Goal: Task Accomplishment & Management: Complete application form

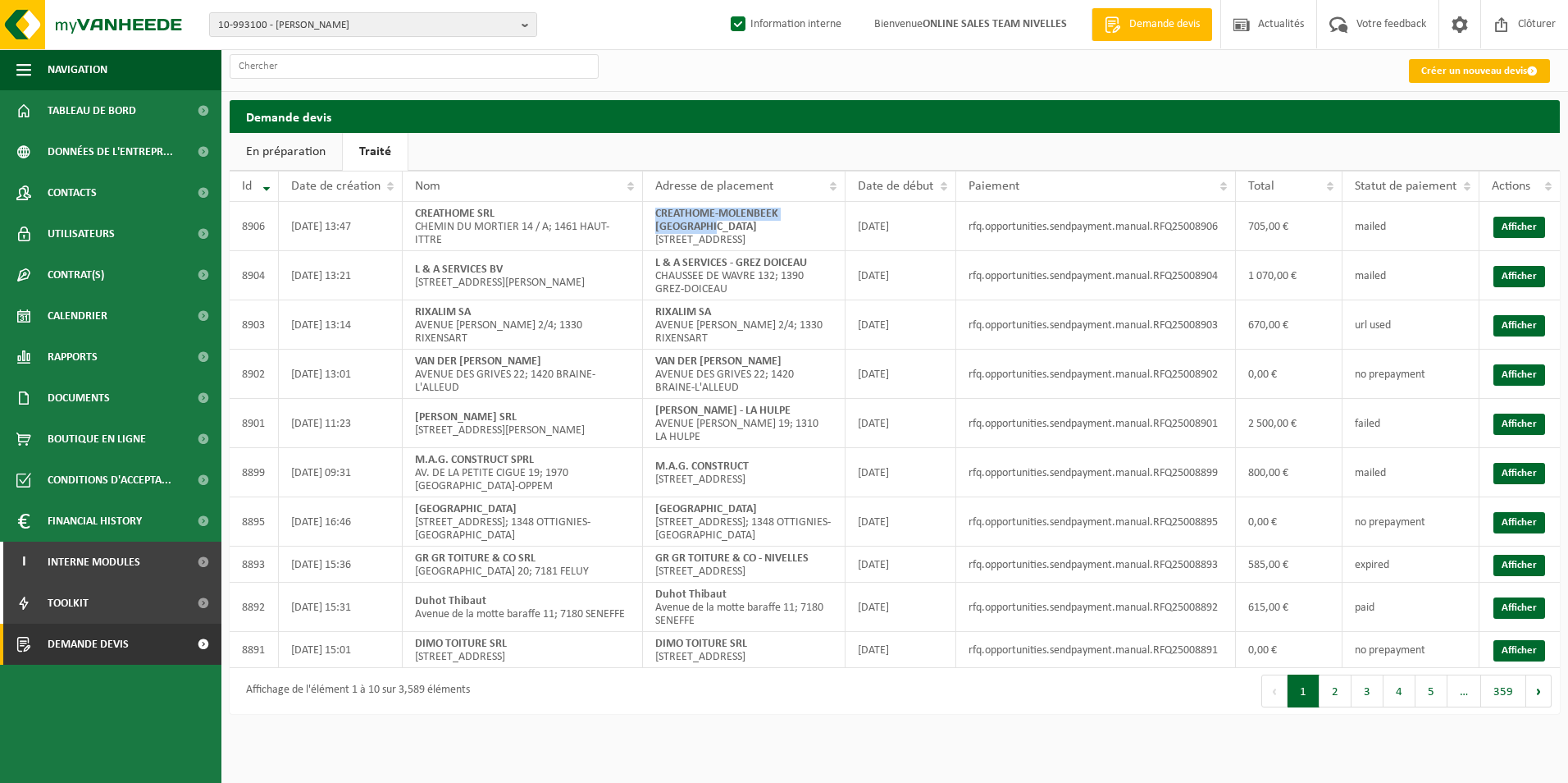
click at [1450, 62] on link "Créer un nouveau devis" at bounding box center [1480, 71] width 141 height 24
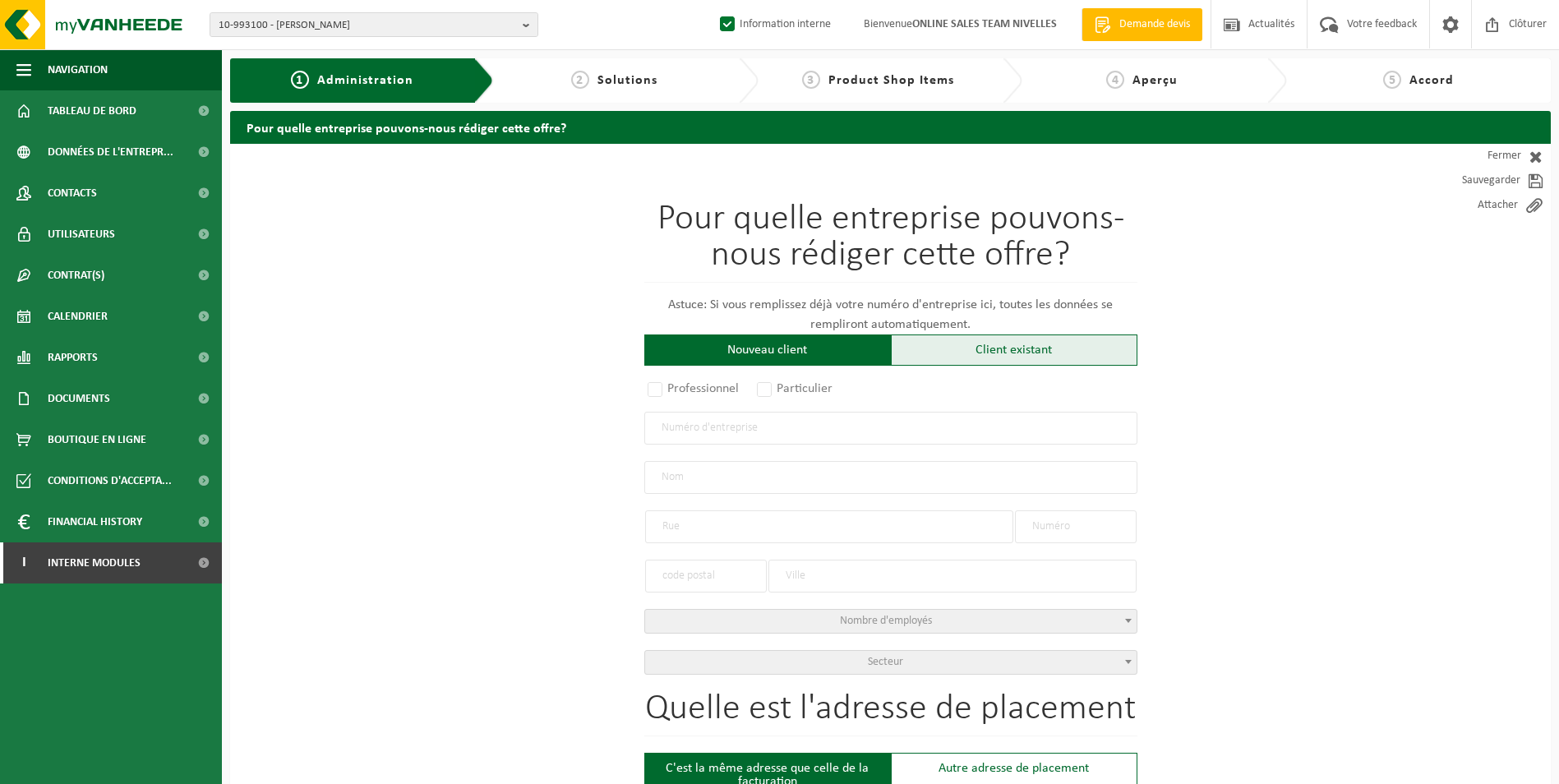
click at [965, 352] on div "Client existant" at bounding box center [1014, 350] width 246 height 31
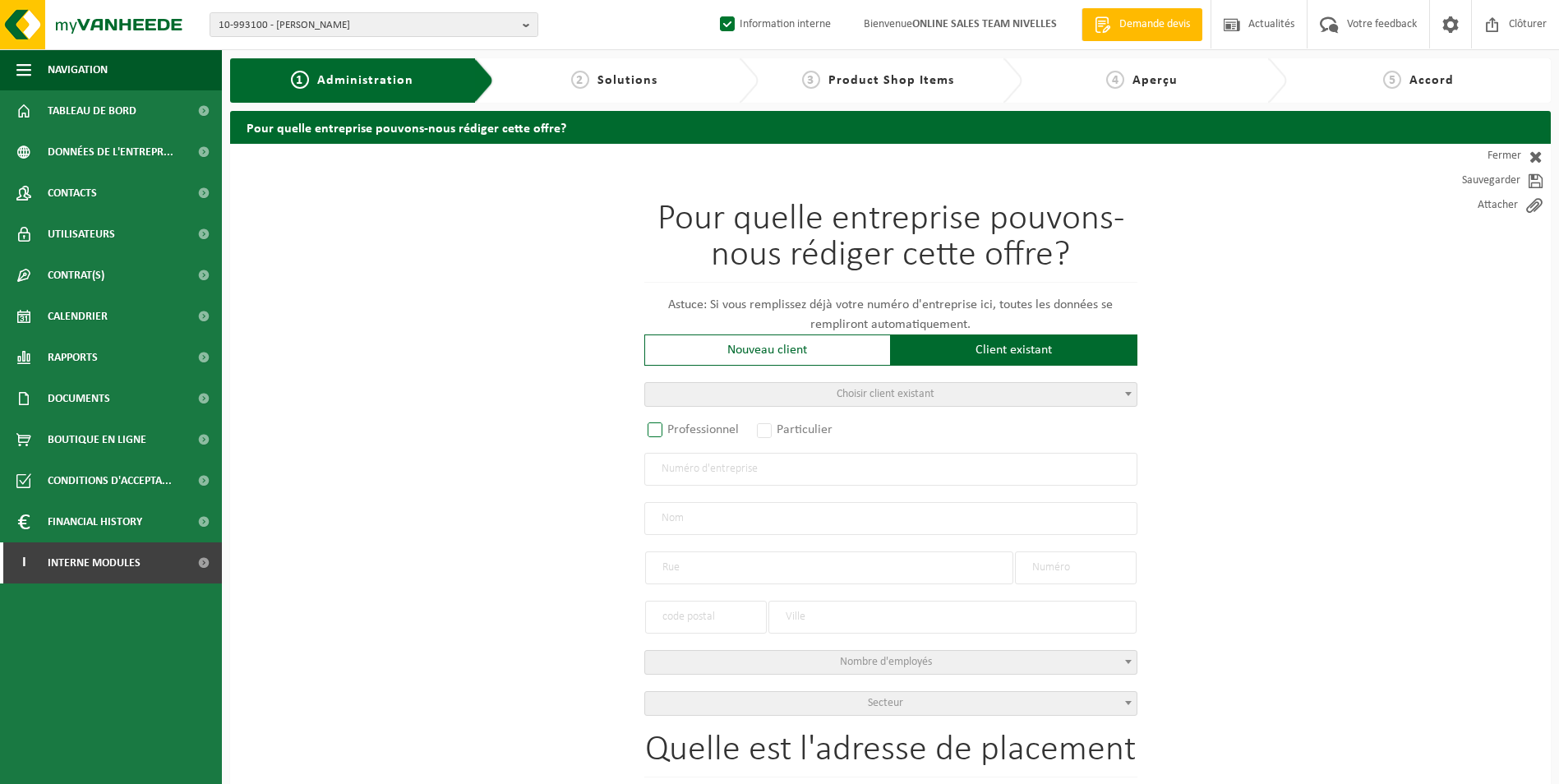
click at [669, 423] on label "Professionnel" at bounding box center [694, 429] width 99 height 23
click at [671, 425] on input "Professionnel" at bounding box center [676, 430] width 11 height 11
radio input "true"
click at [695, 461] on input "text" at bounding box center [891, 468] width 493 height 32
type input "0888788135"
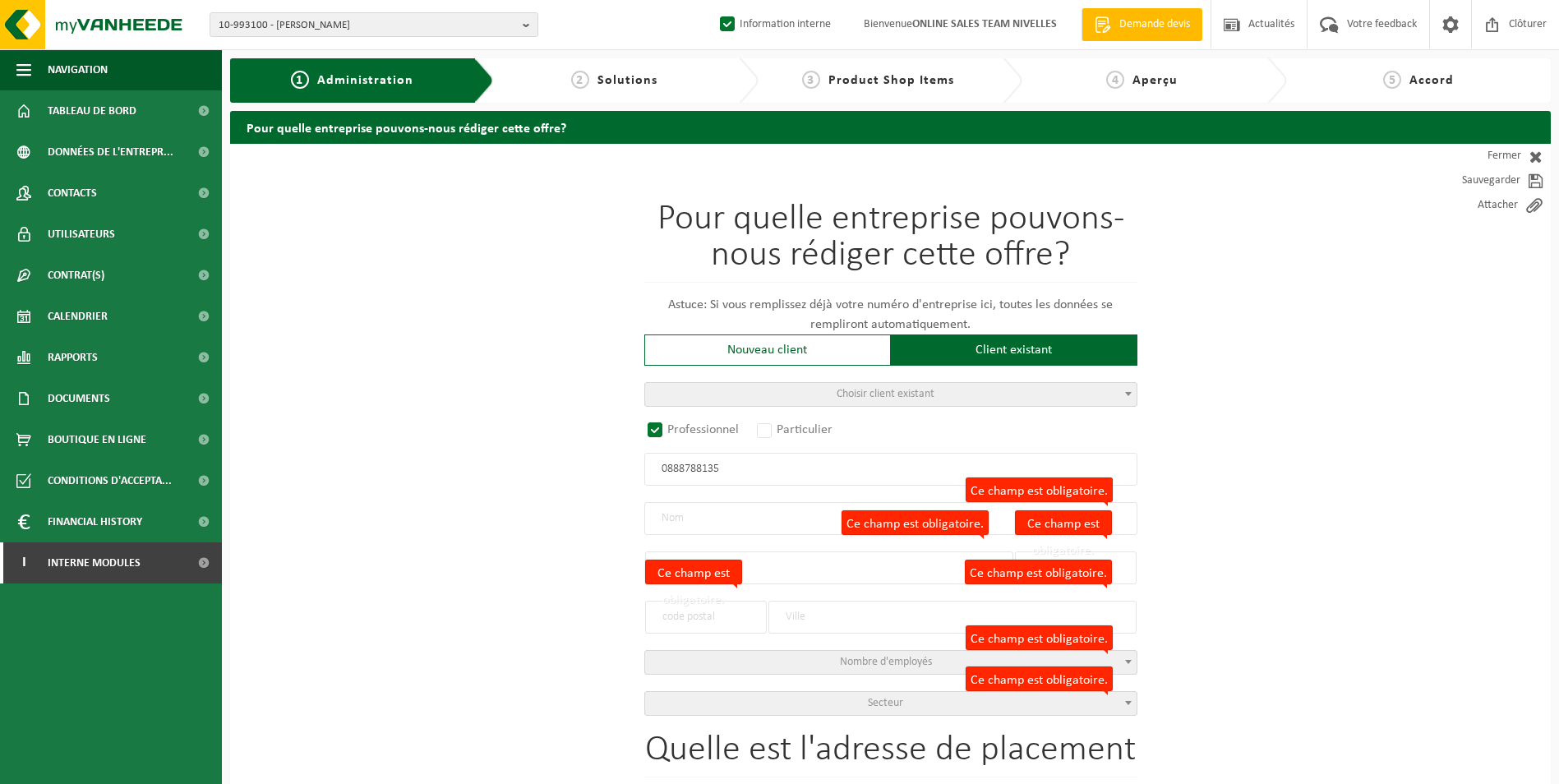
radio input "false"
select select
type input "KAMINSKI, ADAM"
type input "KROMMENHOFSTRAAT"
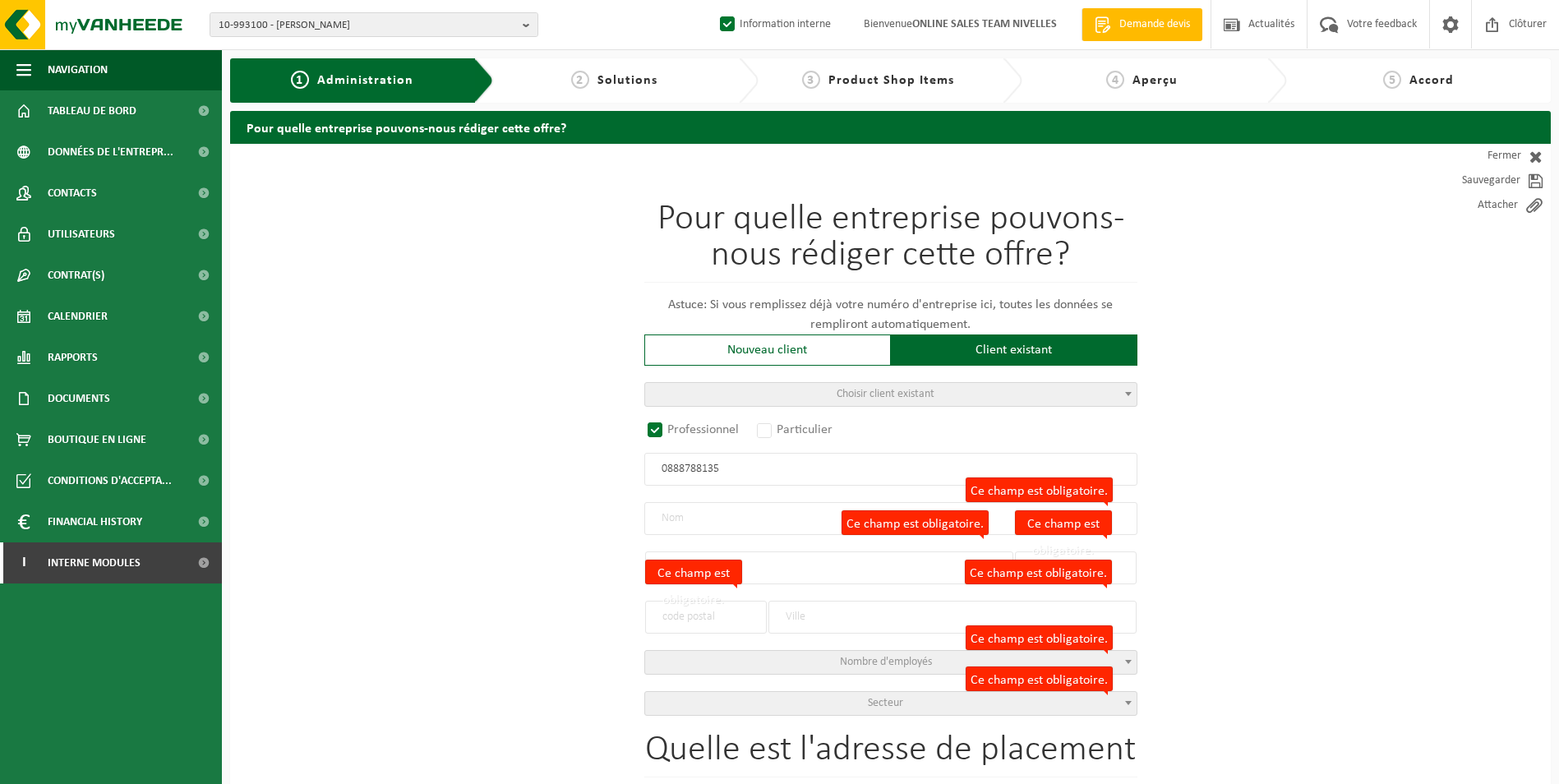
type input "68"
type input "3850"
type input "NIEUWERKERKEN (LIMB.)"
type input "2161426947"
radio input "true"
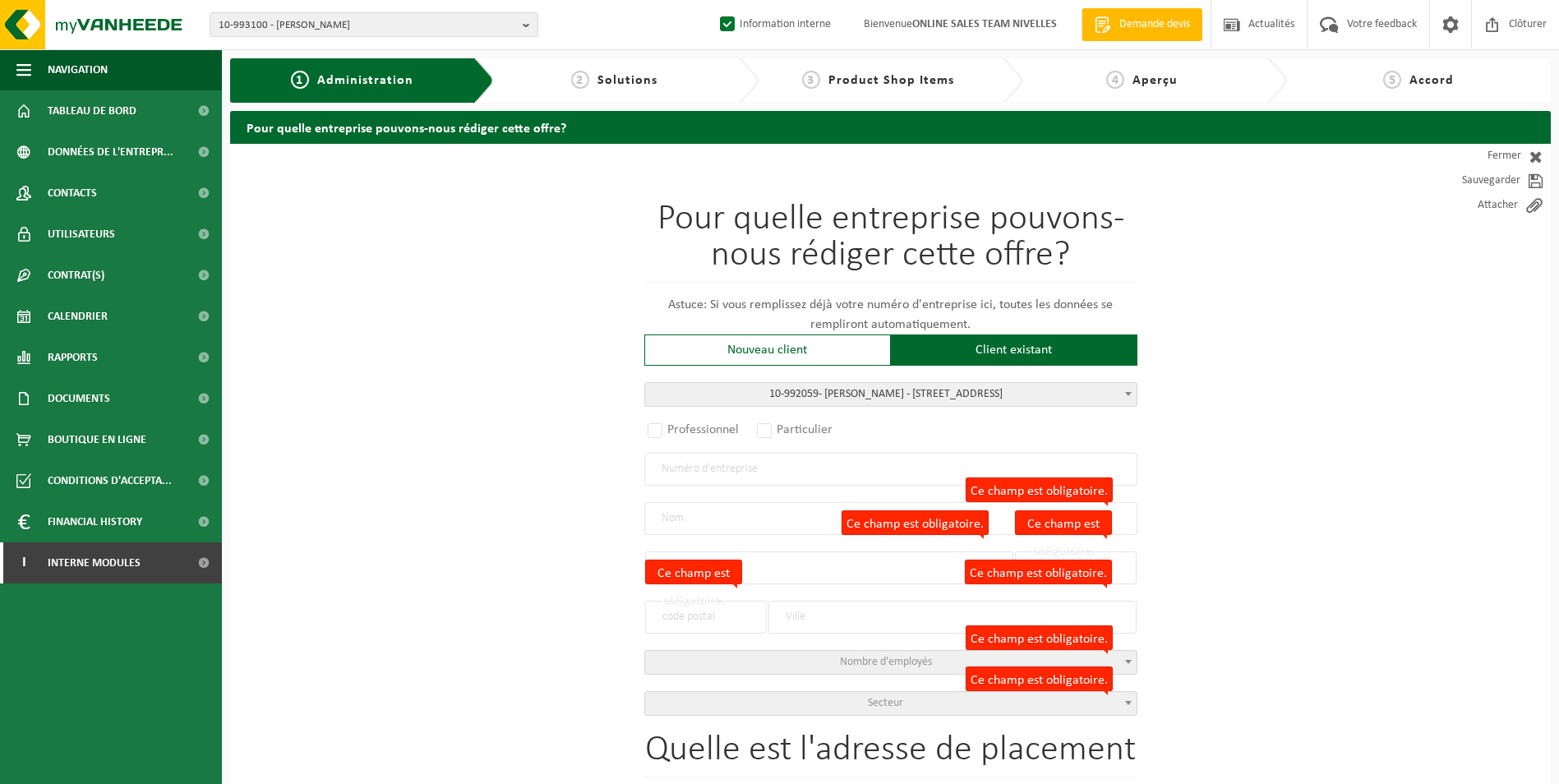
select select "170088"
type input "0888.788.135"
type input "KAMINSKI, ADAM"
type input "KROMMENHOFSTRAAT"
type input "68"
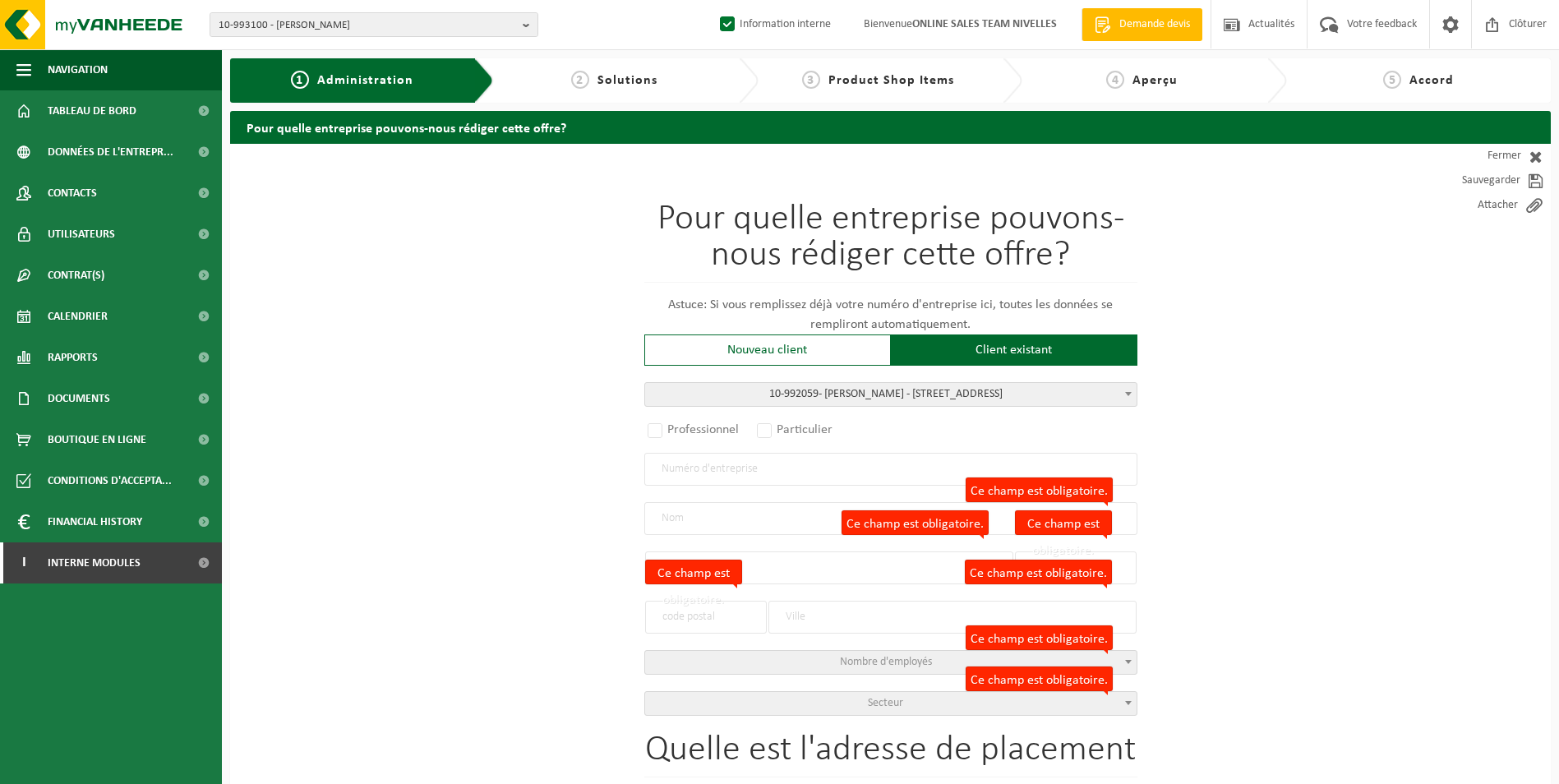
type input "3850"
type input "NIEUWERKERKEN"
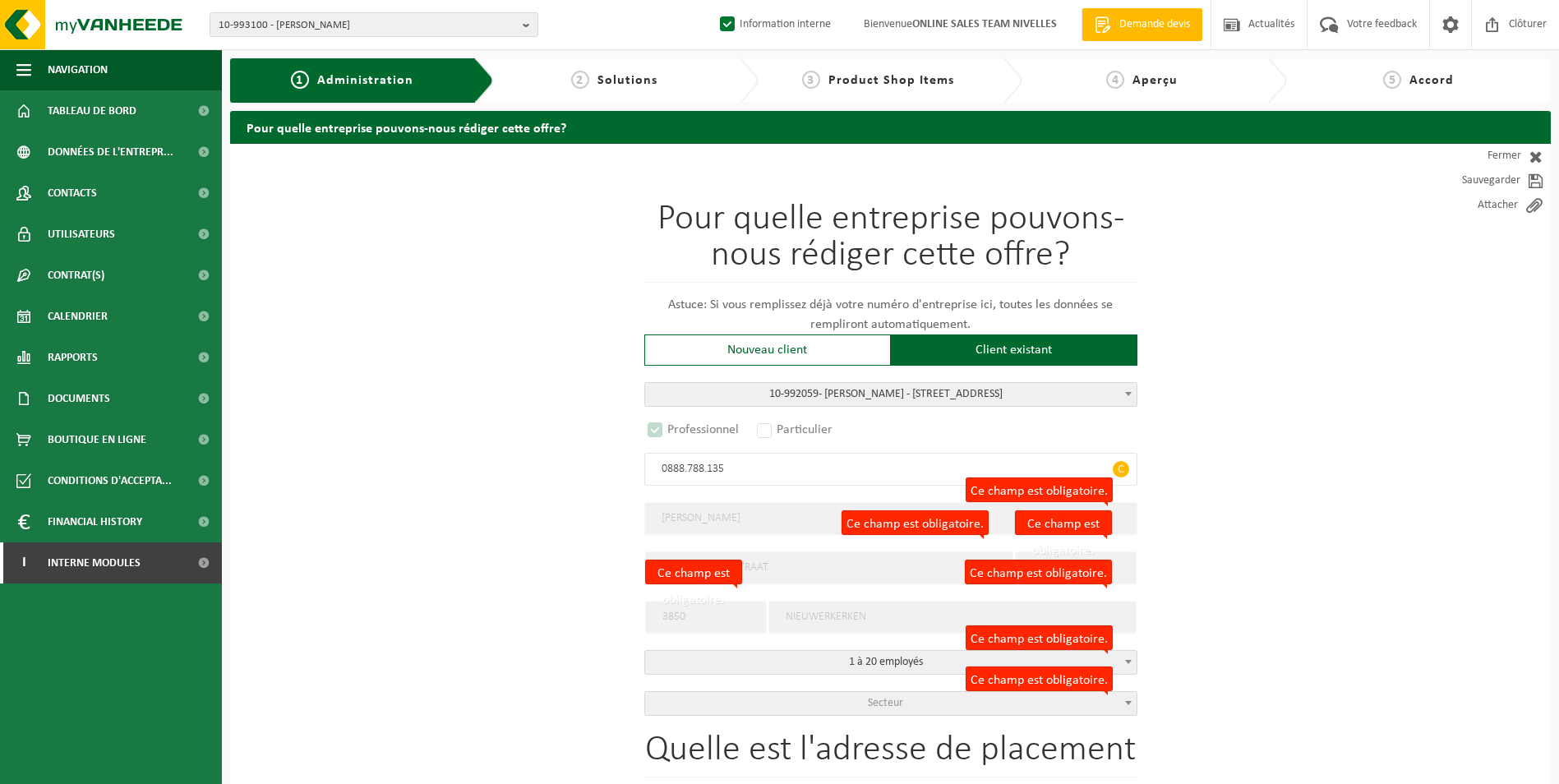
select select "D"
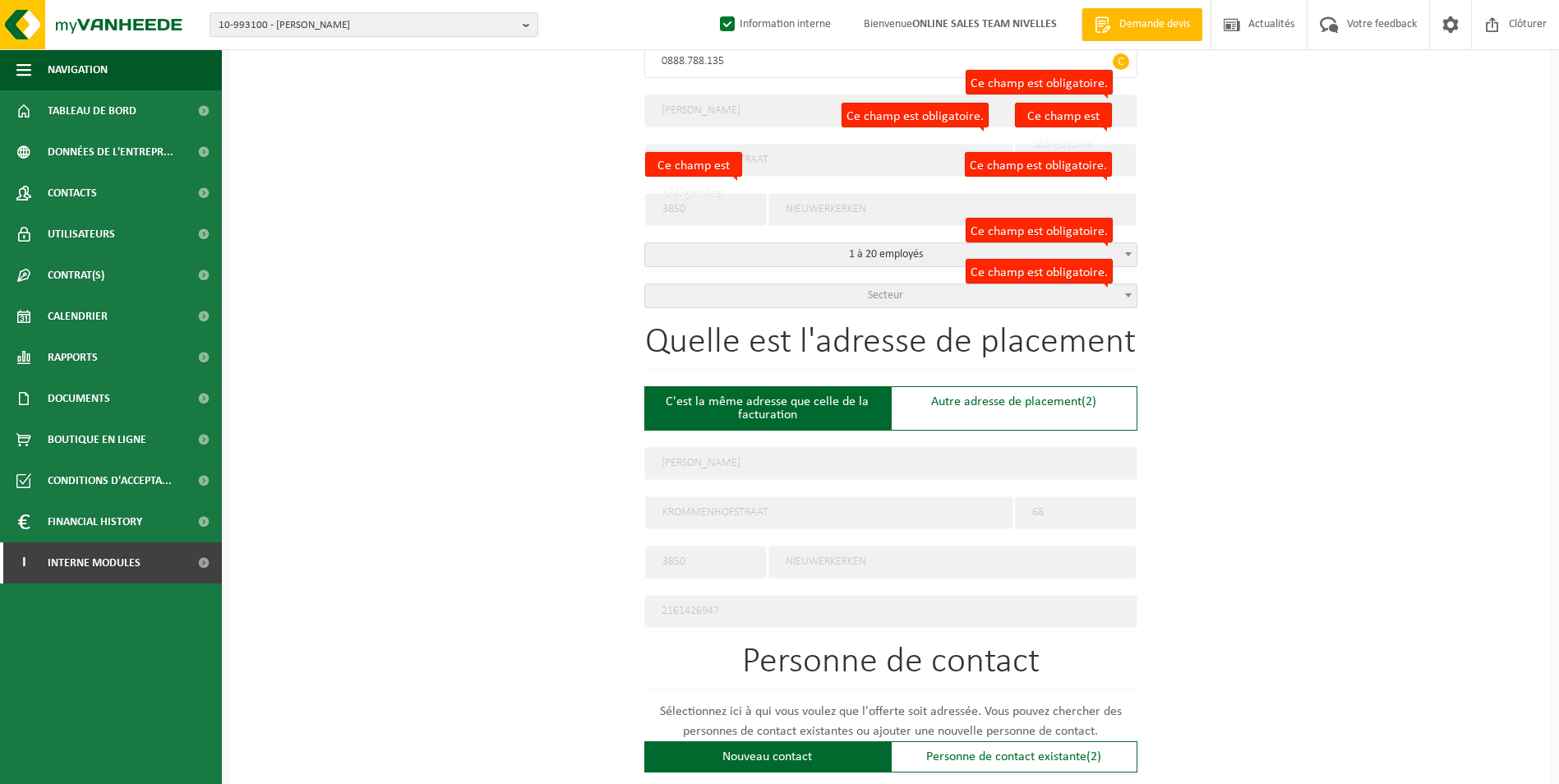
scroll to position [410, 0]
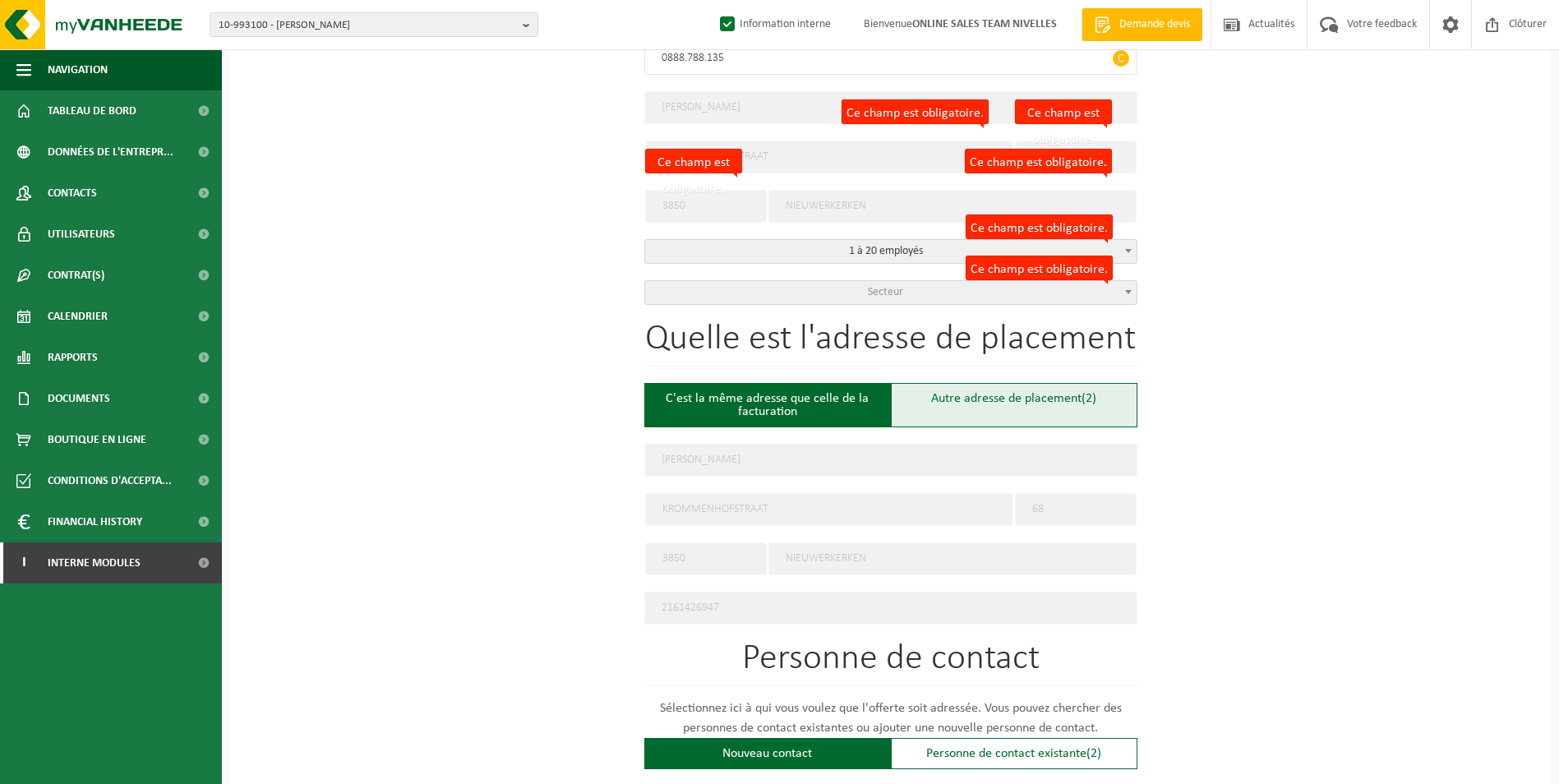
click at [966, 405] on div "Autre adresse de placement (2)" at bounding box center [1014, 404] width 246 height 44
type input "Chantier -"
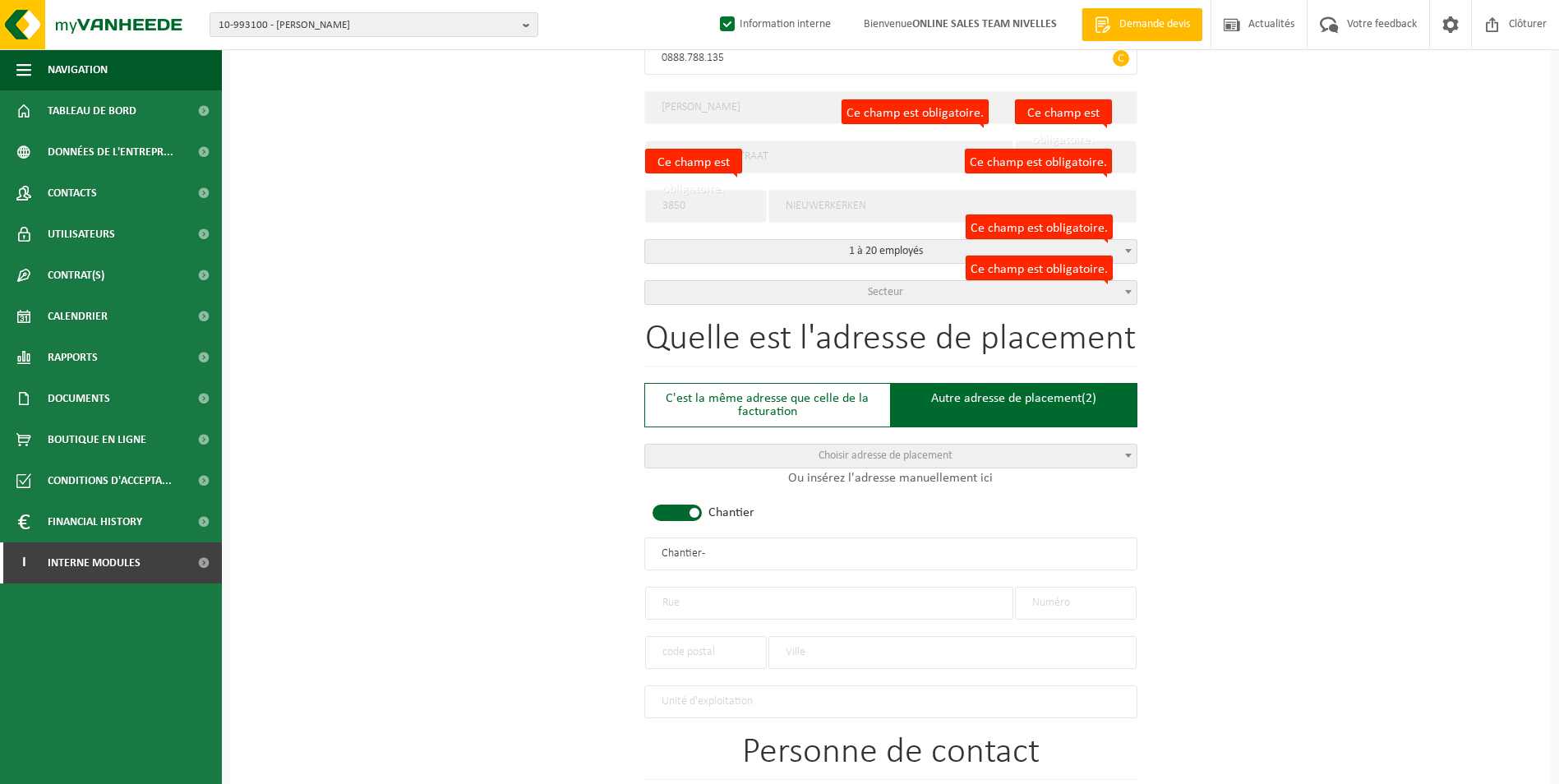
click at [680, 500] on div "Quelle est l'adresse de placement C'est la même adresse que celle de la factura…" at bounding box center [891, 518] width 493 height 396
click at [679, 512] on span at bounding box center [677, 513] width 49 height 17
click at [705, 596] on input "text" at bounding box center [829, 602] width 368 height 32
click at [775, 553] on input "text" at bounding box center [891, 553] width 493 height 32
type input "k"
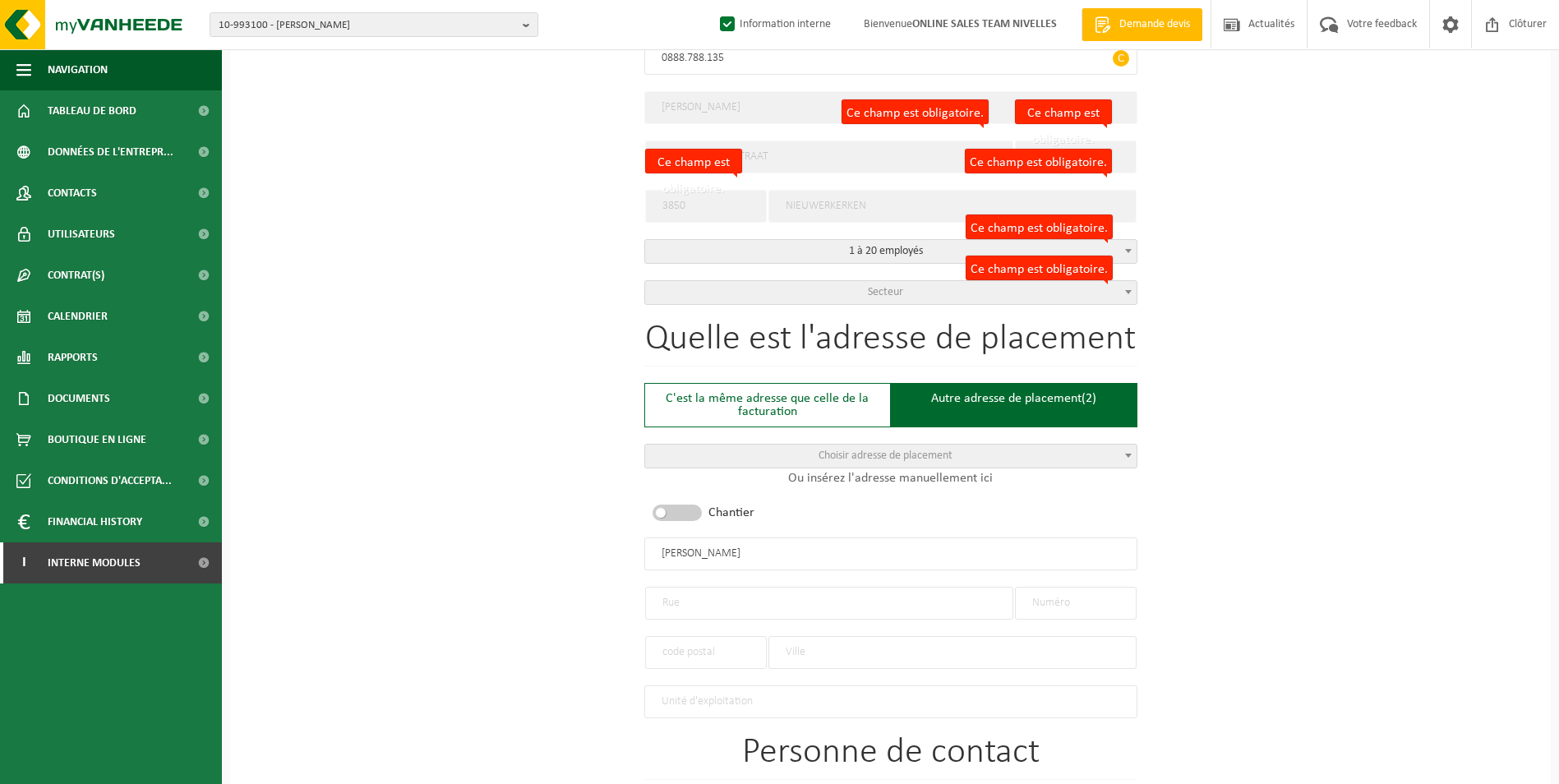
type input "KAMINSKI"
click at [666, 590] on input "text" at bounding box center [829, 602] width 368 height 32
type input "POVESTRAAT"
click at [1084, 589] on input "text" at bounding box center [1076, 602] width 122 height 32
type input "16"
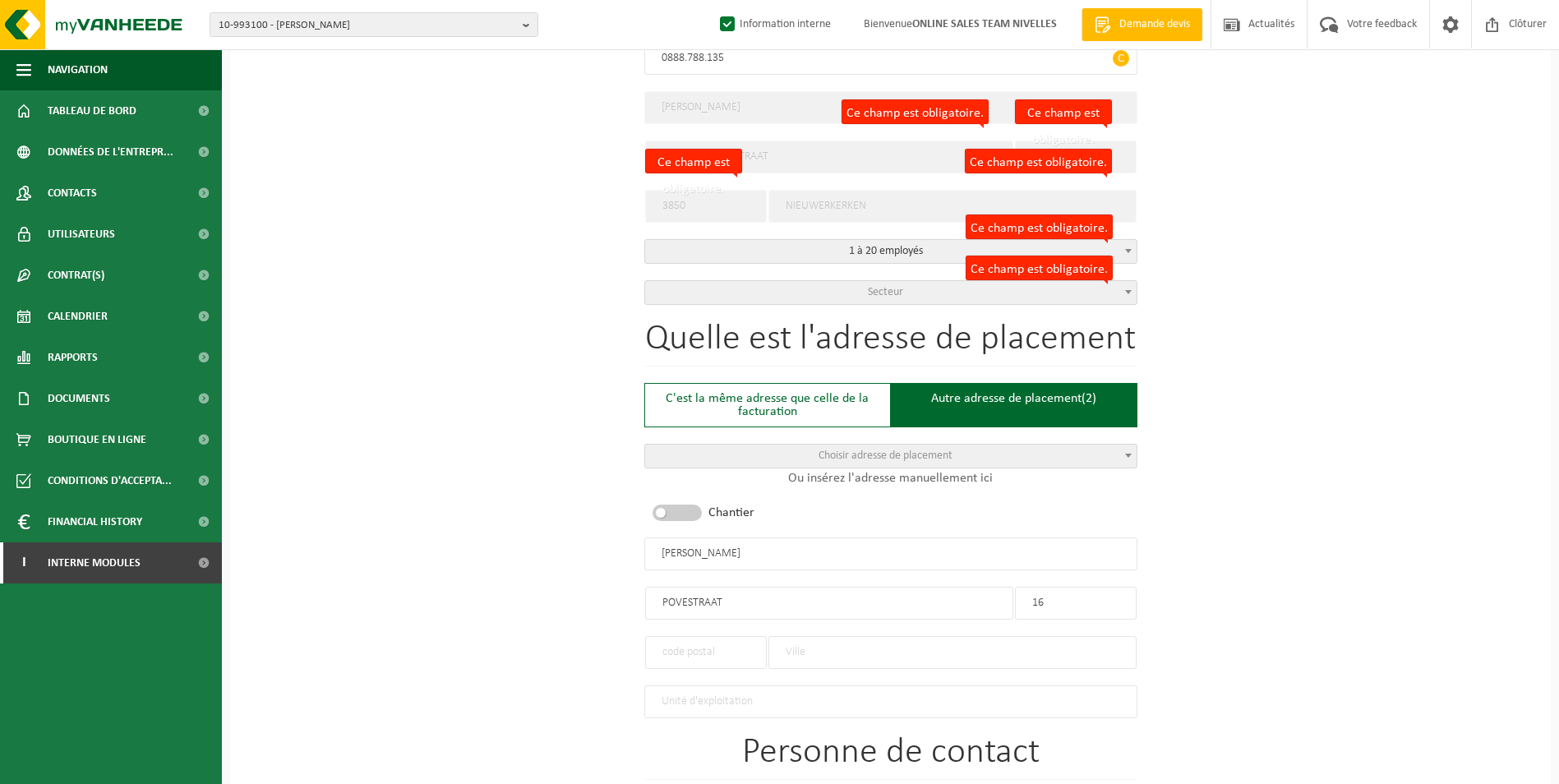
click at [704, 649] on input "text" at bounding box center [706, 651] width 122 height 32
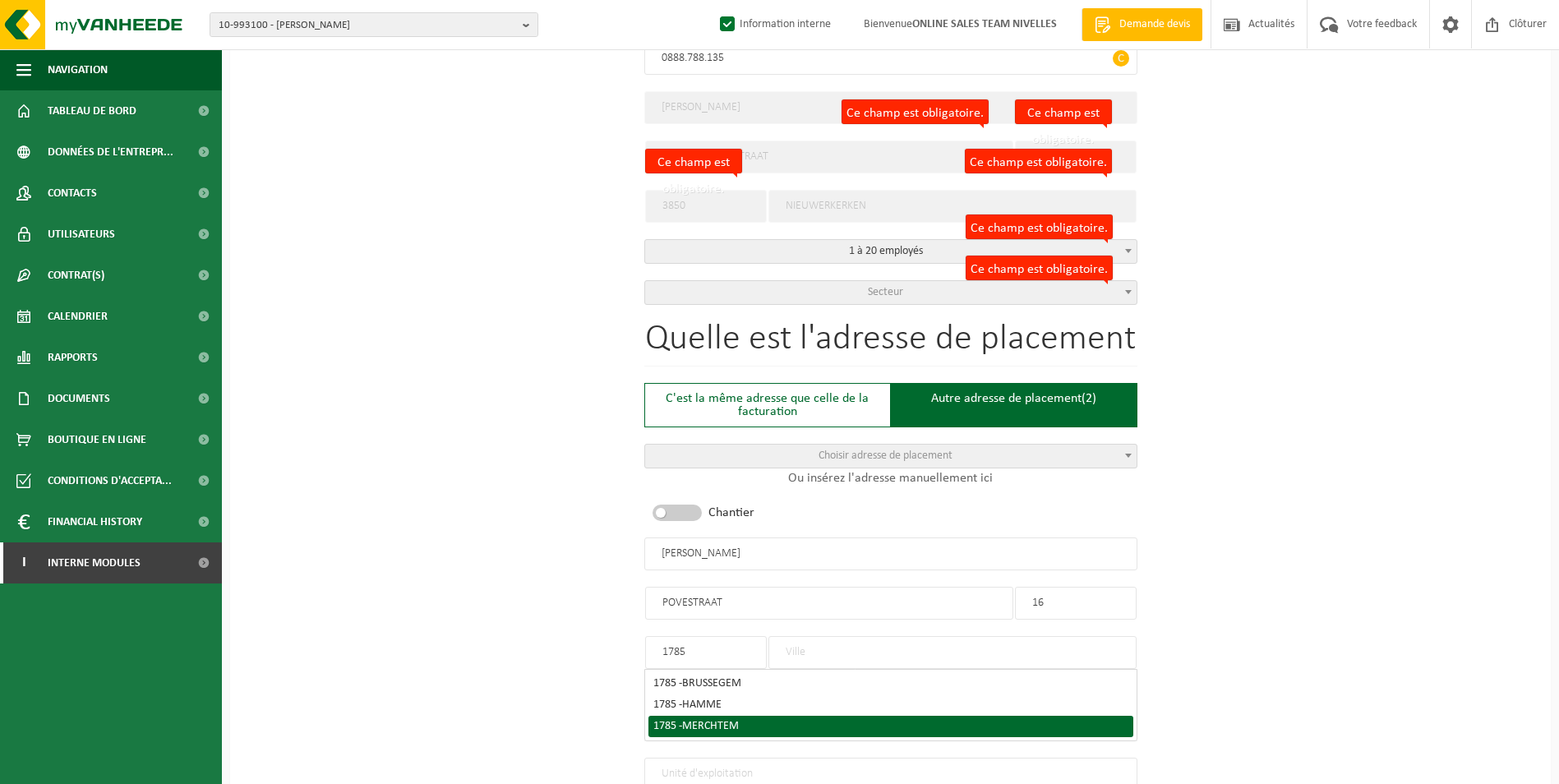
type input "1785"
click at [743, 720] on div "1785 - MERCHTEM" at bounding box center [891, 726] width 475 height 12
type input "MERCHTEM"
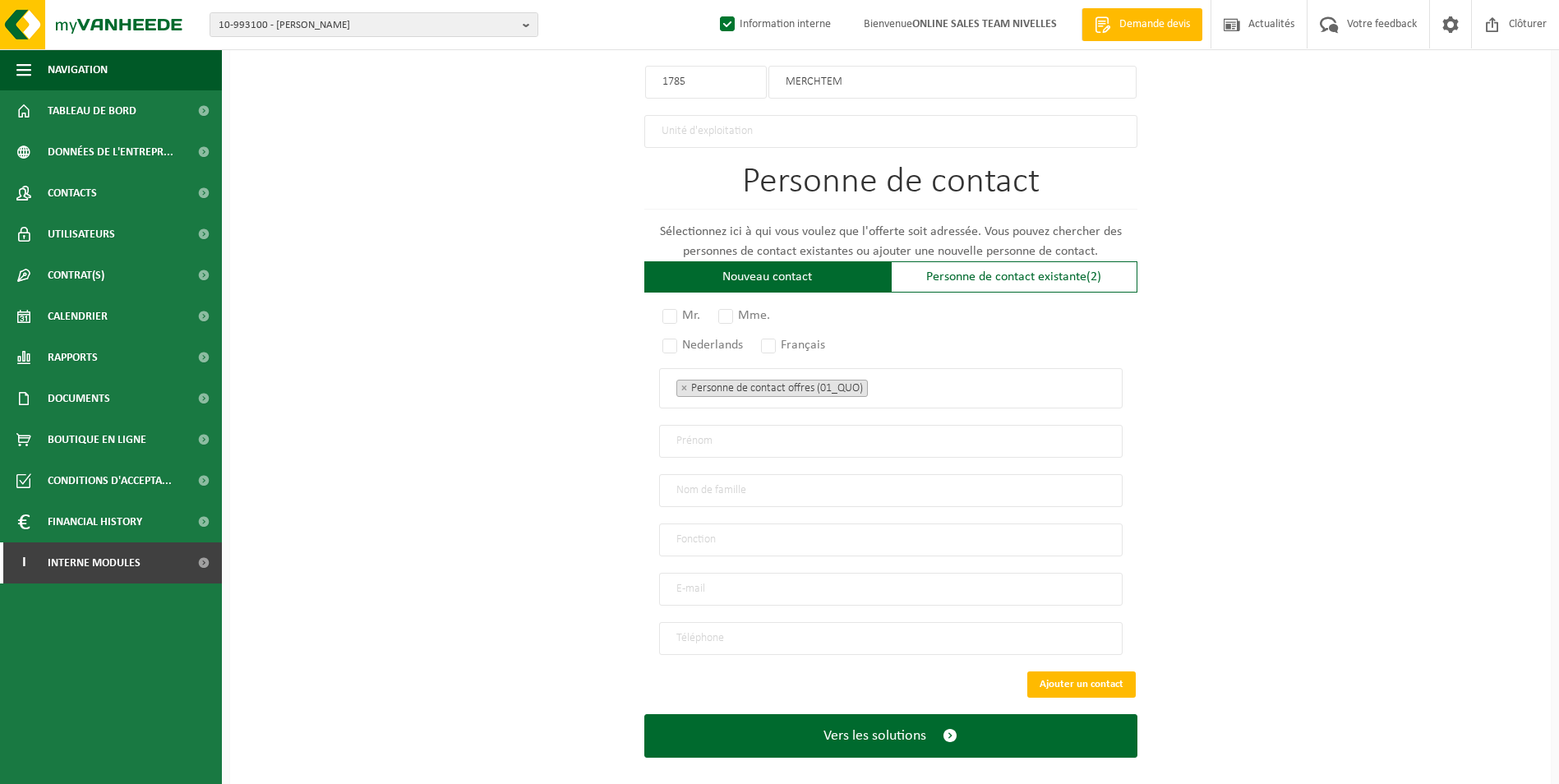
scroll to position [986, 0]
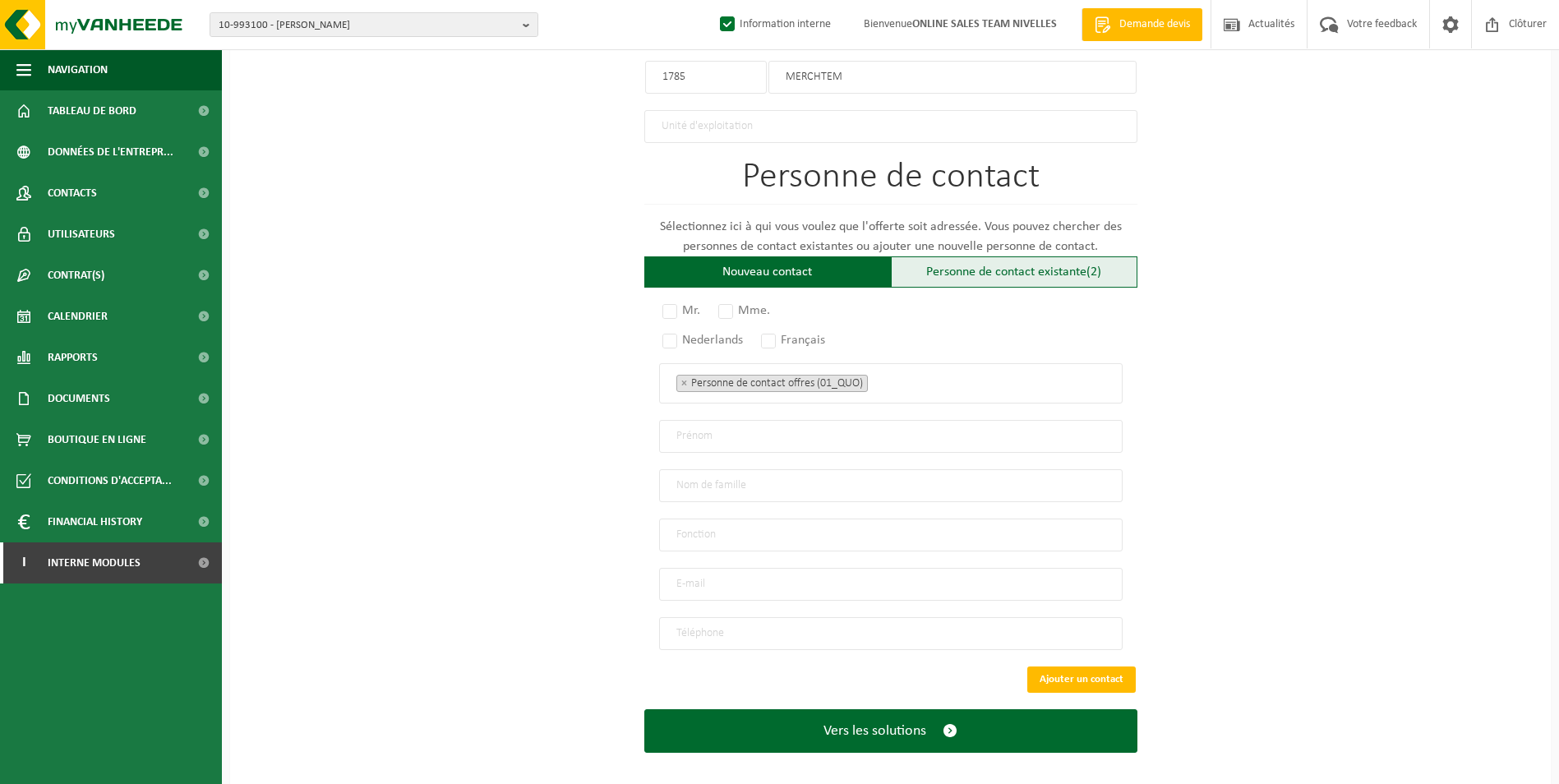
click at [1010, 271] on div "Personne de contact existante (2)" at bounding box center [1014, 271] width 246 height 31
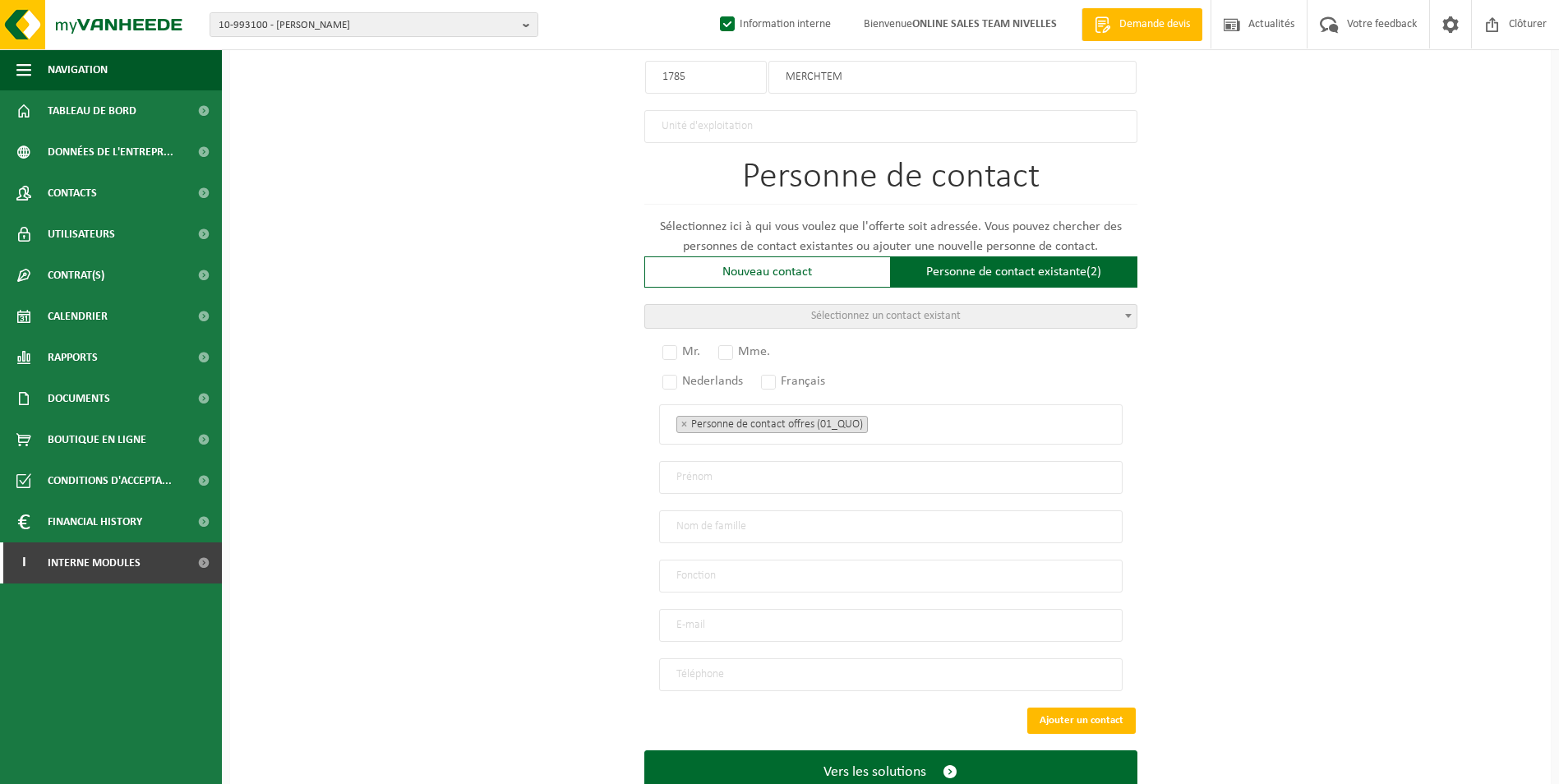
click at [913, 310] on span "Sélectionnez un contact existant" at bounding box center [886, 316] width 150 height 13
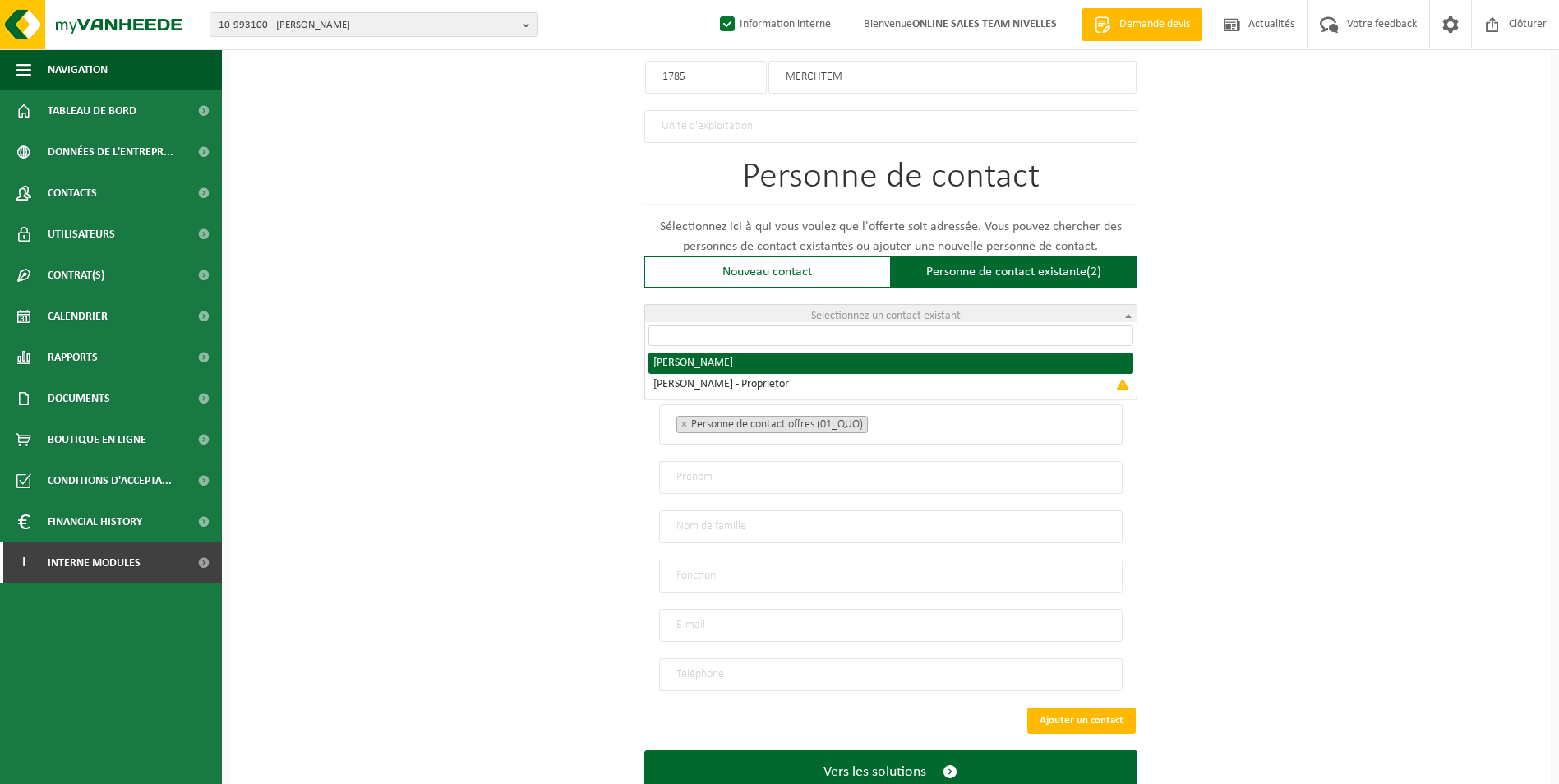
radio input "true"
select select "{"code":"10-992060","firstname":"ADAM","surname":"KAMINSKI","gender":"Unknown",…"
type input "ADAM"
type input "KAMINSKI"
type input "akrenova@gmail.com"
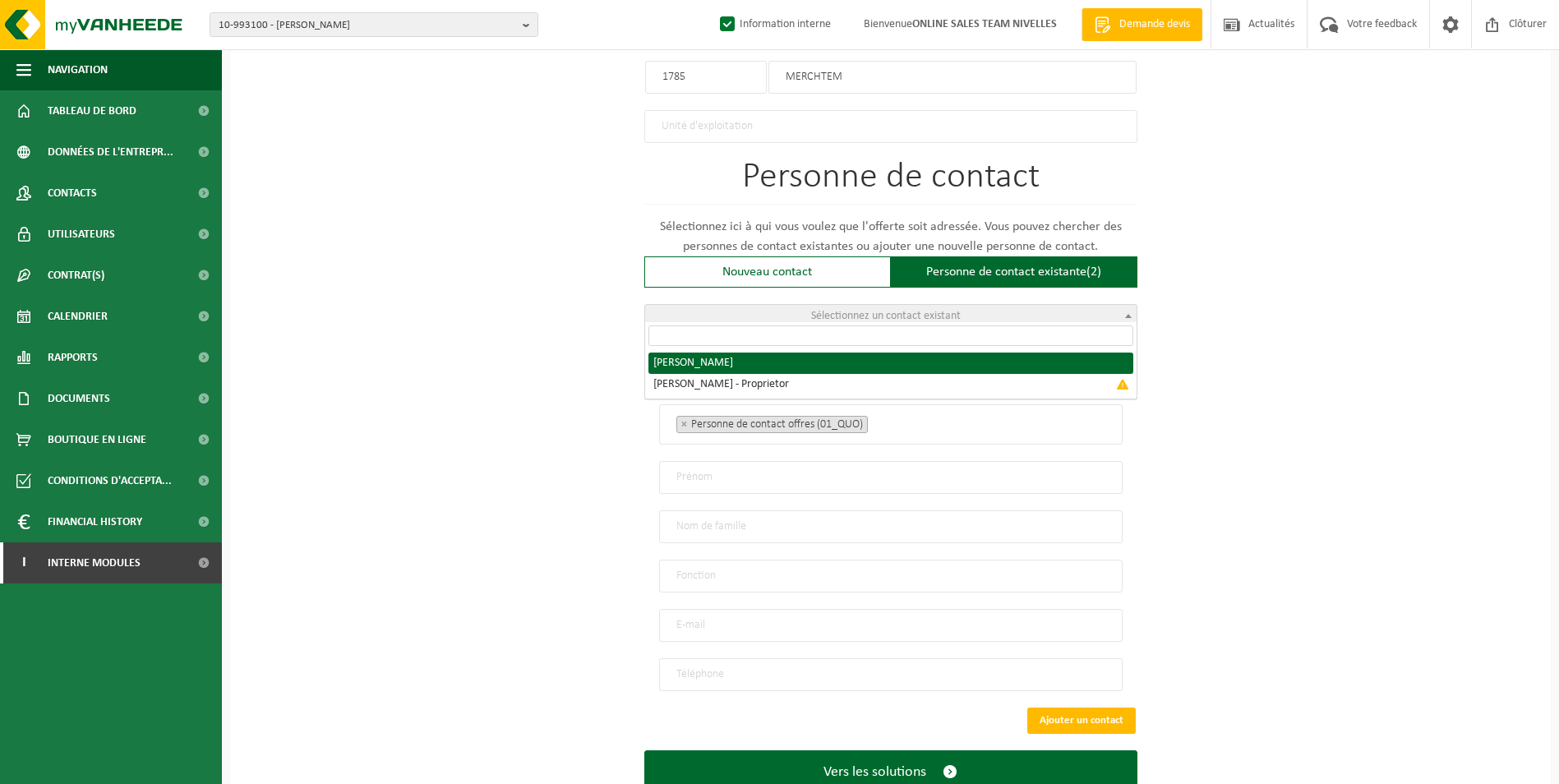
type input "+32484412517"
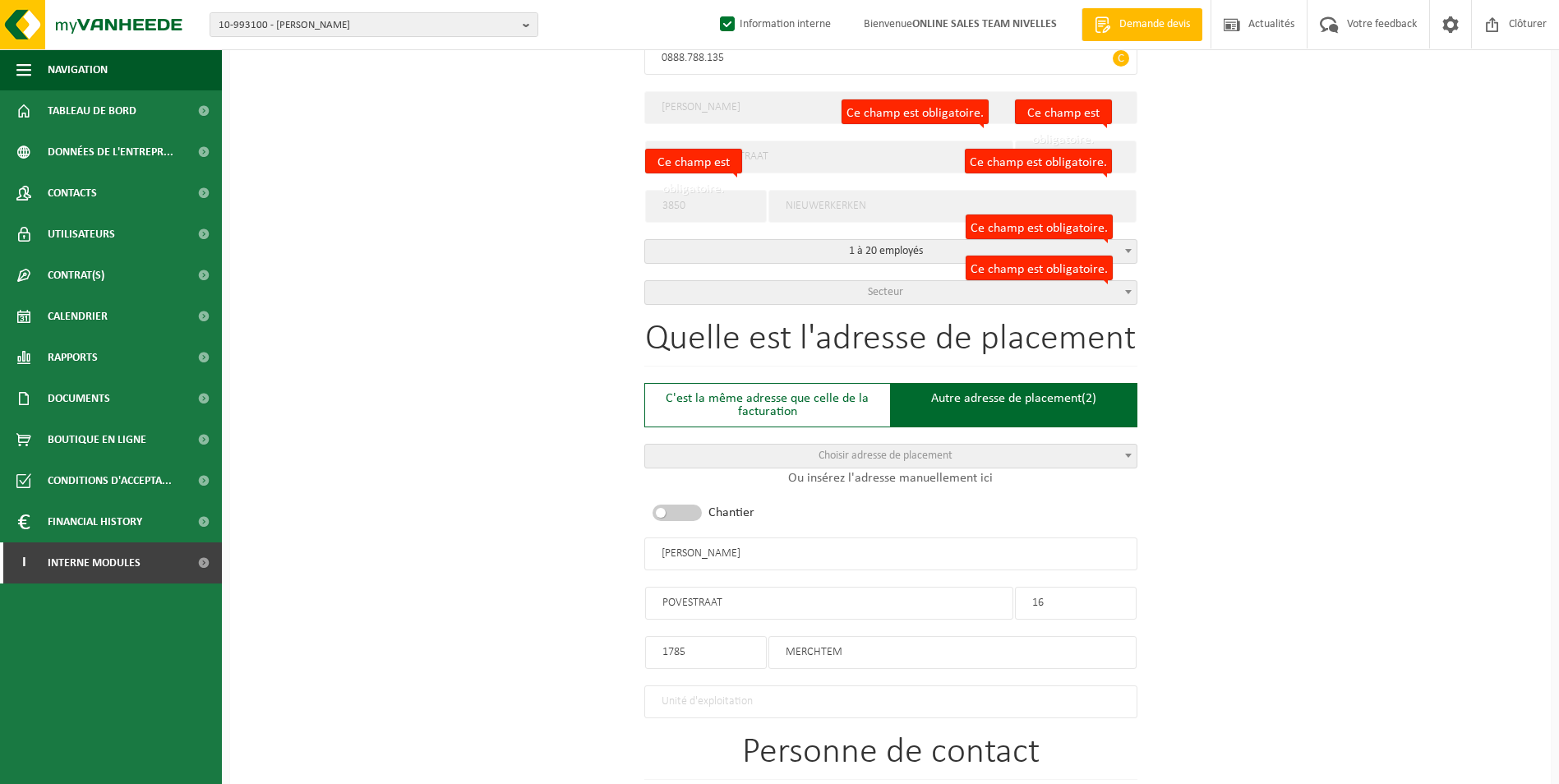
scroll to position [329, 0]
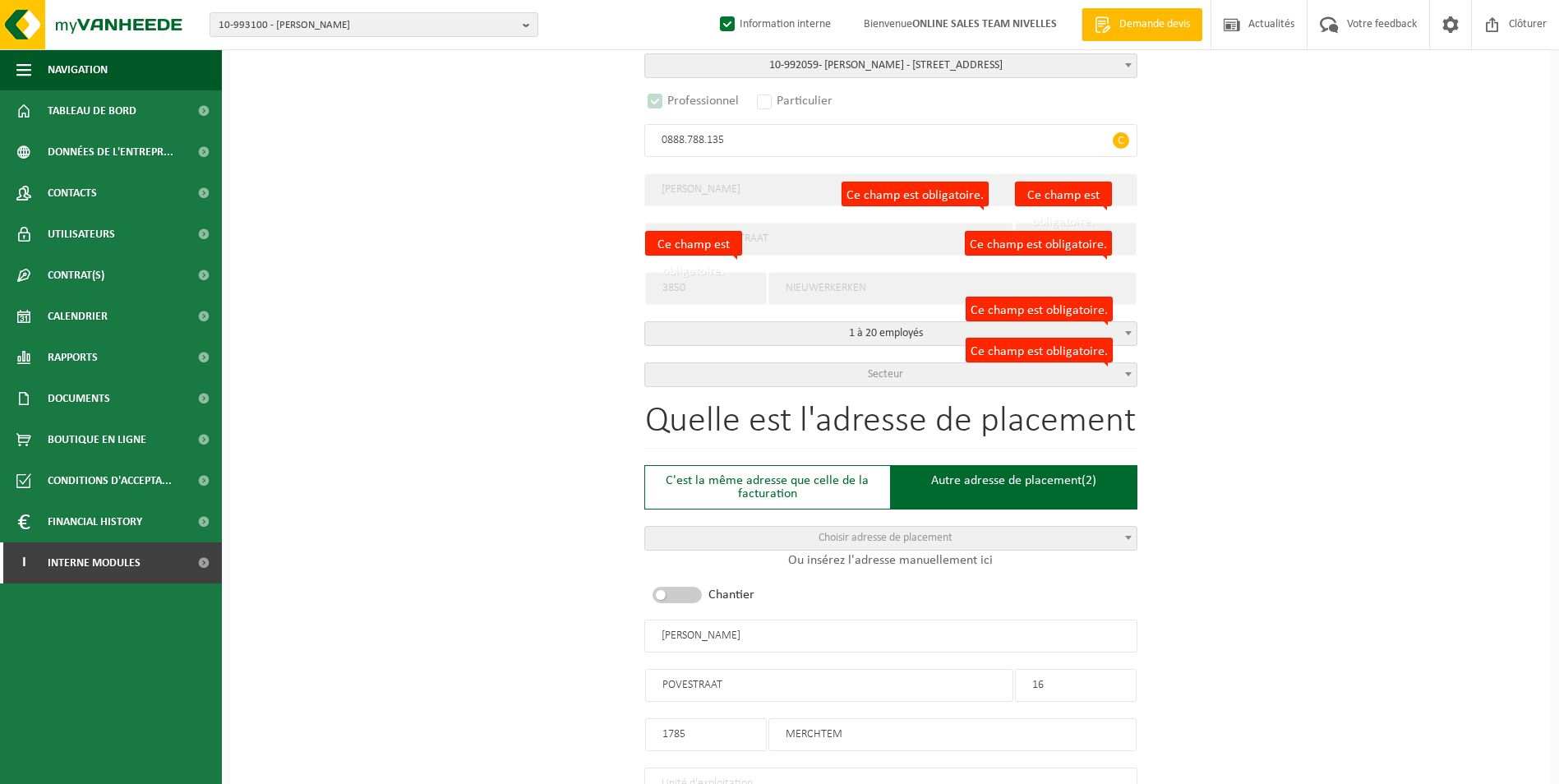
click at [719, 628] on input "KAMINSKI" at bounding box center [891, 635] width 493 height 32
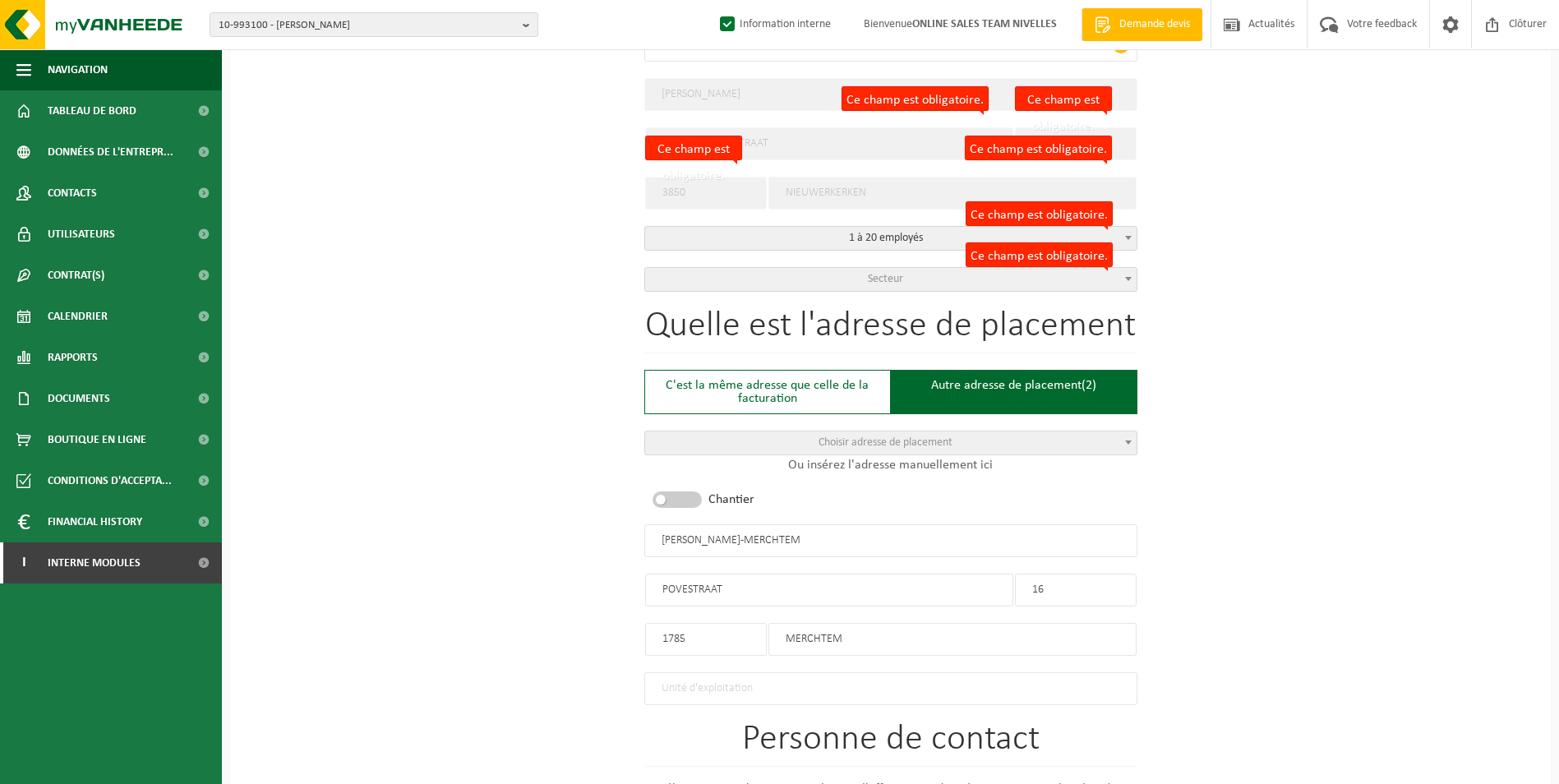
scroll to position [410, 0]
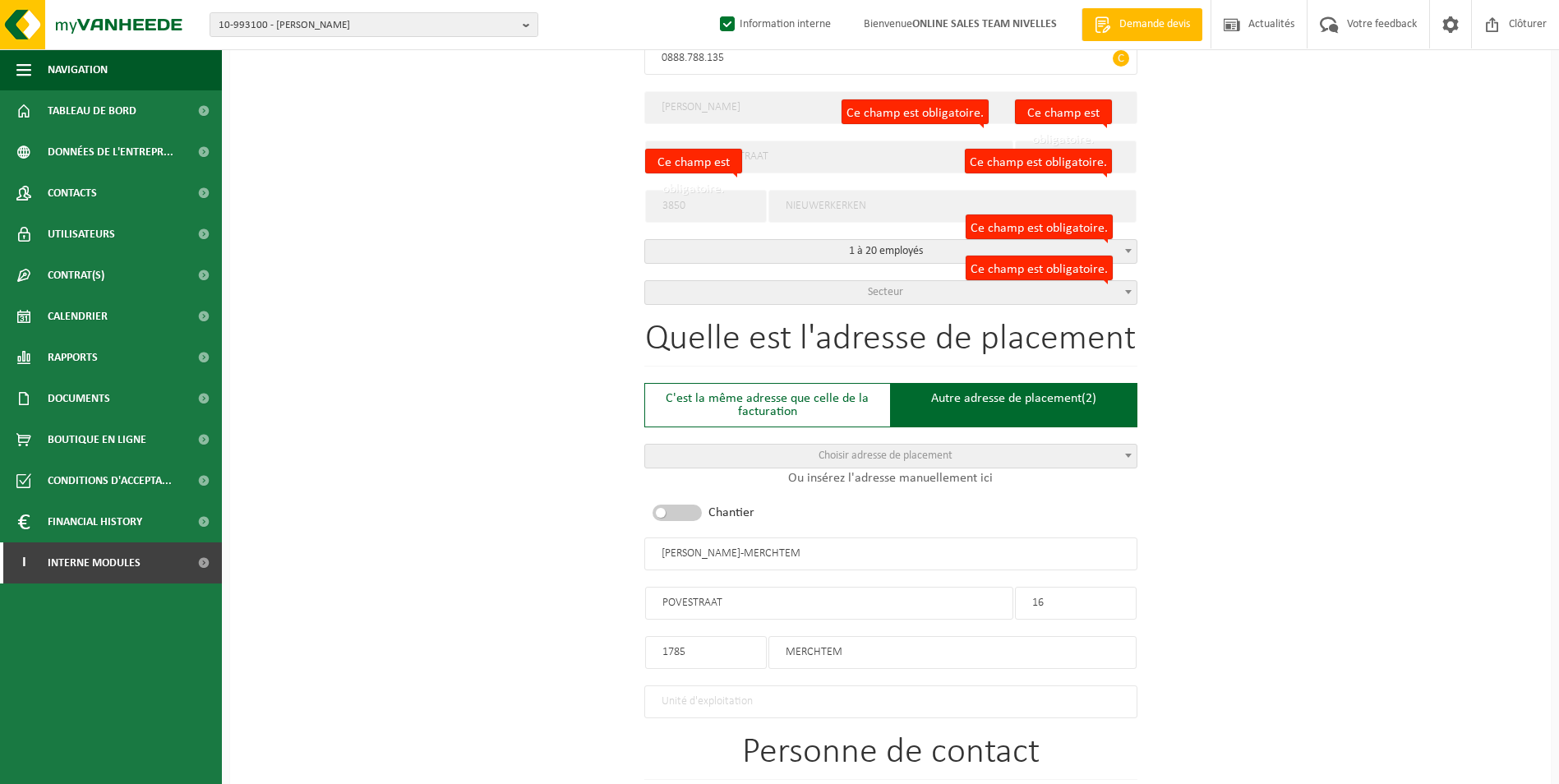
type input "KAMINSKI ADAM-MERCHTEM"
click at [807, 291] on span "Secteur" at bounding box center [890, 292] width 491 height 23
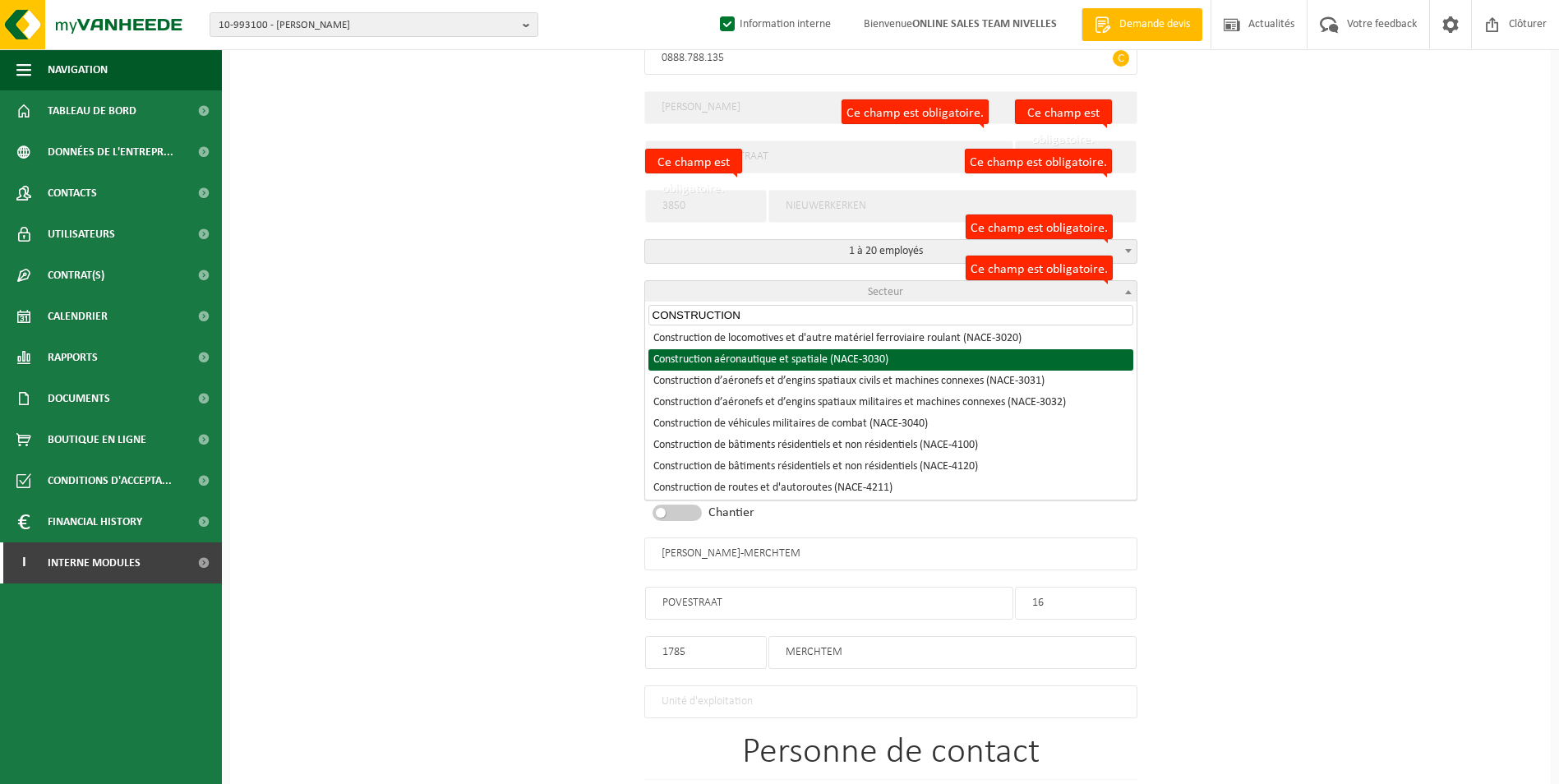
scroll to position [246, 0]
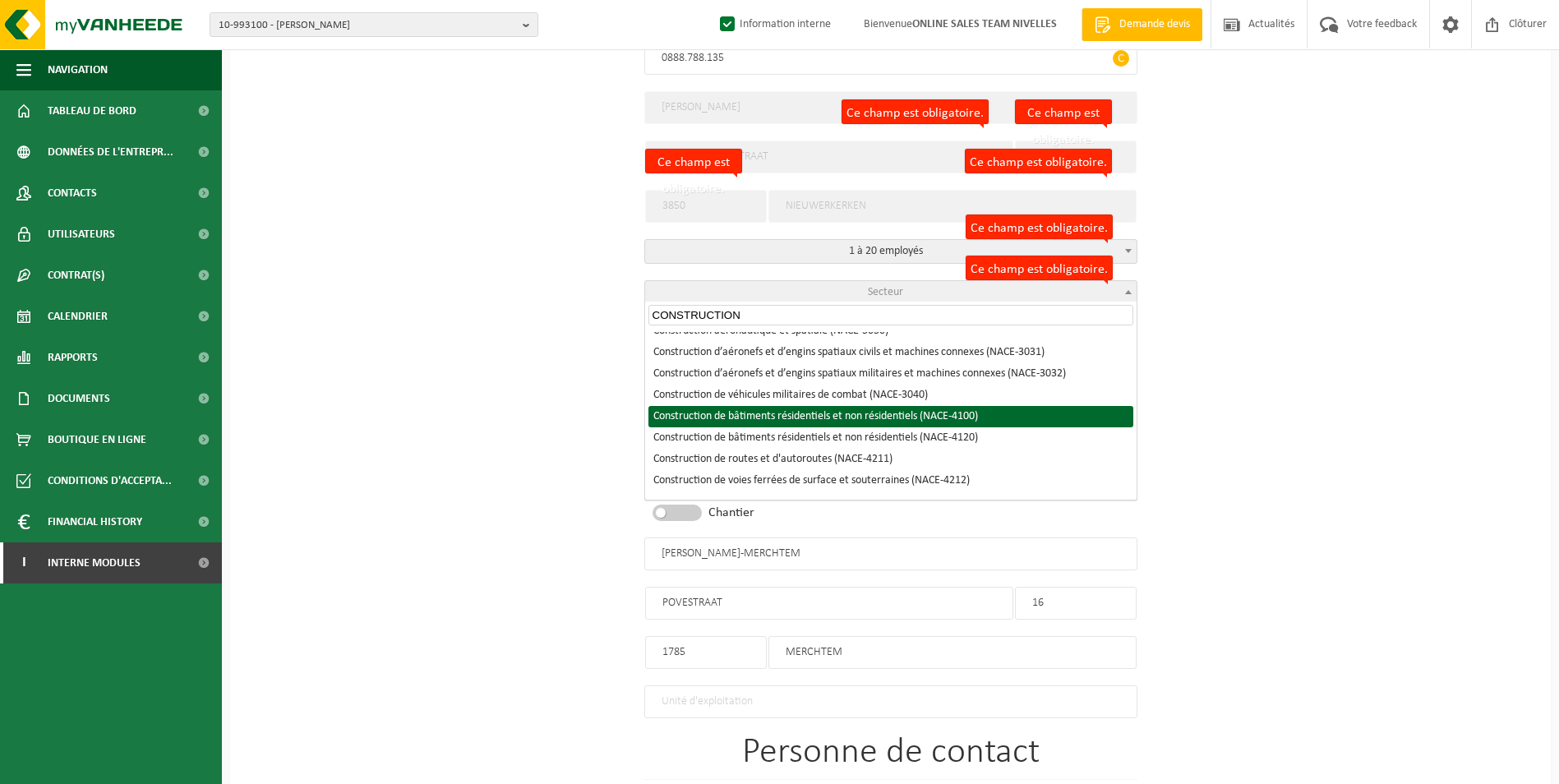
type input "CONSTRUCTION"
select select "NACE_4100"
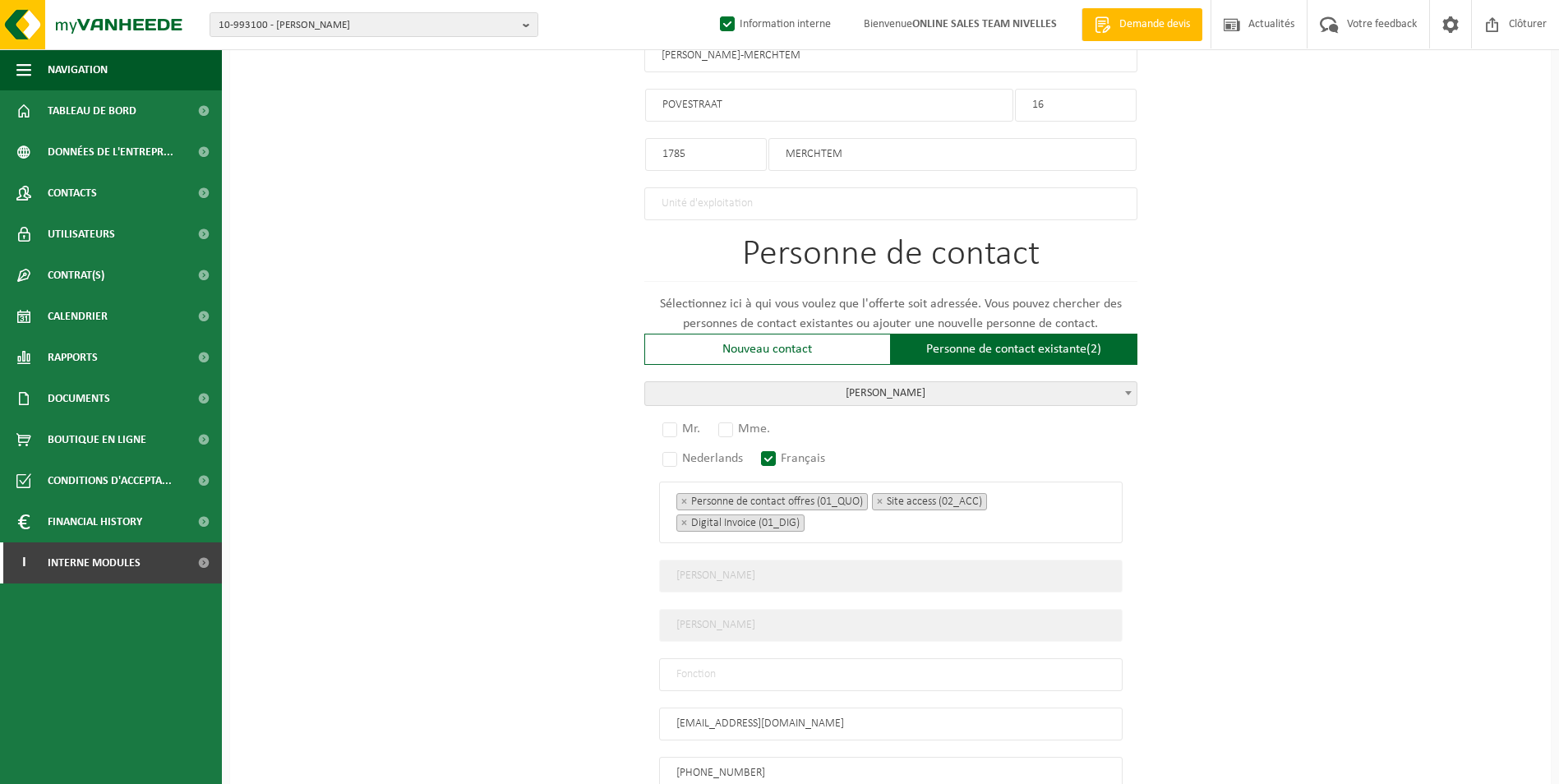
scroll to position [986, 0]
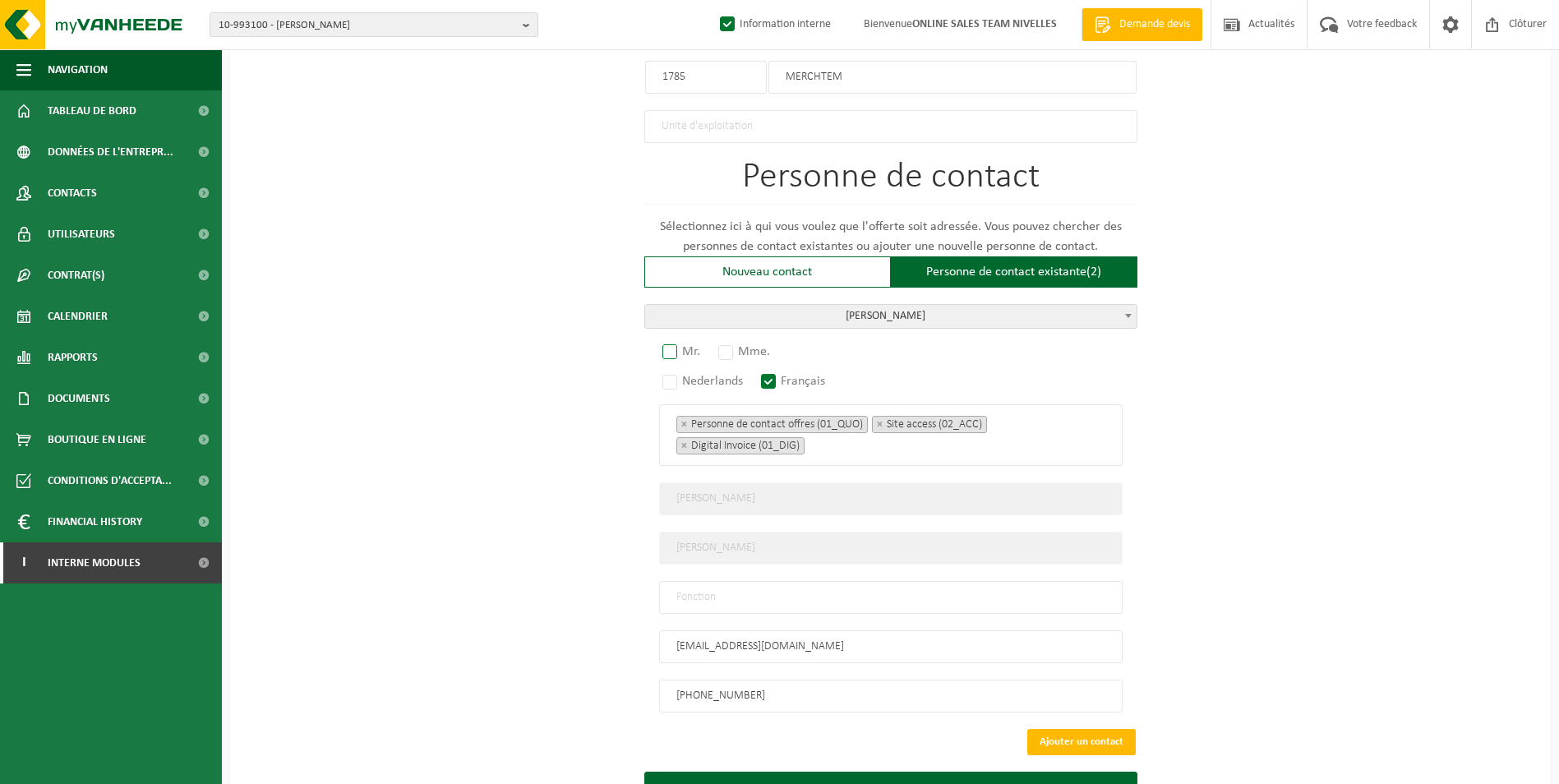
click at [679, 340] on label "Mr." at bounding box center [682, 351] width 46 height 23
radio input "true"
click at [819, 580] on input "text" at bounding box center [891, 596] width 464 height 32
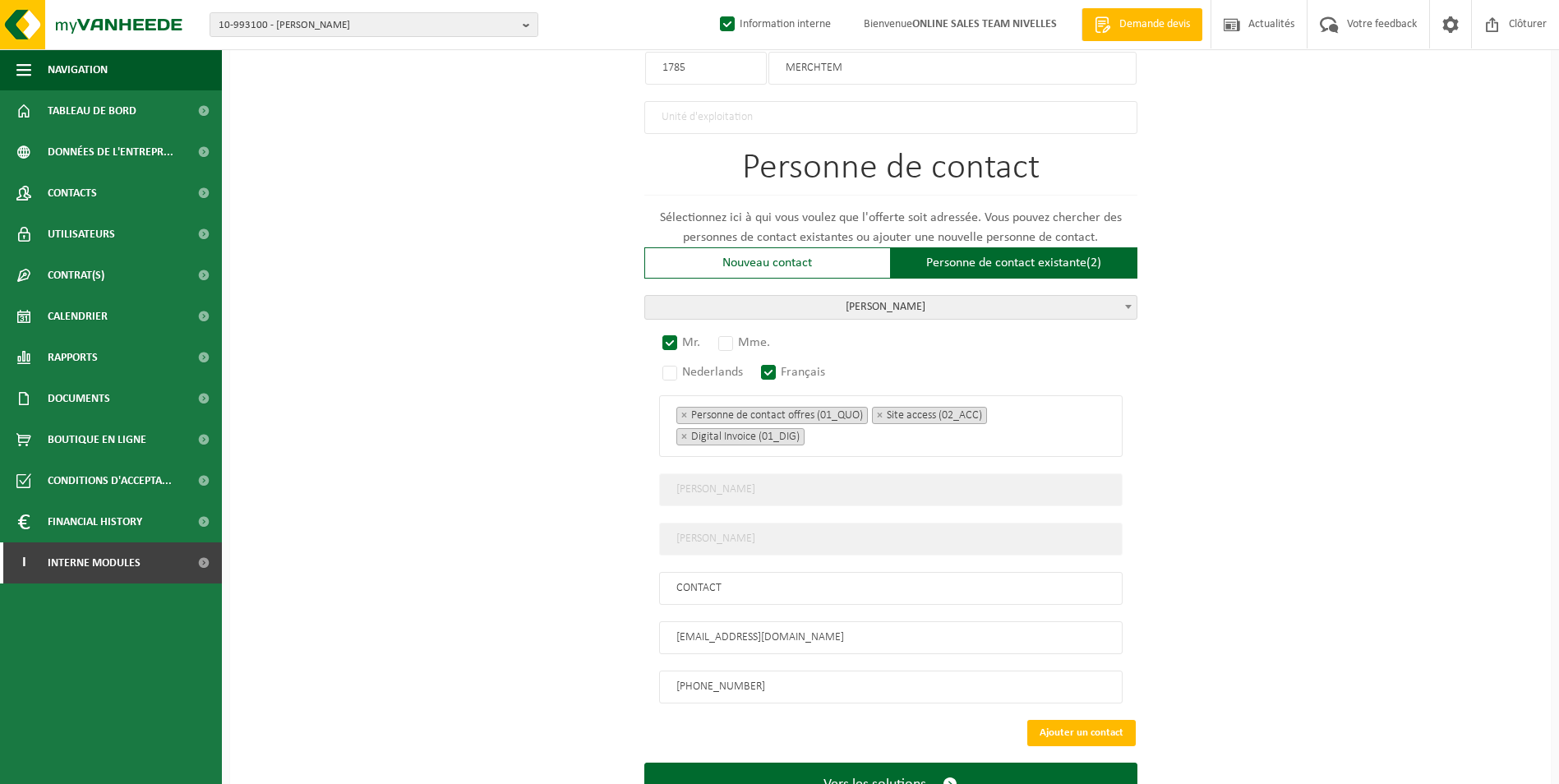
scroll to position [1054, 0]
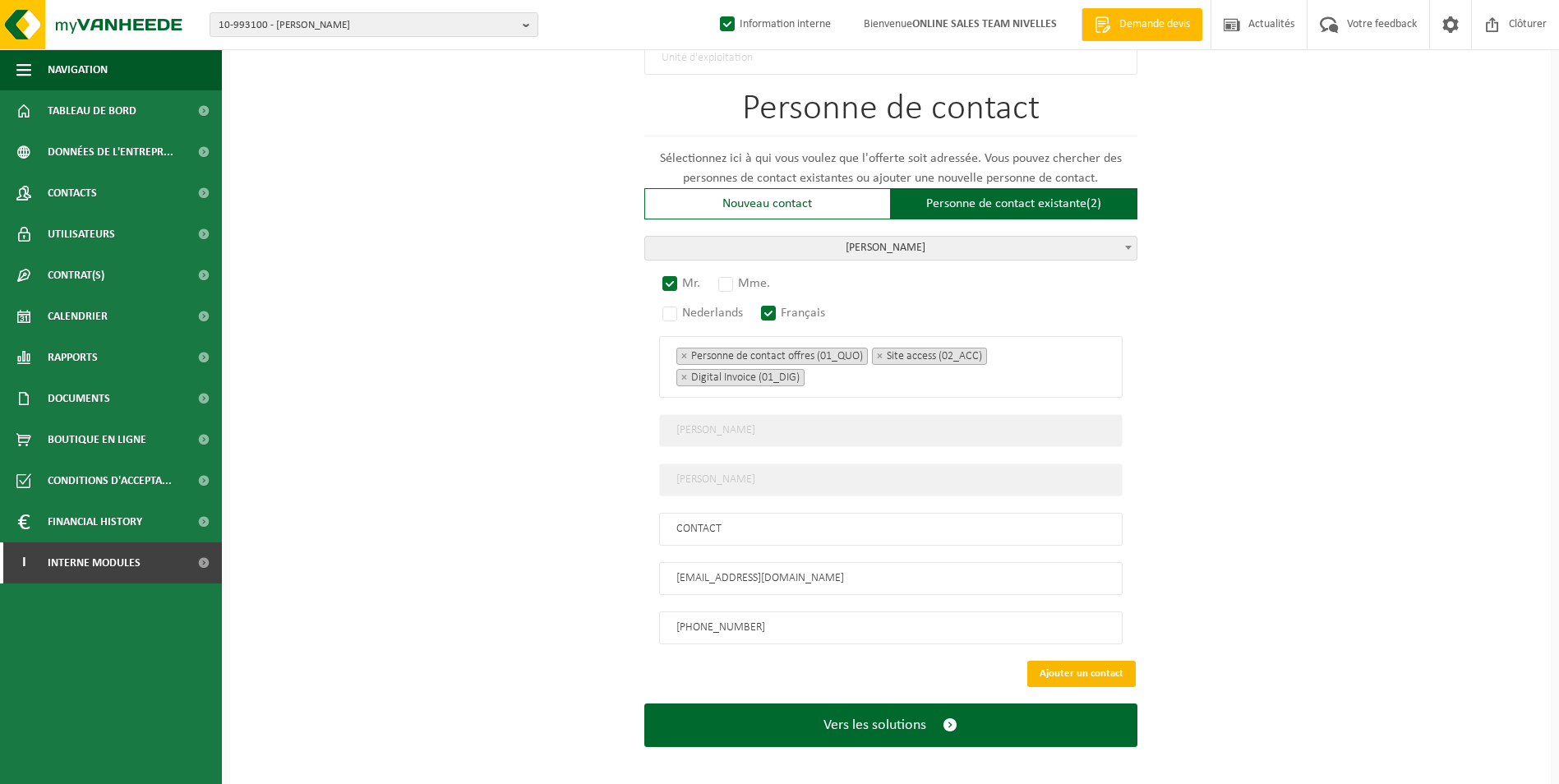
type input "CONTACT"
click at [1088, 660] on button "Ajouter un contact" at bounding box center [1082, 673] width 108 height 27
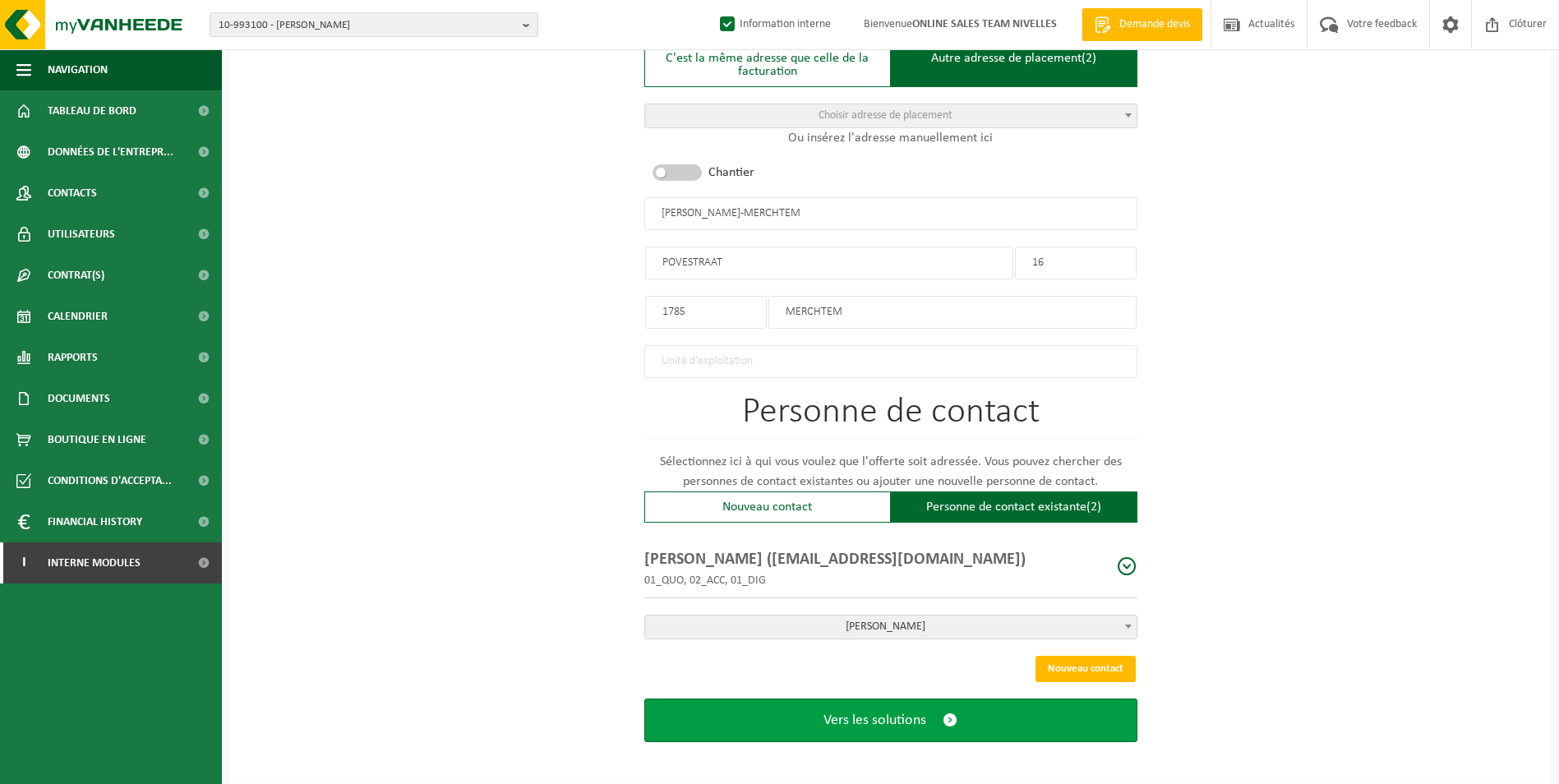
click at [857, 711] on span "Vers les solutions" at bounding box center [875, 720] width 102 height 18
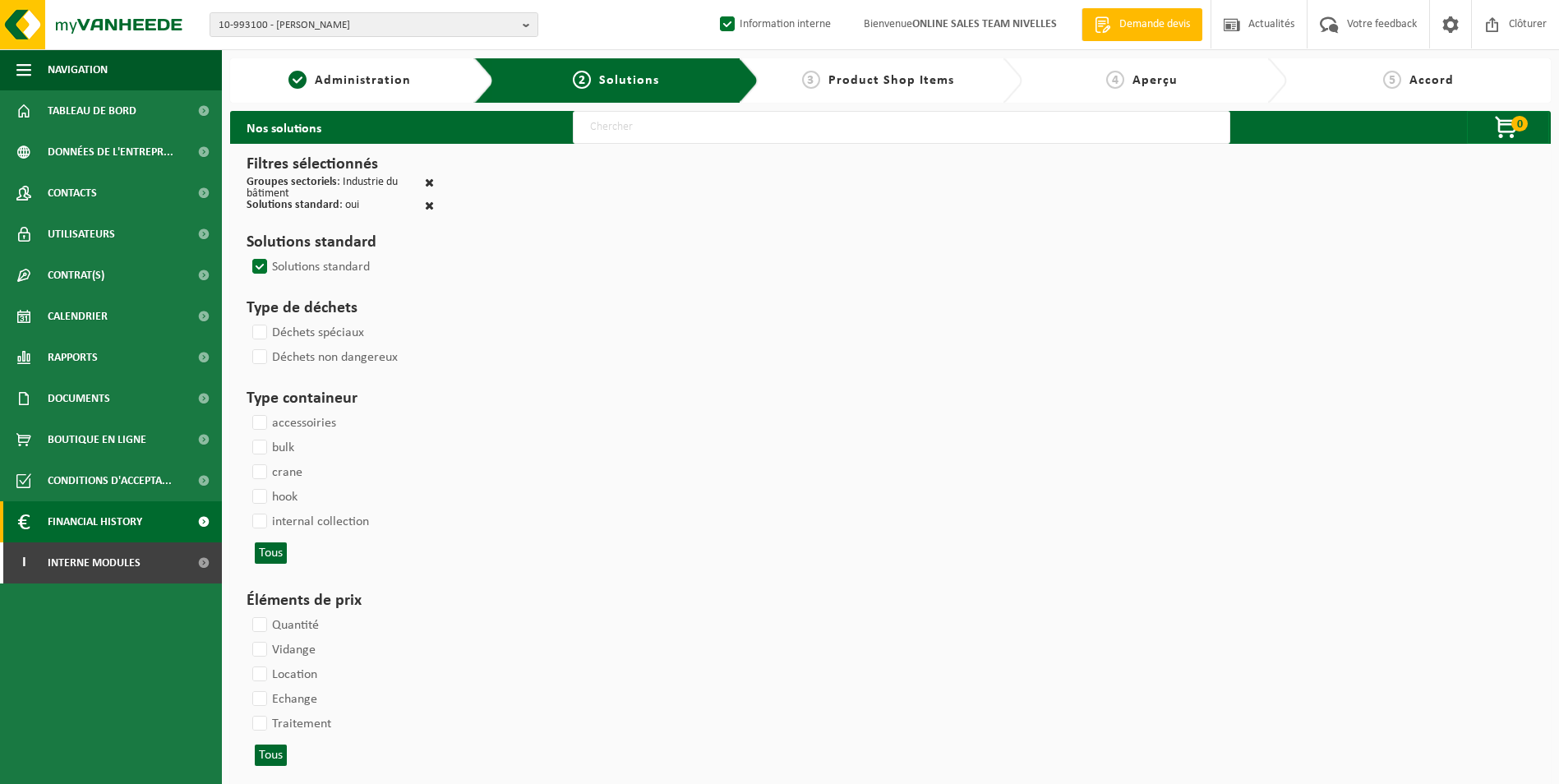
select select
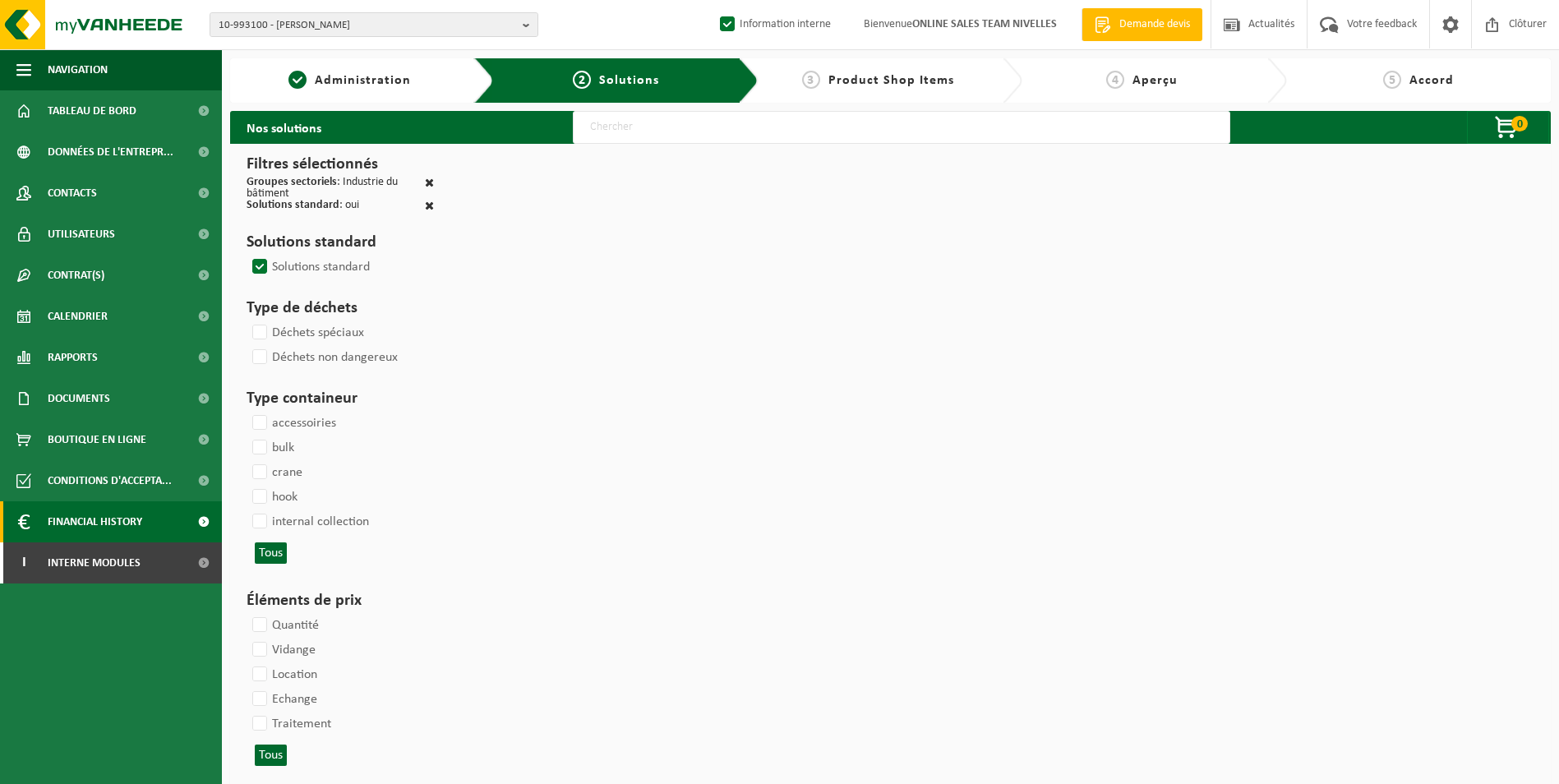
select select
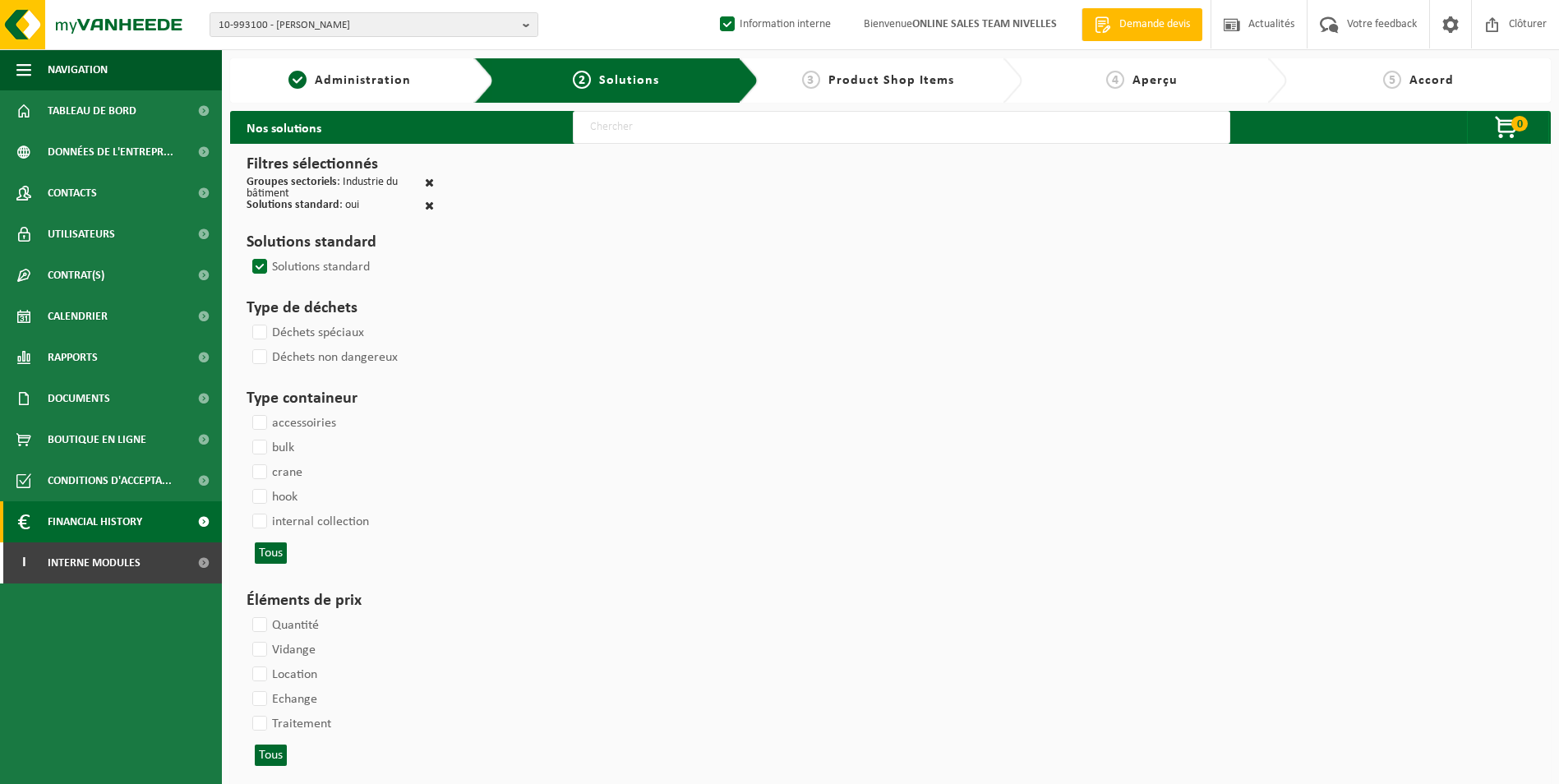
select select
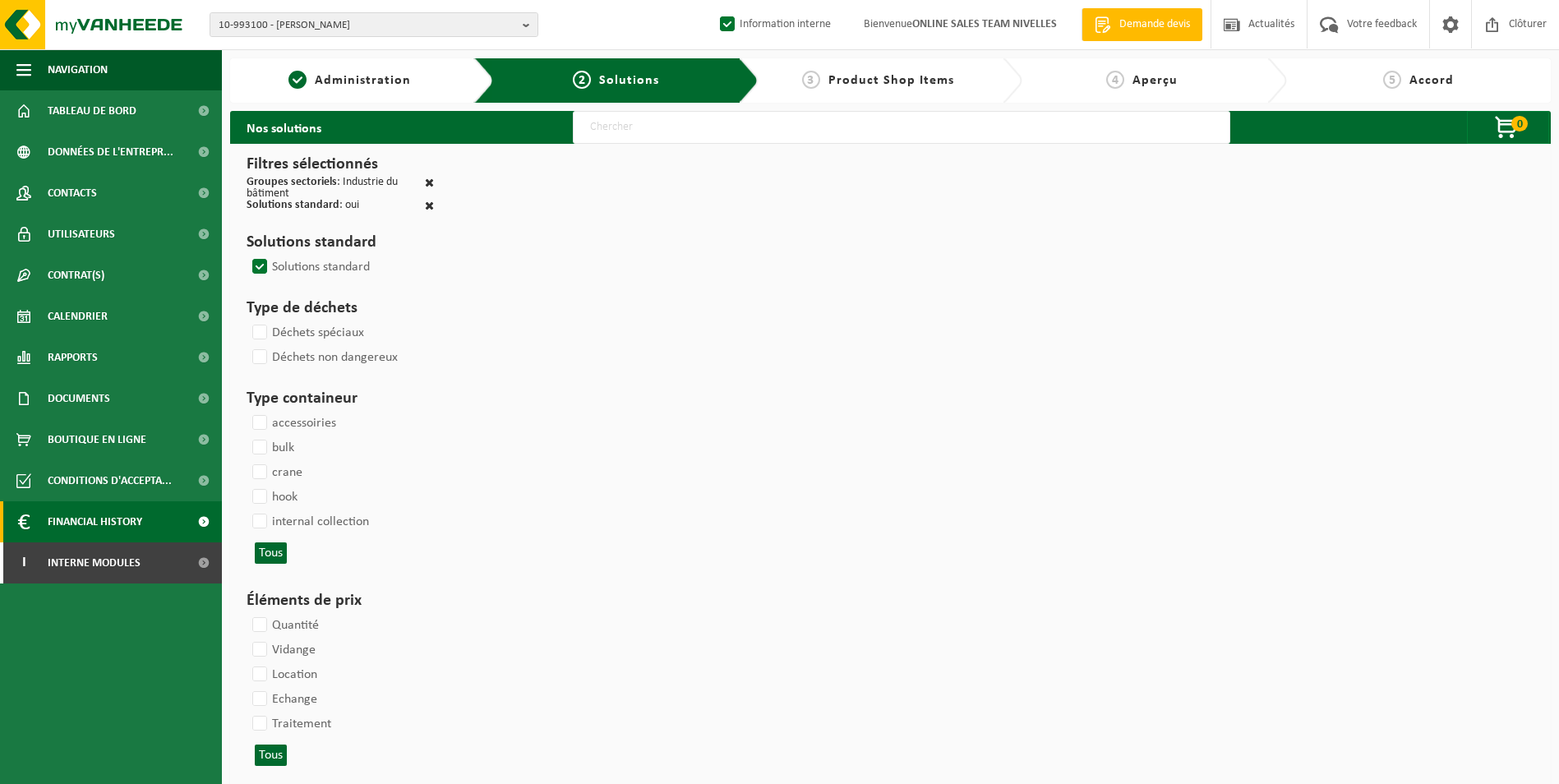
select select
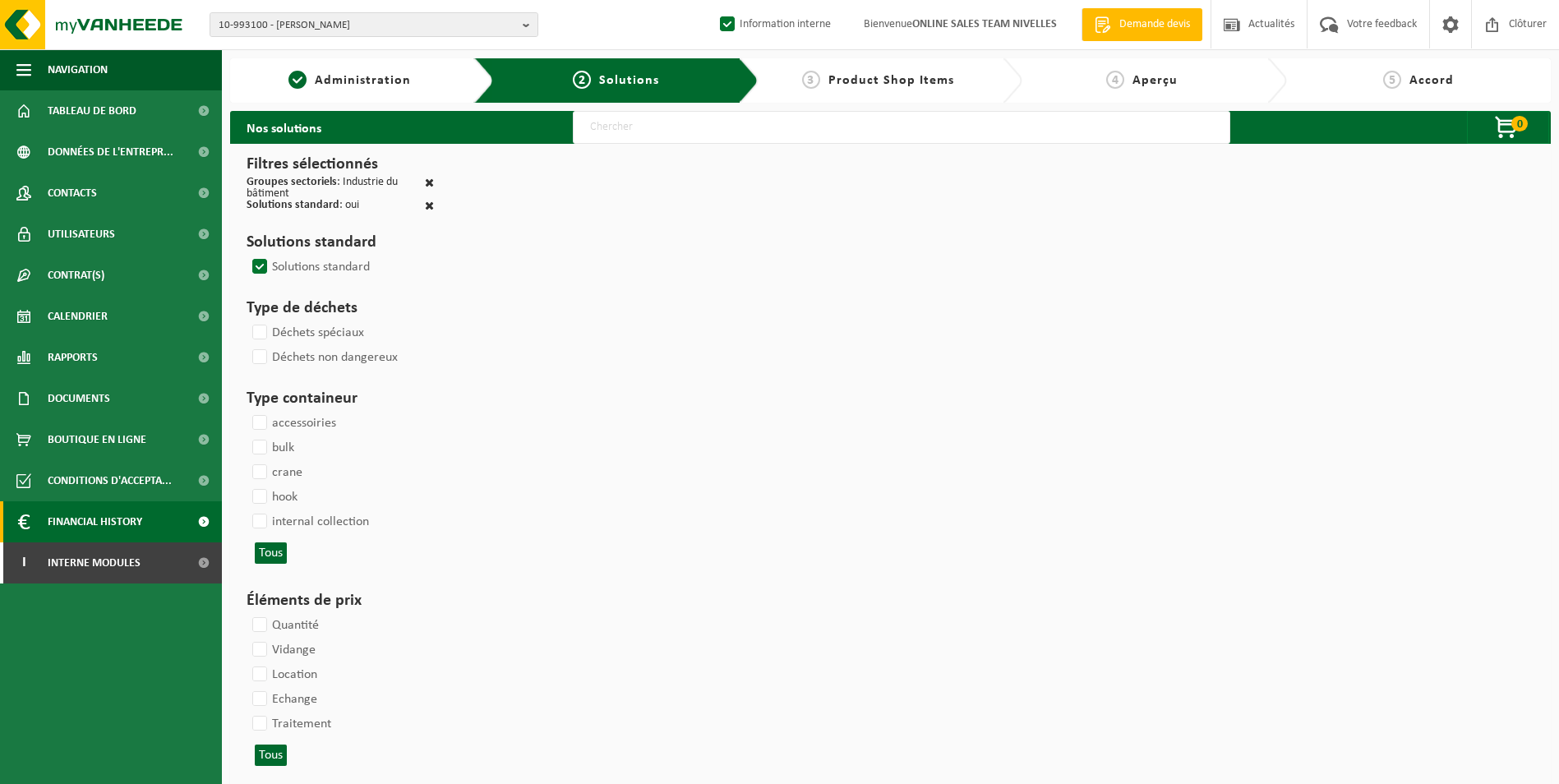
select select
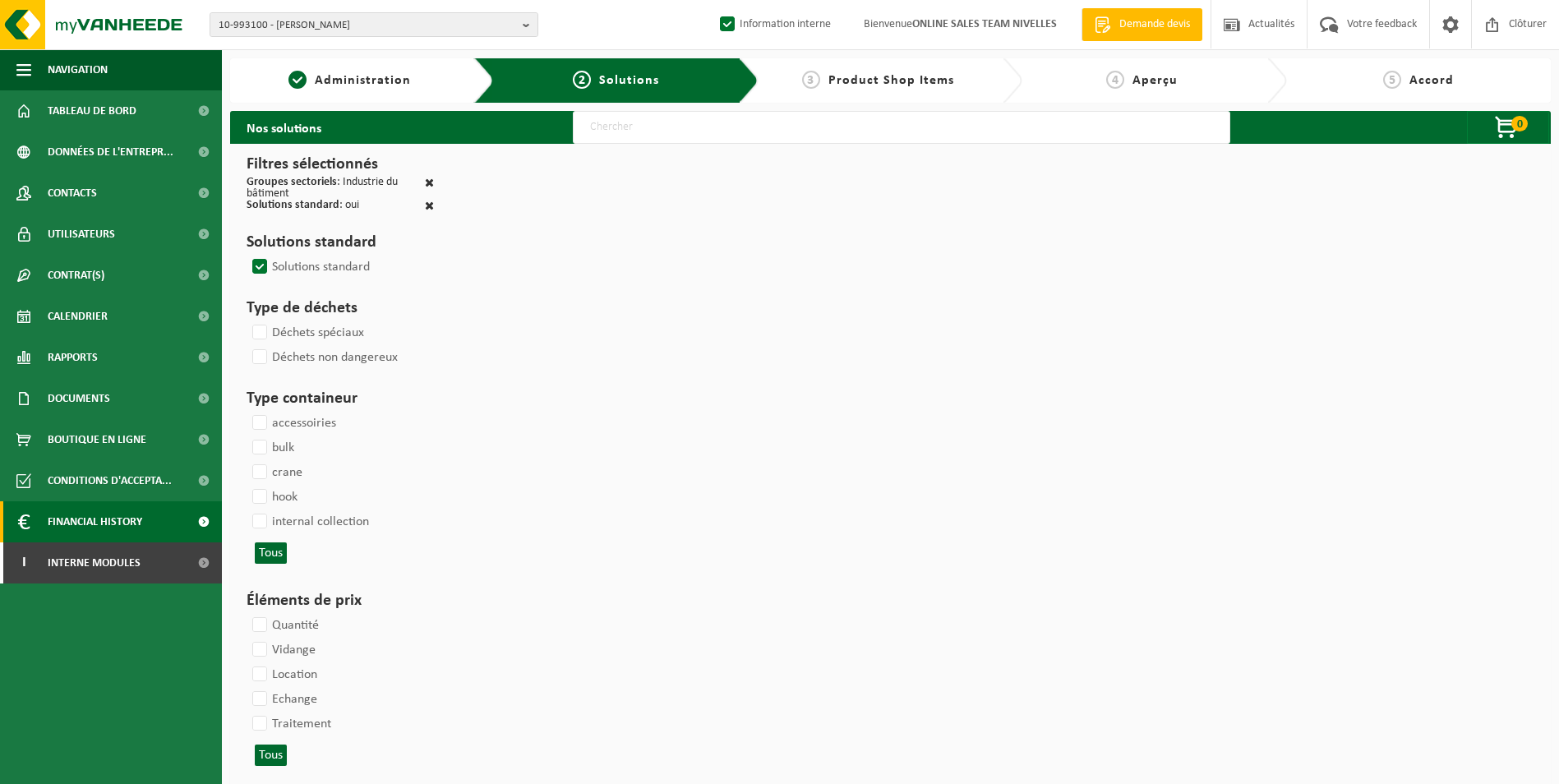
select select
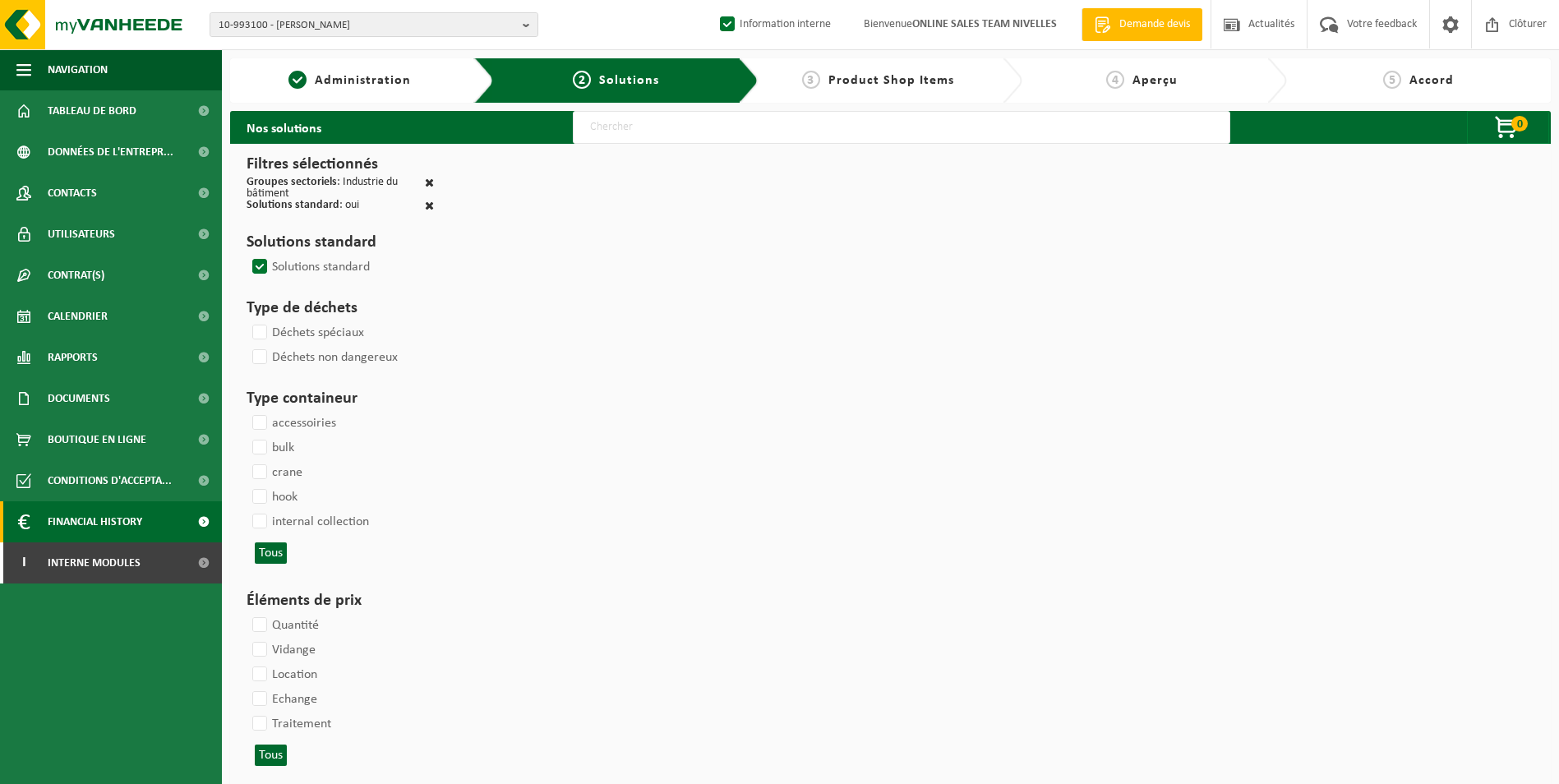
select select
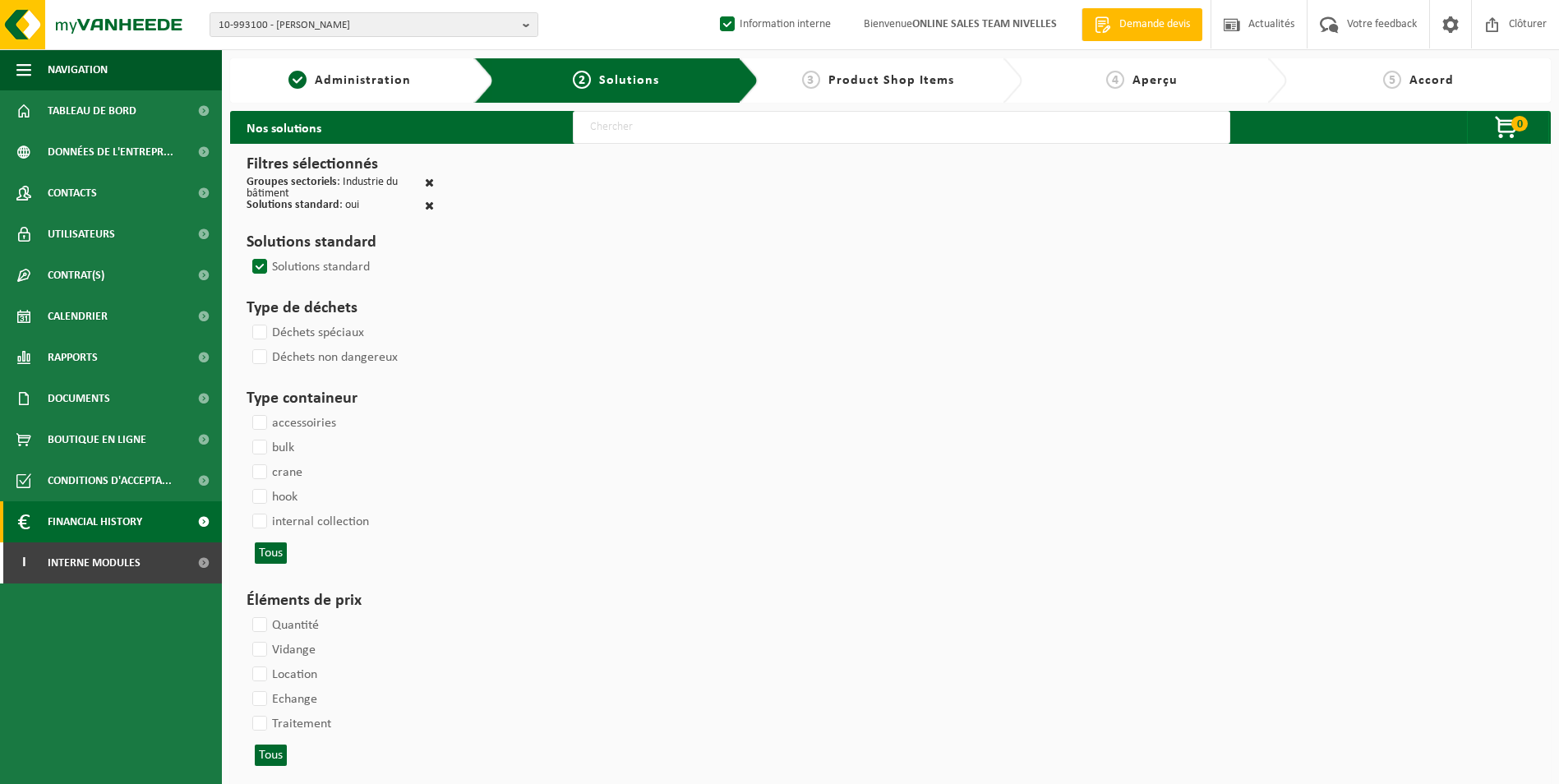
select select
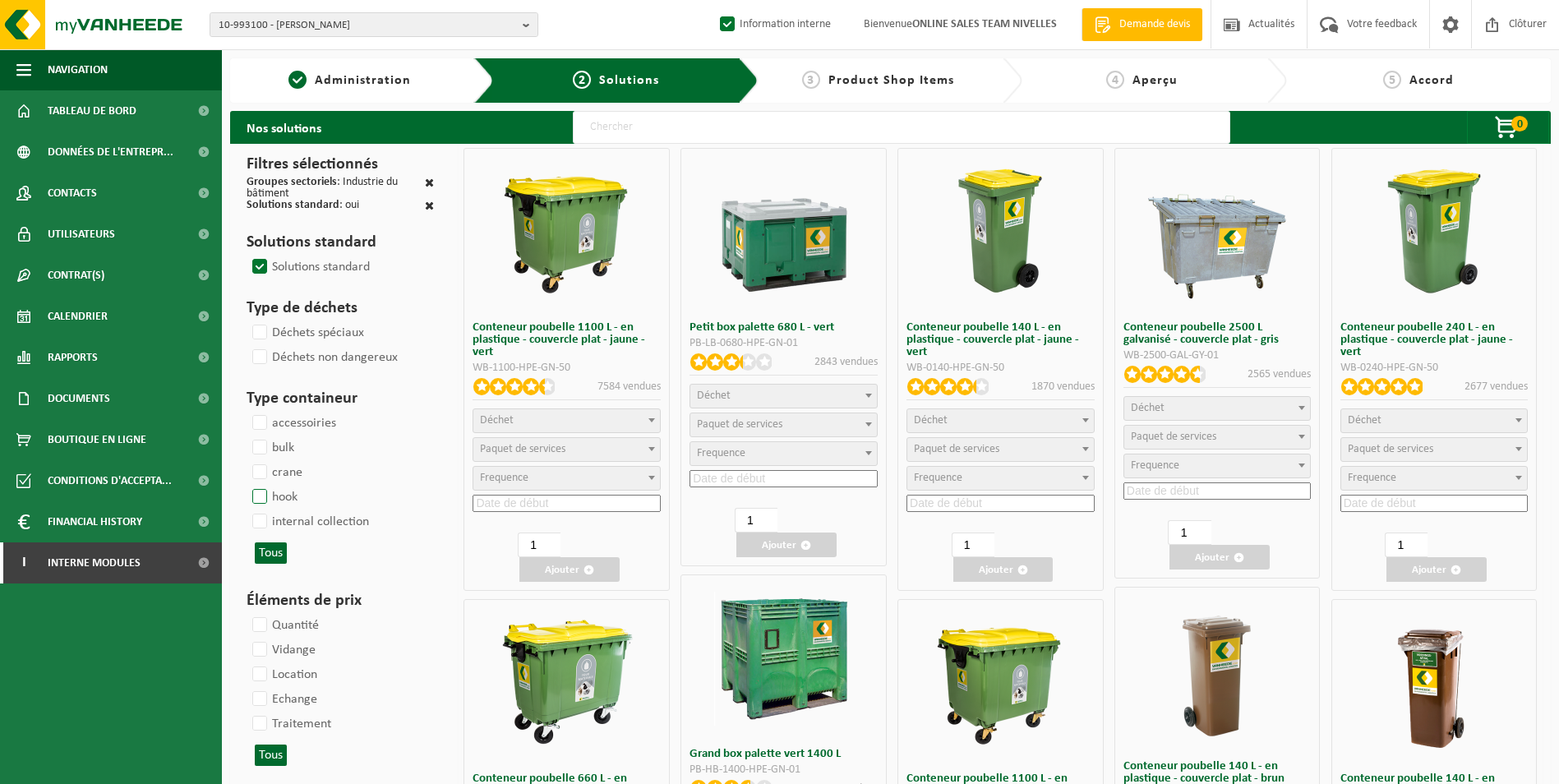
click at [264, 492] on label "hook" at bounding box center [273, 497] width 48 height 25
click at [246, 485] on input "hook" at bounding box center [246, 484] width 1 height 1
checkbox input "true"
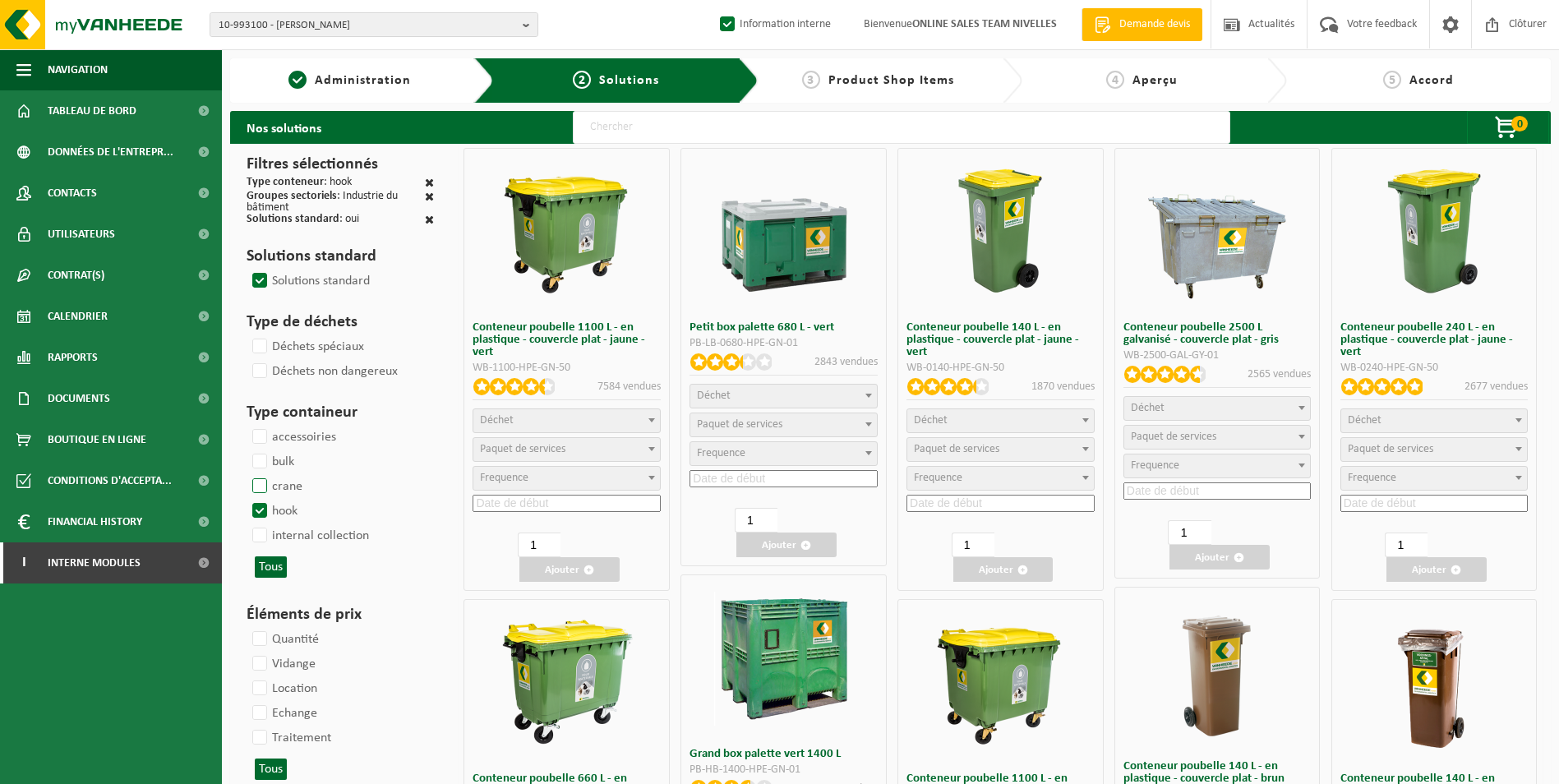
select select
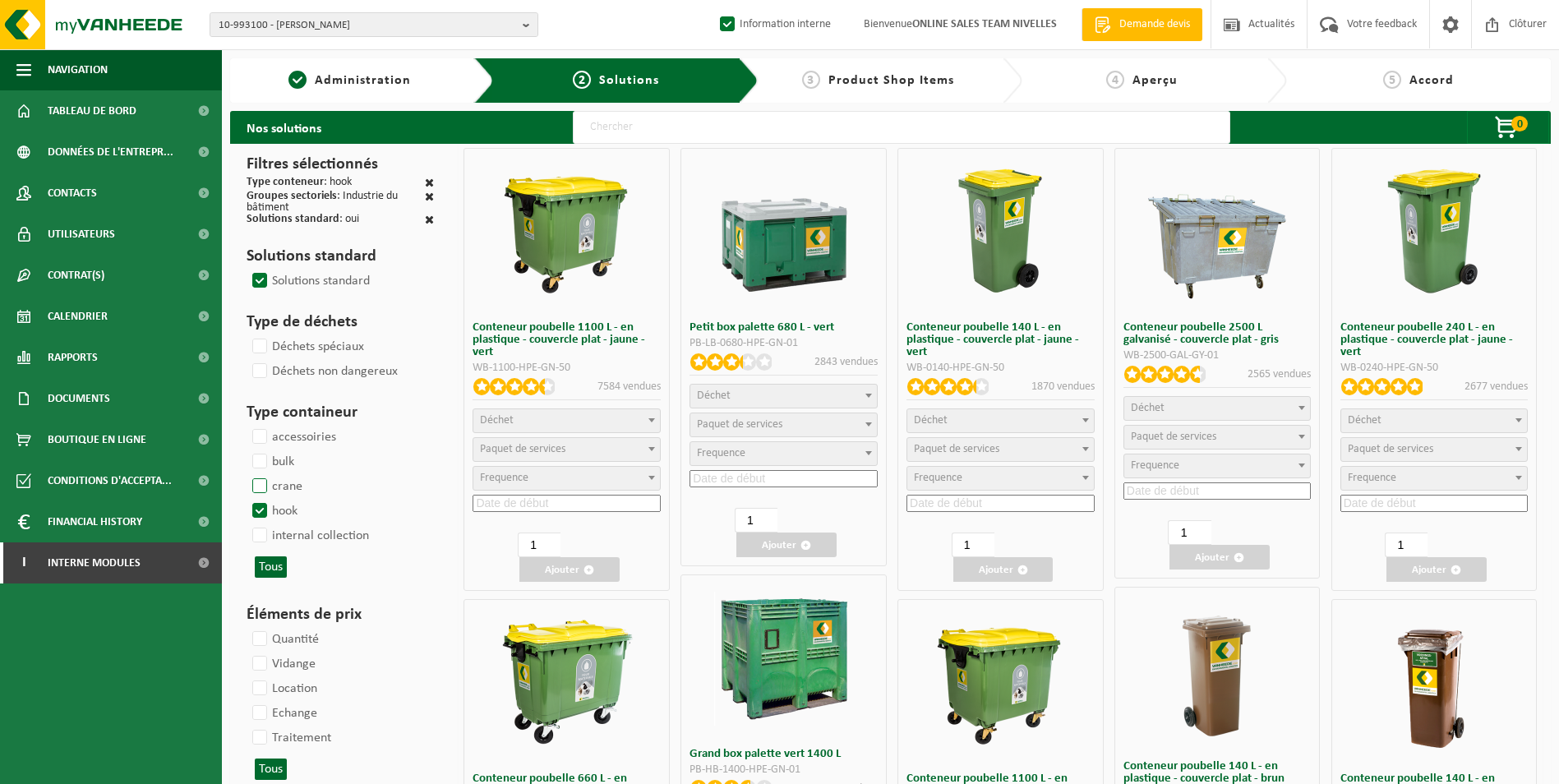
select select
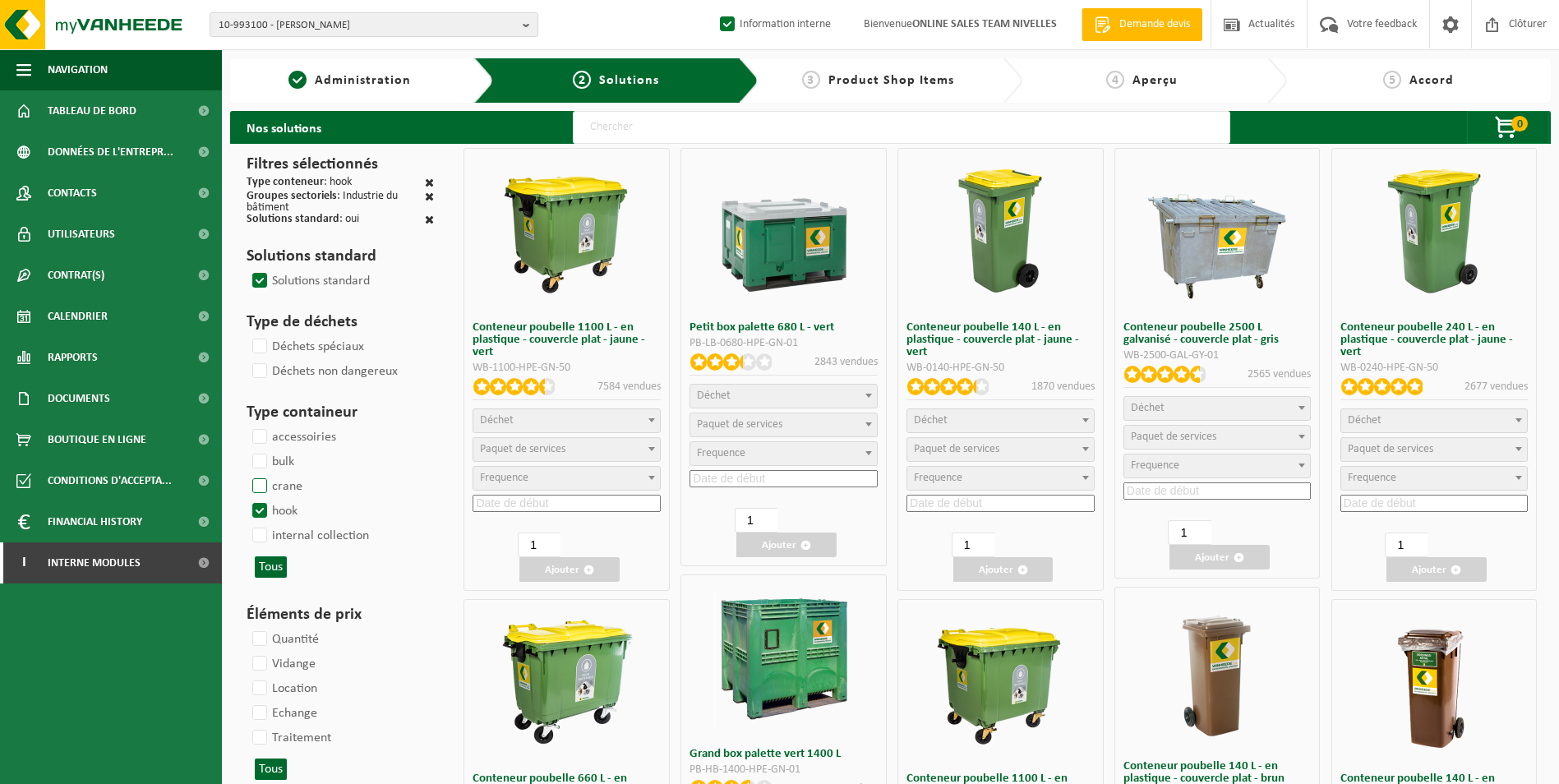
select select
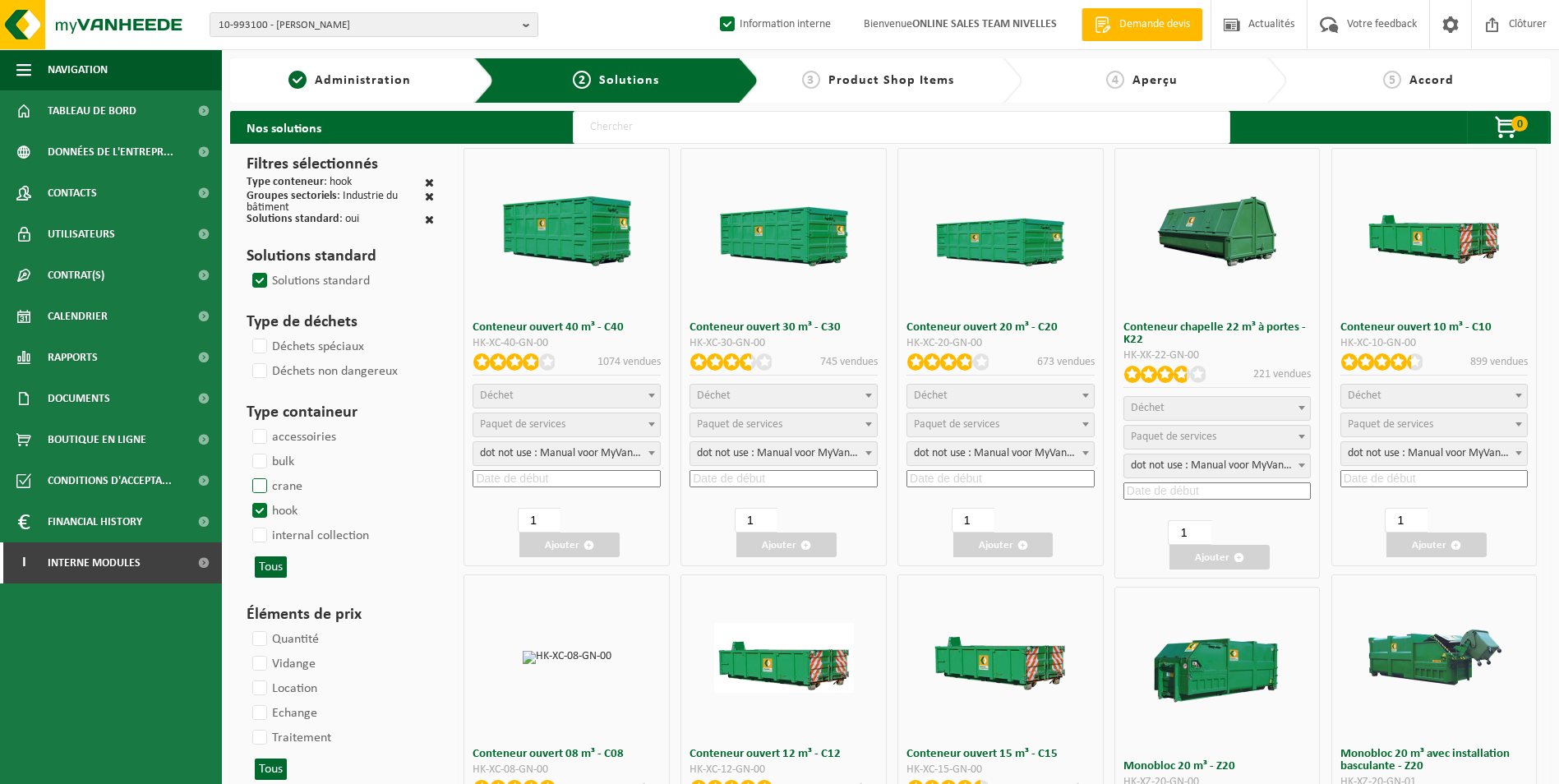
select select
select select "197"
select select
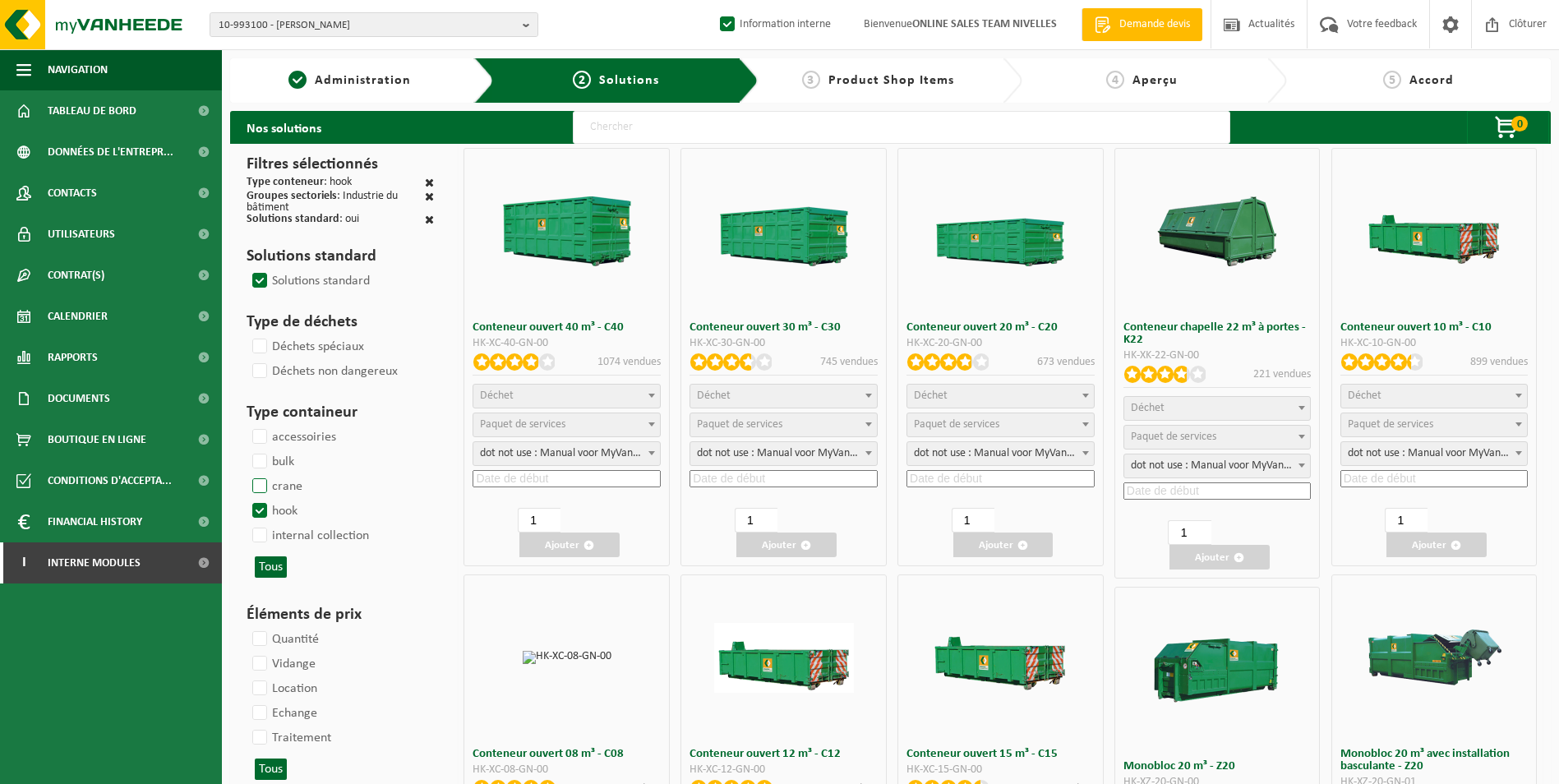
select select
select select "197"
select select
select select "8"
select select
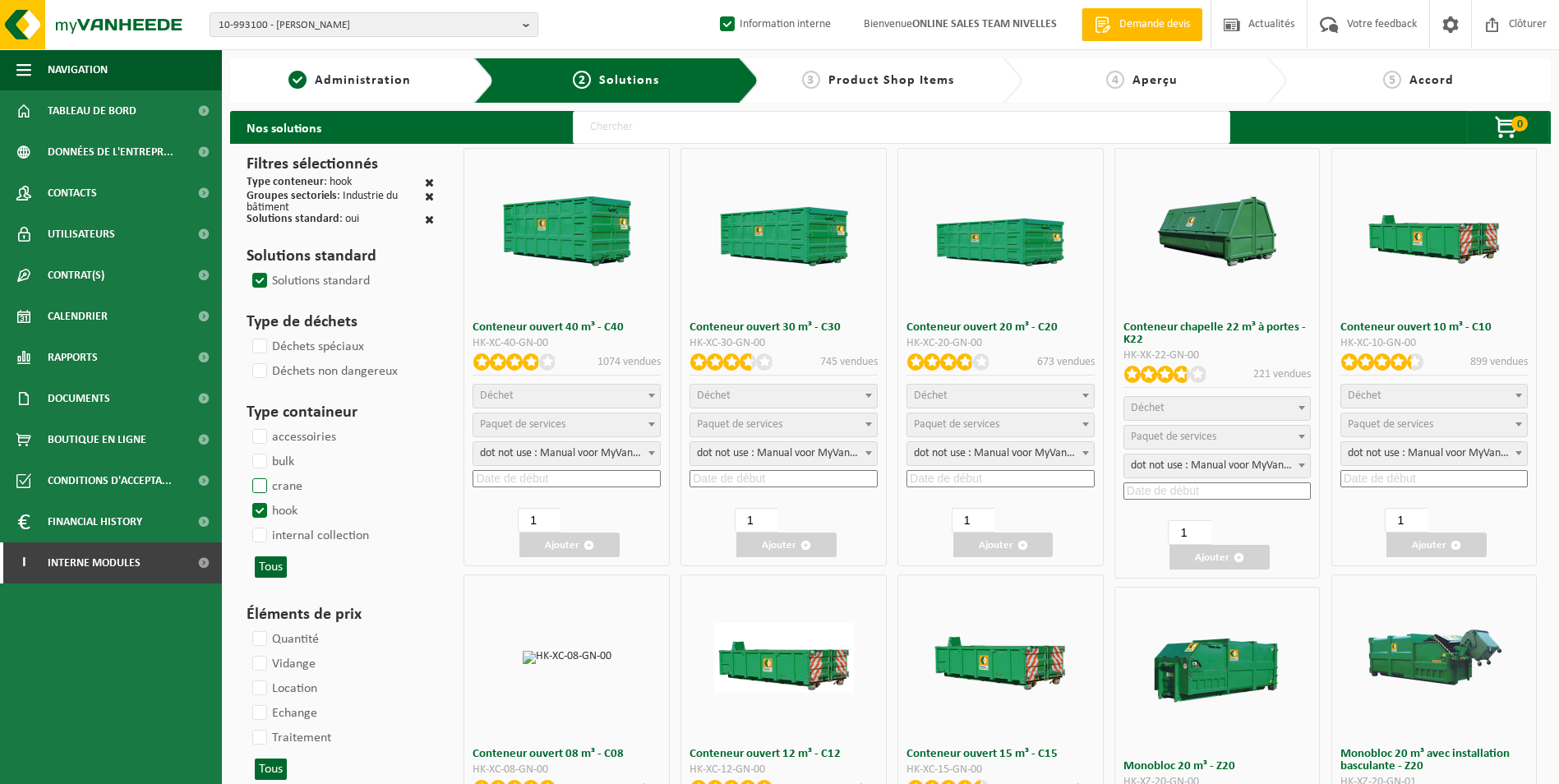
select select
select select "25"
select select "7"
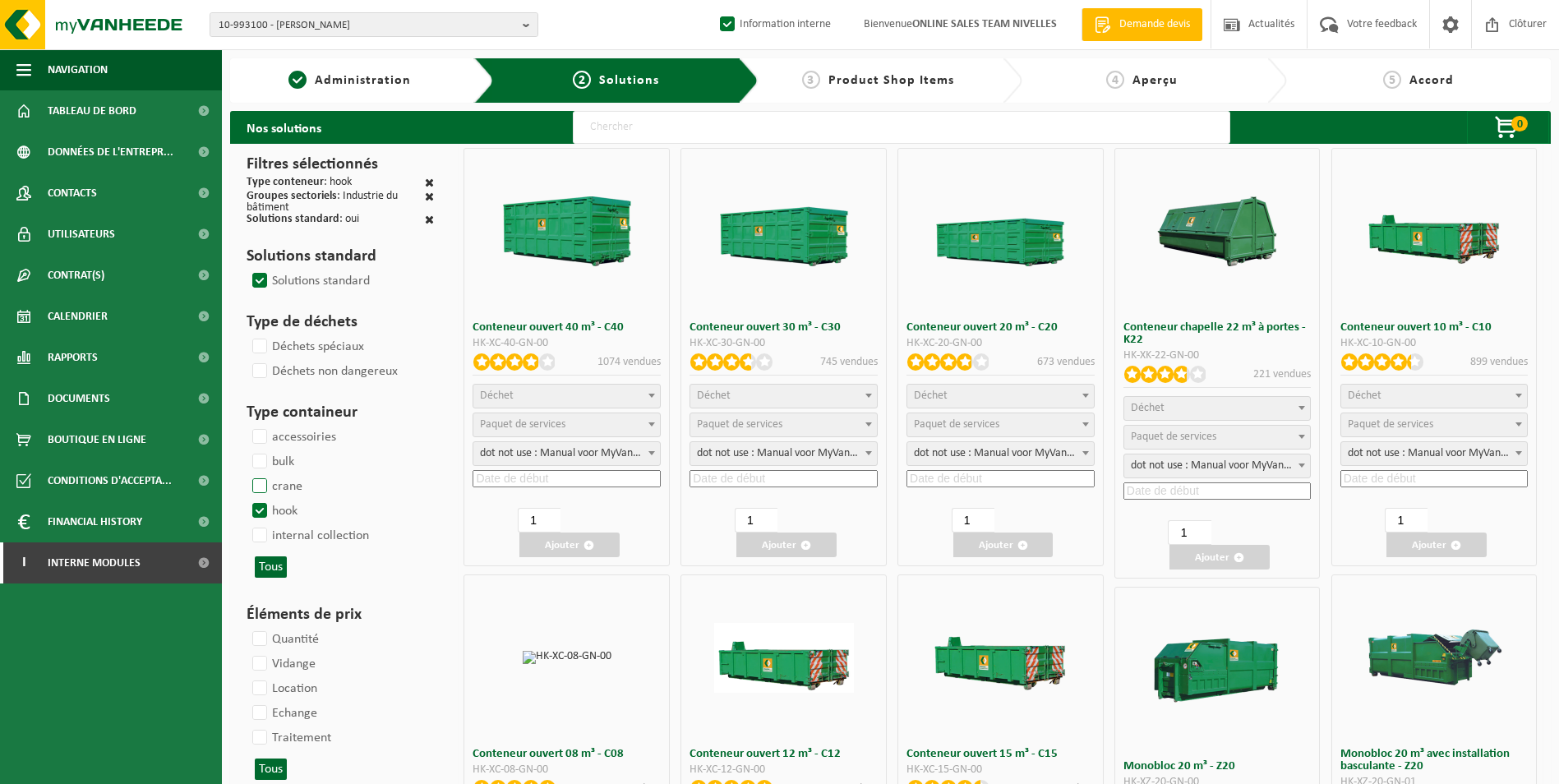
select select "25"
select select "7"
select select "25"
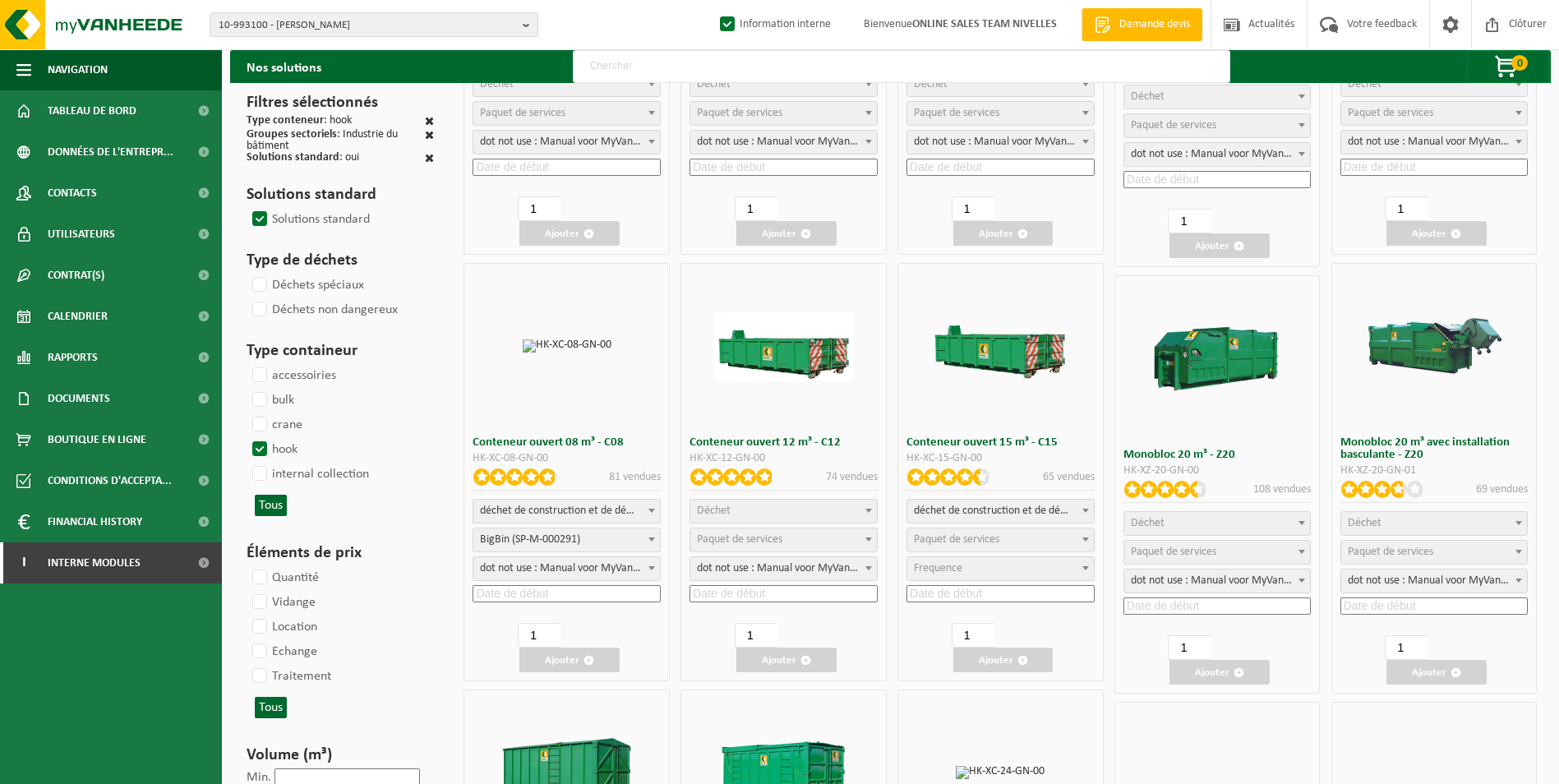
scroll to position [329, 0]
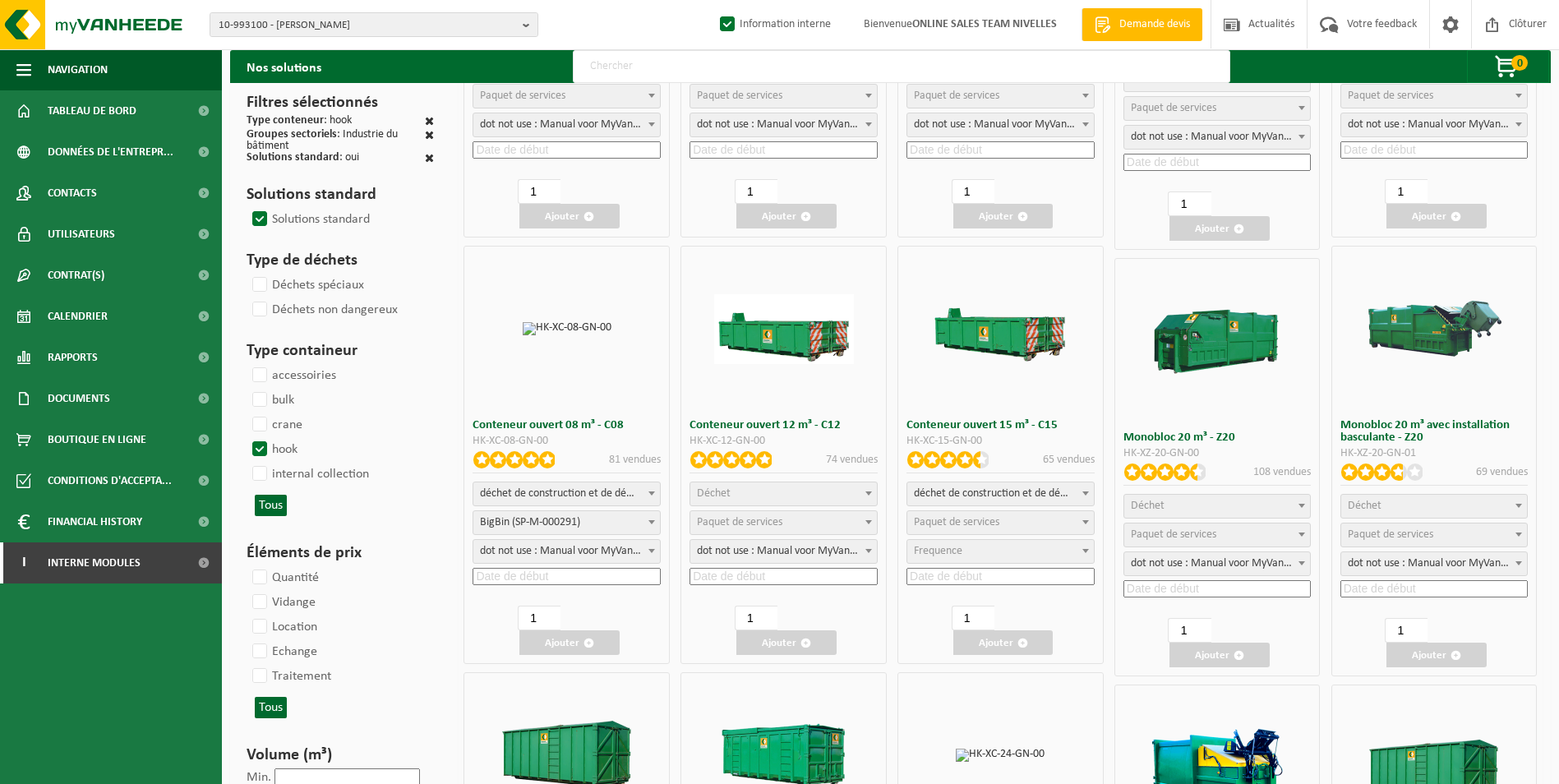
click at [581, 495] on span "déchet de construction et de démolition mélangé (inerte et non inerte)" at bounding box center [567, 493] width 187 height 23
select select
select select "197"
select select "25"
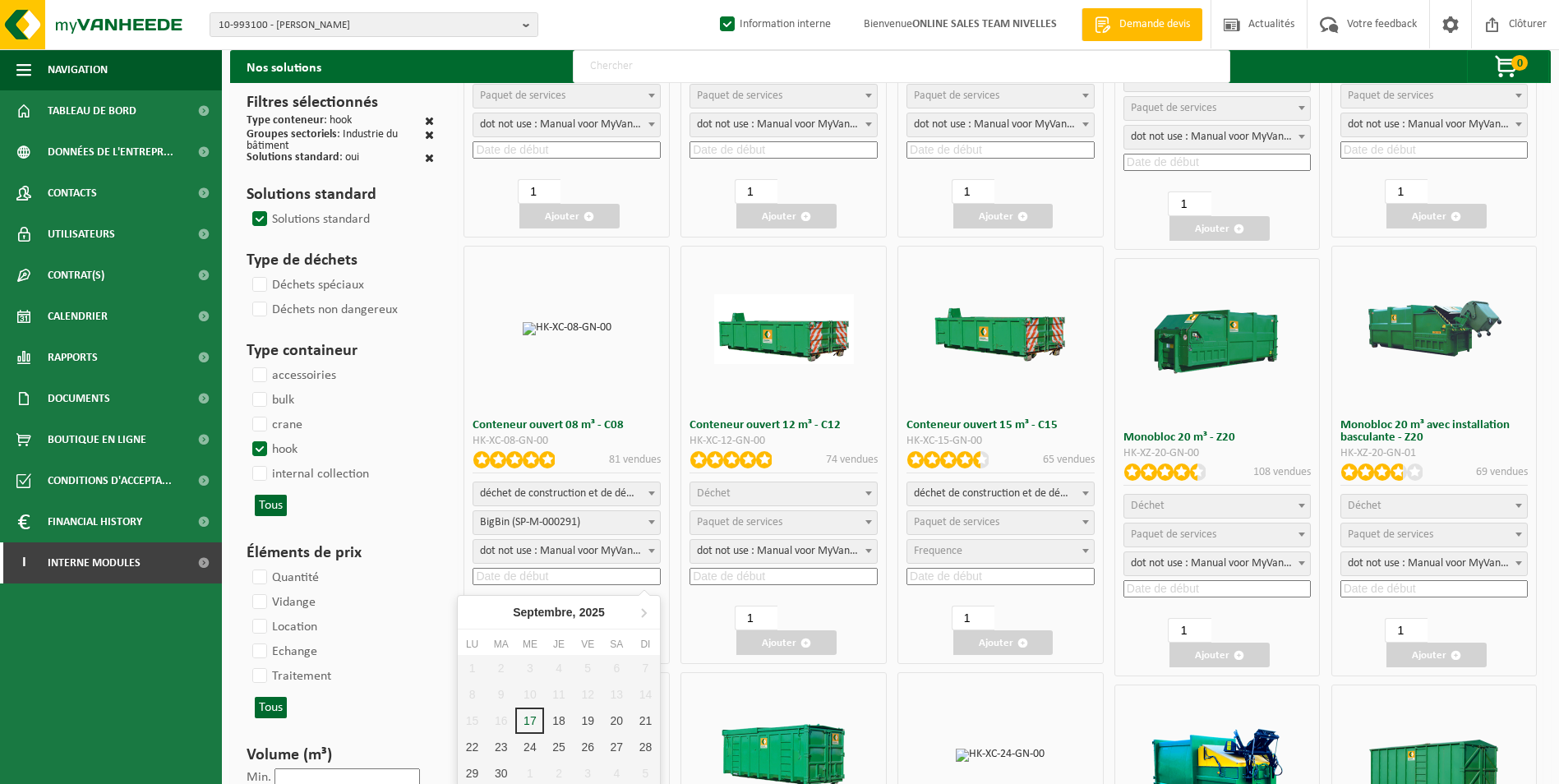
click at [561, 573] on input at bounding box center [566, 576] width 188 height 18
click at [584, 719] on div "19" at bounding box center [588, 720] width 29 height 27
type input "2025-09-19"
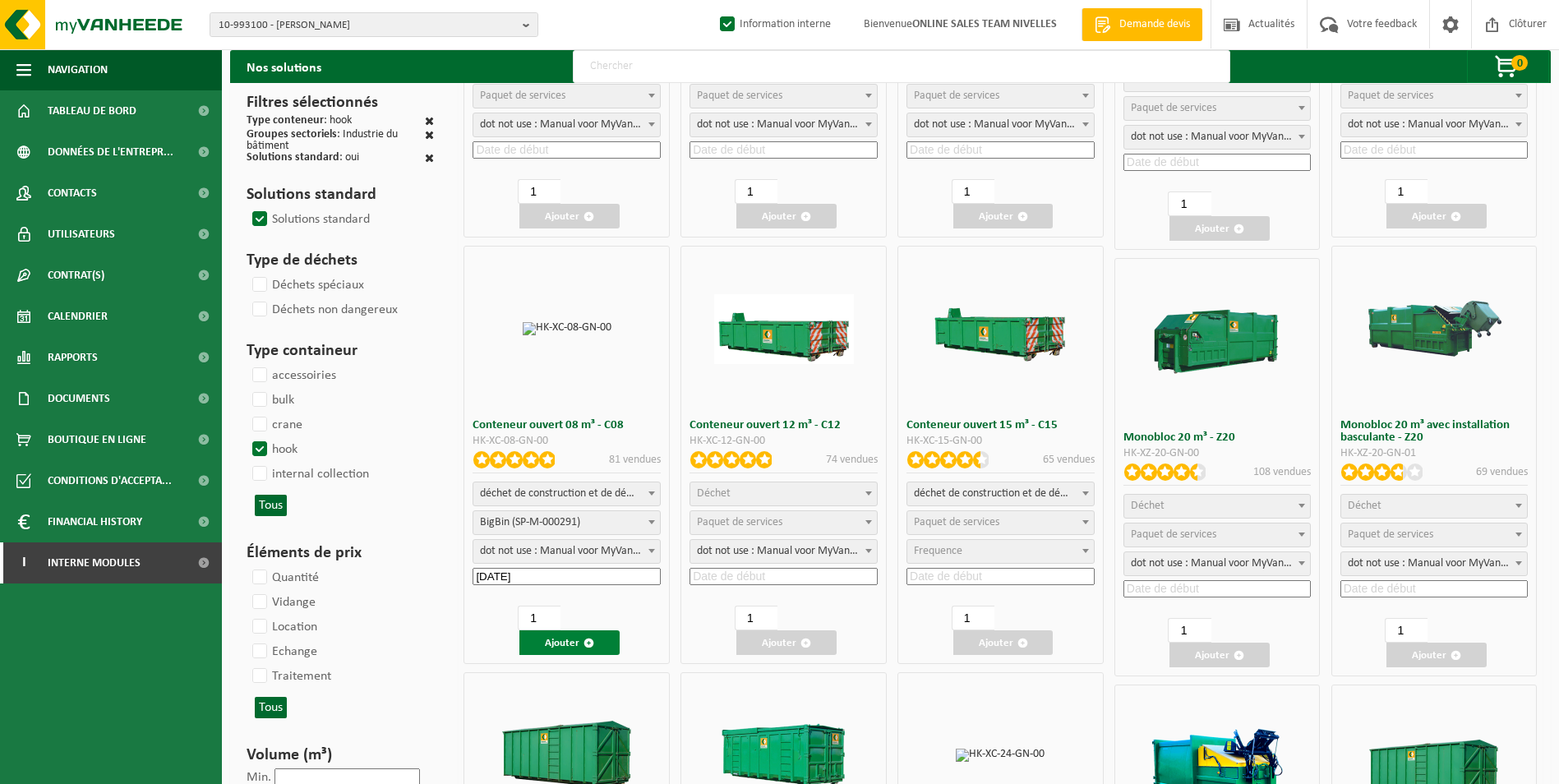
click at [562, 639] on button "Ajouter" at bounding box center [570, 641] width 100 height 25
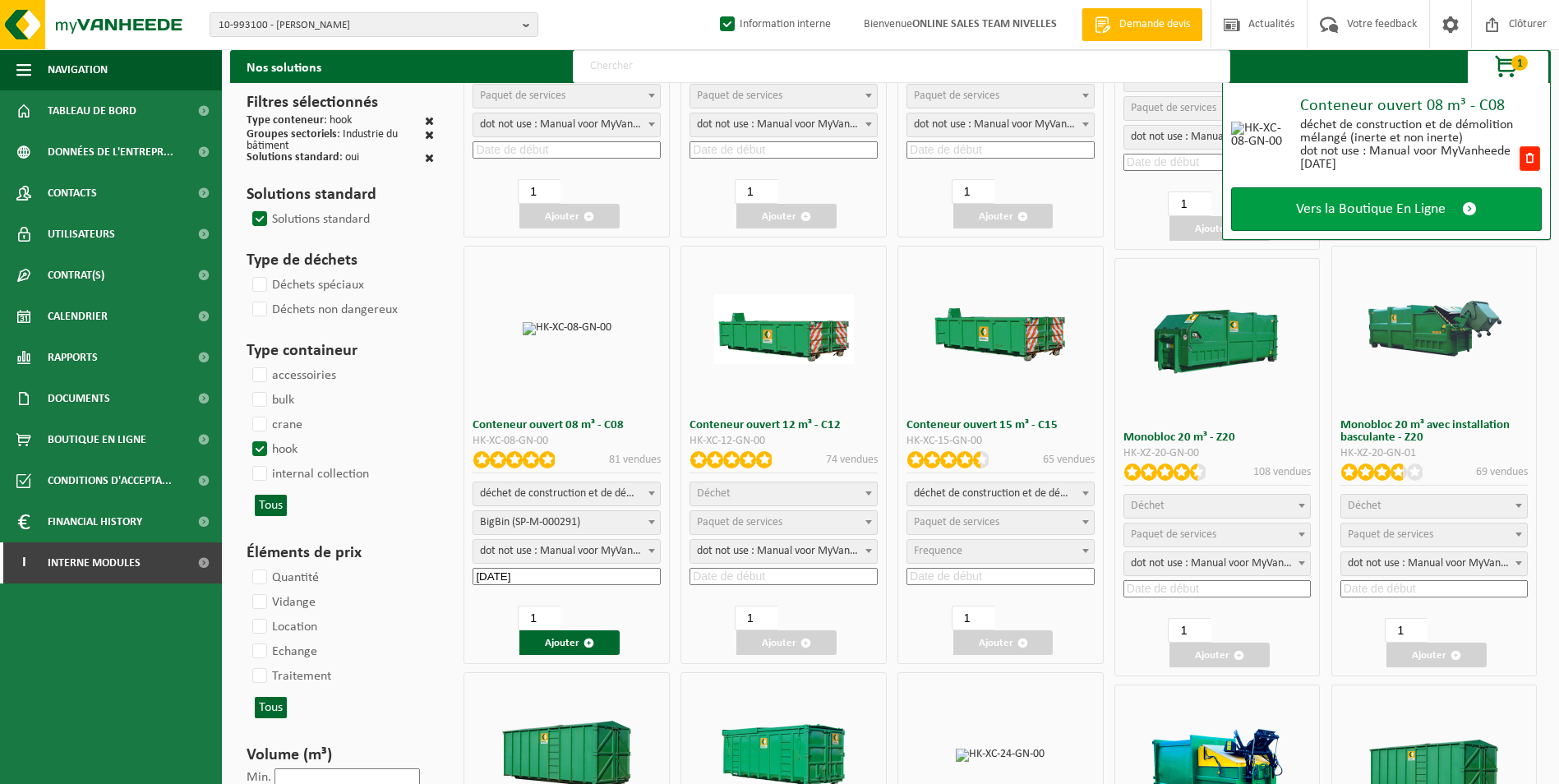
click at [1426, 216] on span "Vers la Boutique En Ligne" at bounding box center [1371, 210] width 150 height 18
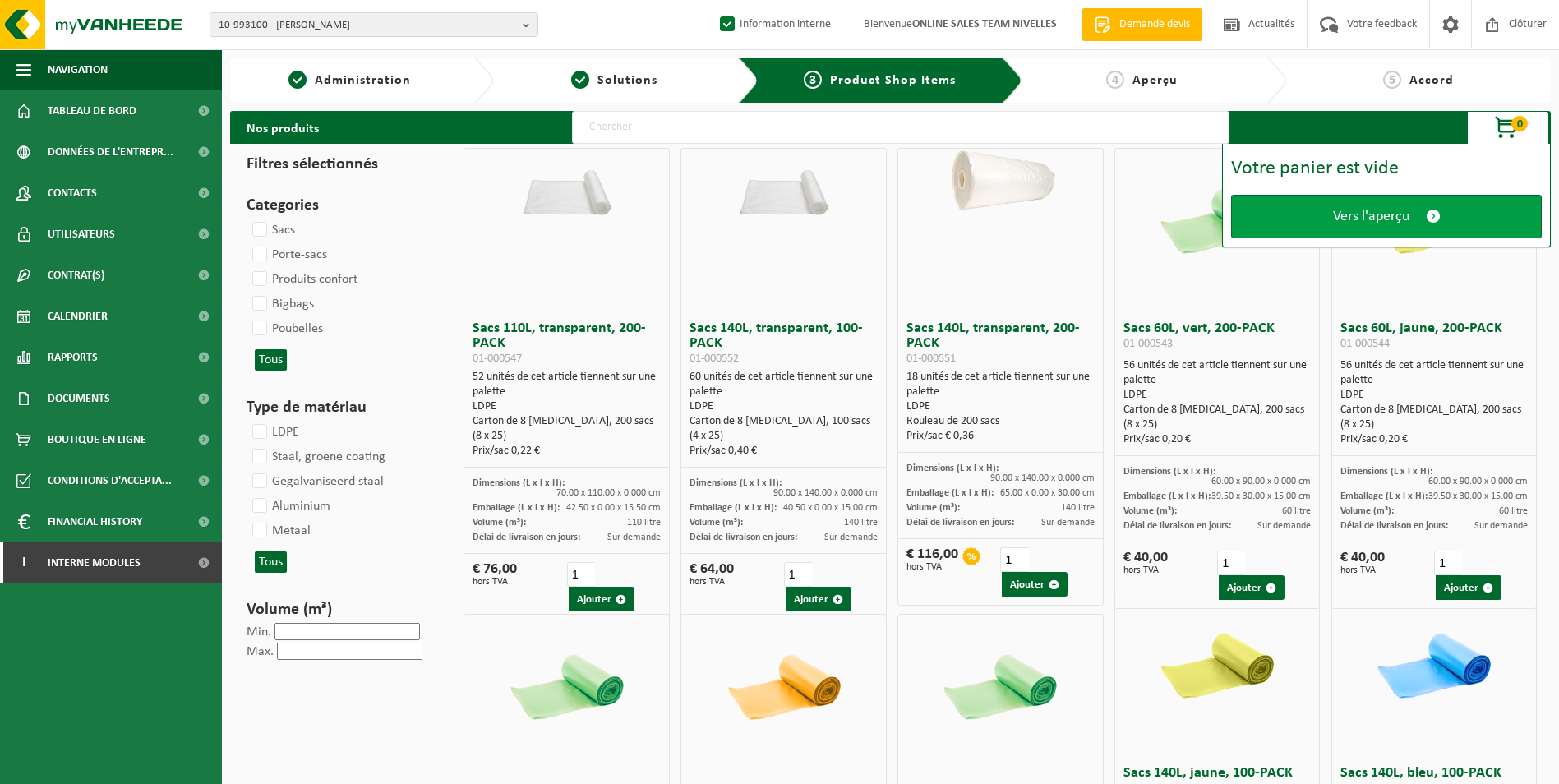
click at [1372, 225] on link "Vers l'aperçu" at bounding box center [1387, 216] width 311 height 43
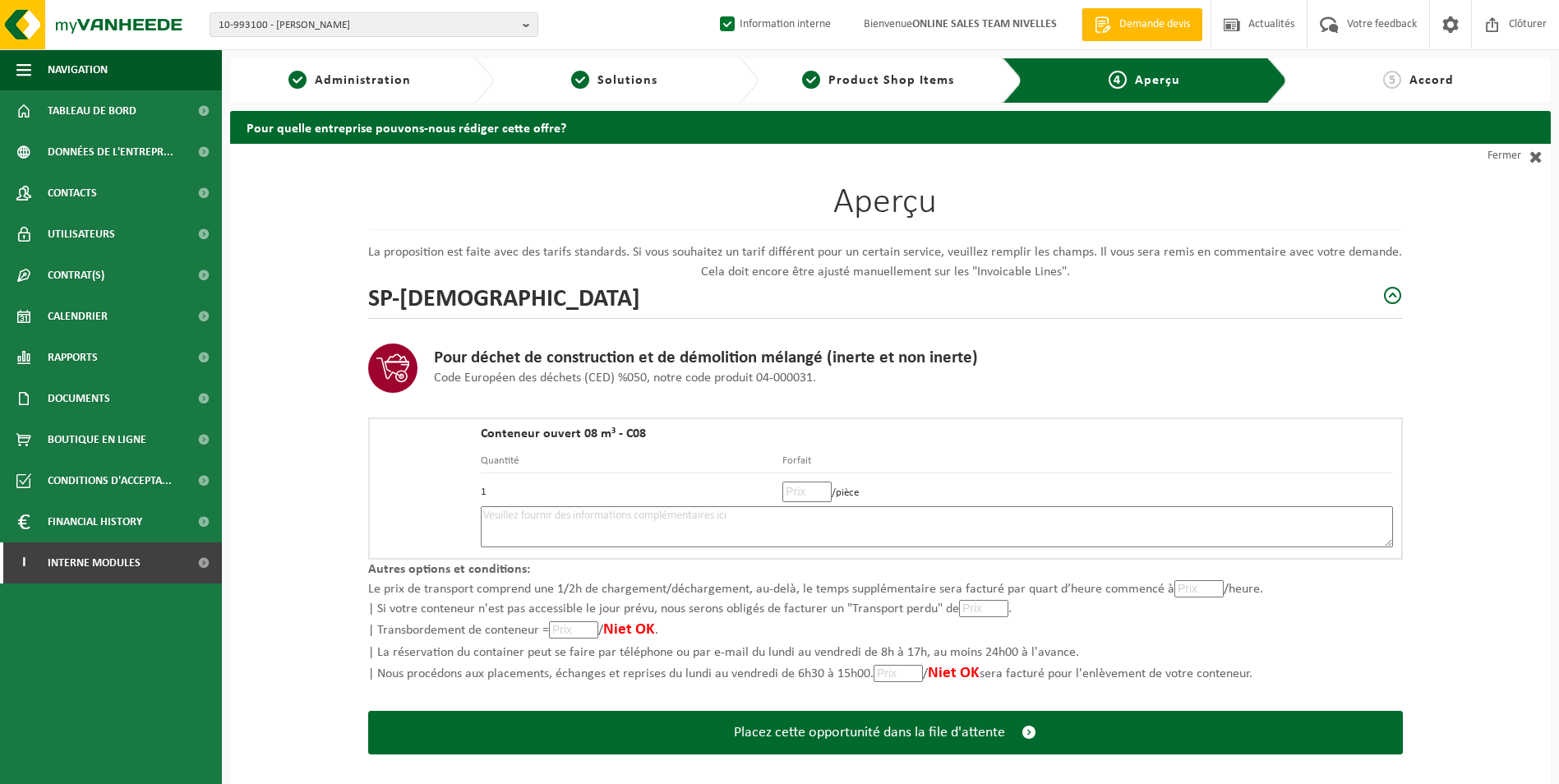
click at [807, 493] on input "number" at bounding box center [807, 491] width 49 height 21
type input "635"
click at [689, 530] on textarea at bounding box center [936, 526] width 912 height 41
type textarea "p"
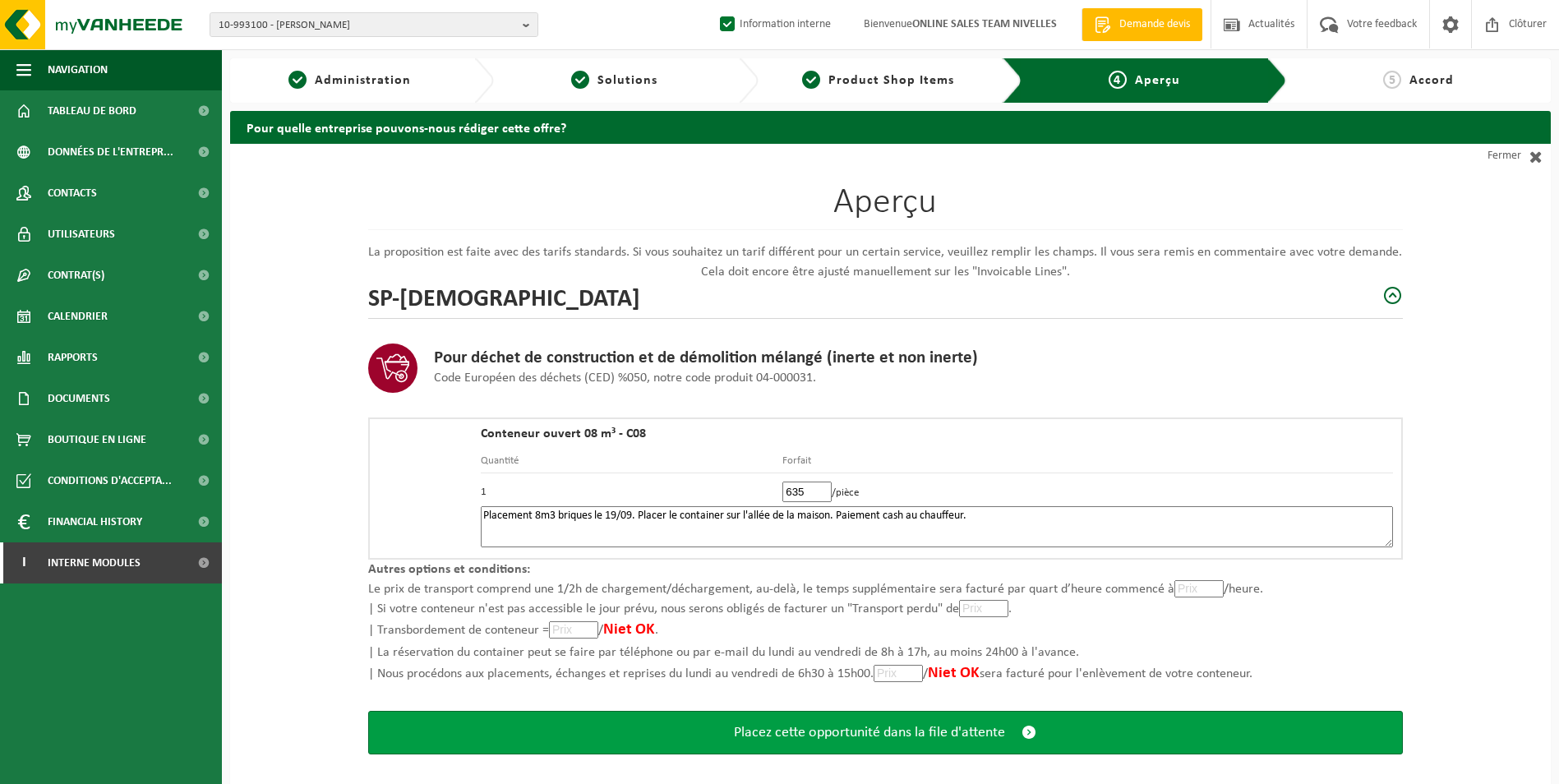
type textarea "Placement 8m3 briques le 19/09. Placer le container sur l'allée de la maison. P…"
click at [819, 737] on span "Placez cette opportunité dans la file d'attente" at bounding box center [870, 733] width 272 height 18
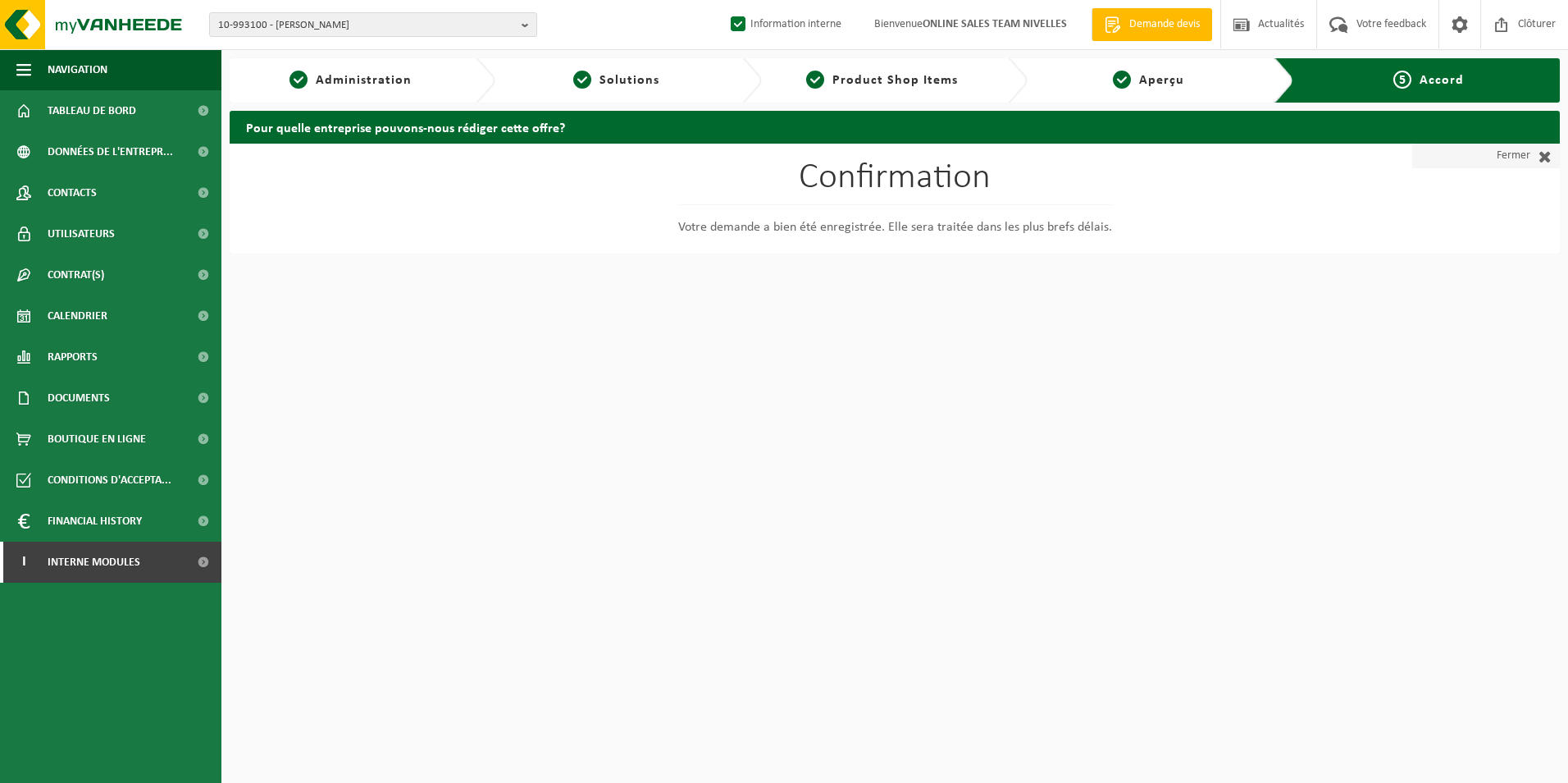
click at [1497, 150] on link "Fermer" at bounding box center [1486, 155] width 147 height 25
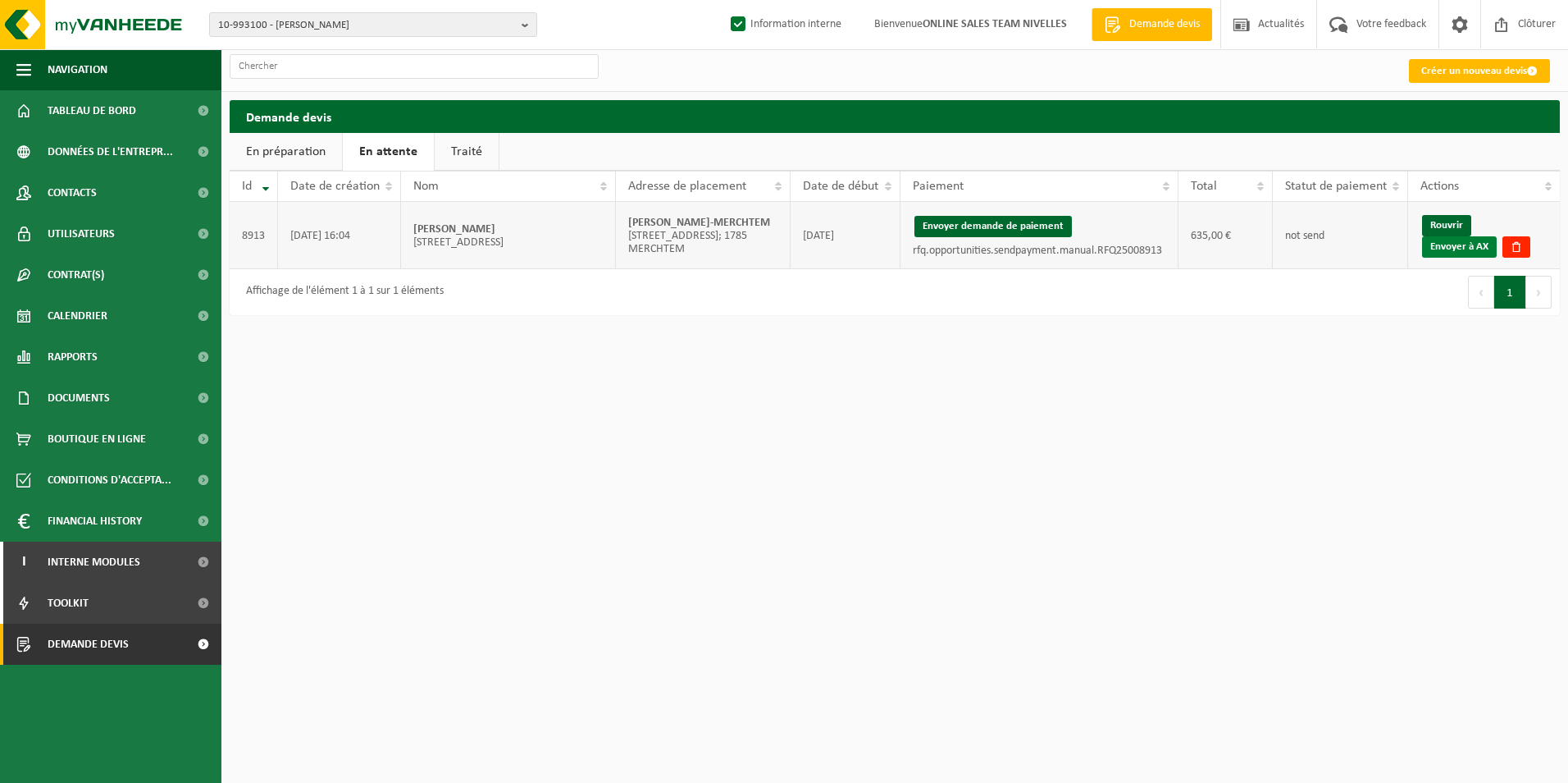
click at [1475, 249] on link "Envoyer à AX" at bounding box center [1460, 247] width 75 height 22
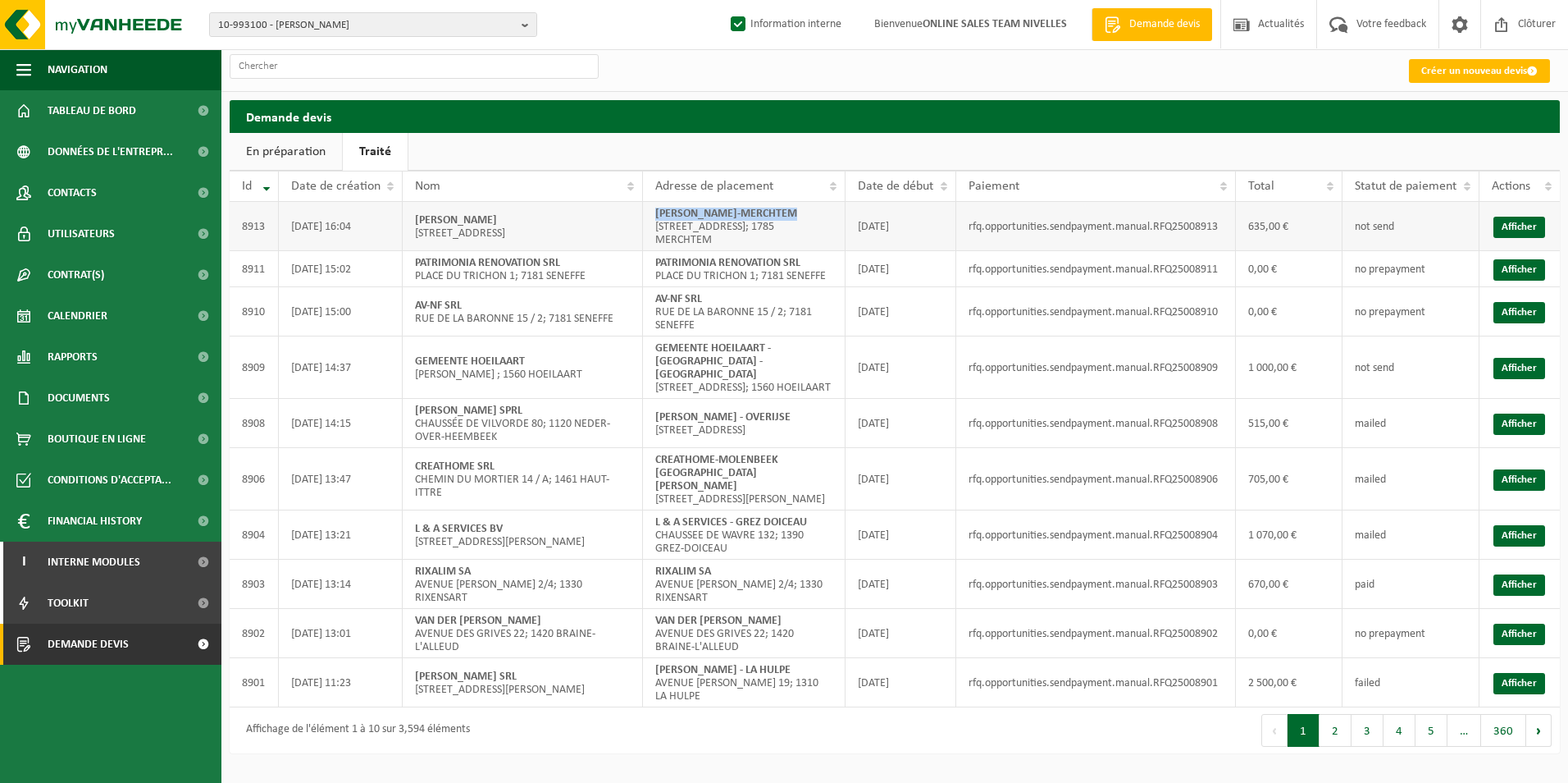
drag, startPoint x: 655, startPoint y: 216, endPoint x: 832, endPoint y: 208, distance: 177.2
click at [832, 208] on td "[PERSON_NAME]-MERCHTEM [STREET_ADDRESS]; 1785 MERCHTEM" at bounding box center [745, 226] width 202 height 49
copy strong "[PERSON_NAME]-MERCHTEM"
click at [1459, 72] on link "Créer un nouveau devis" at bounding box center [1480, 71] width 141 height 24
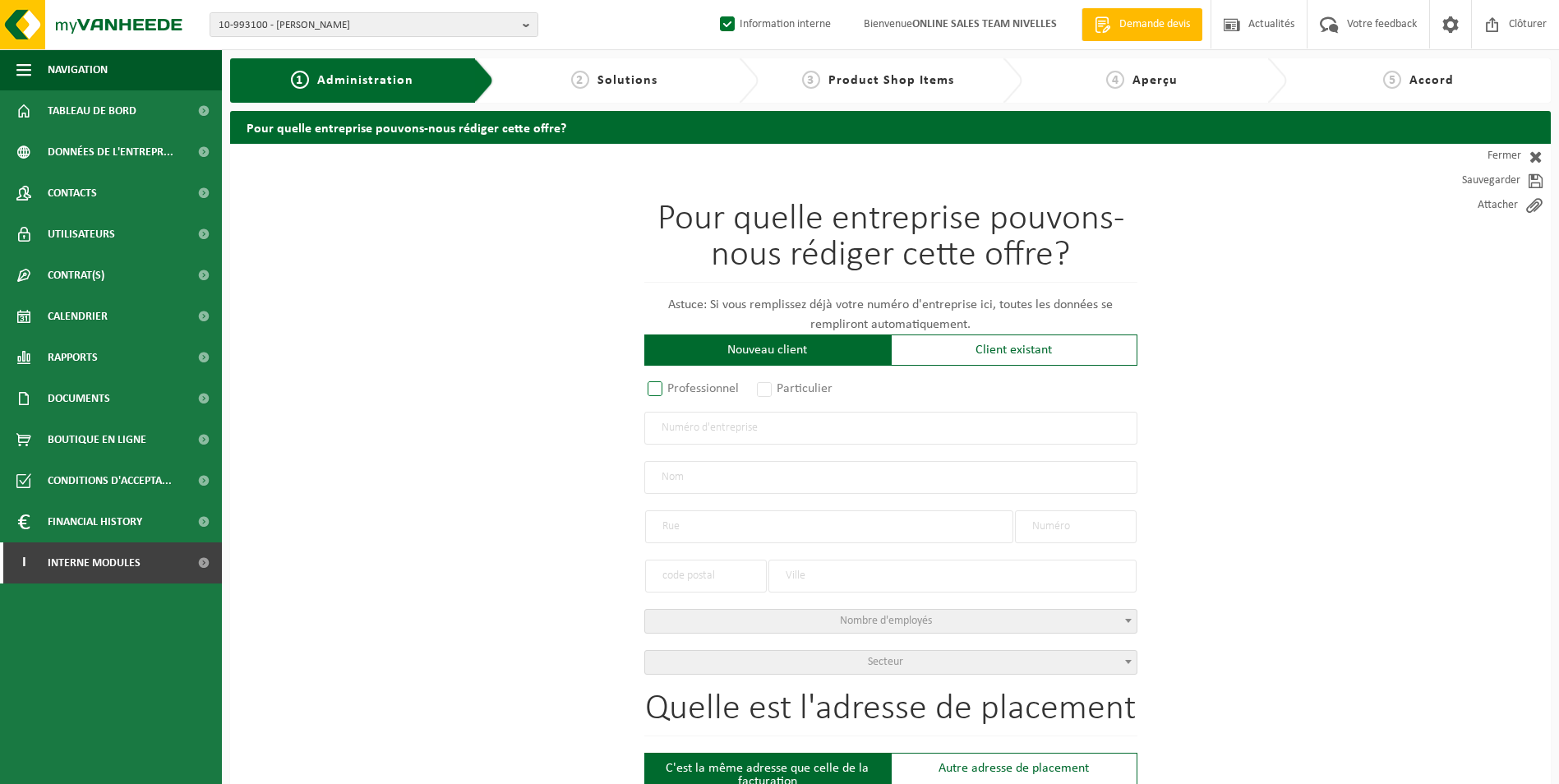
click at [650, 388] on label "Professionnel" at bounding box center [694, 388] width 99 height 23
click at [671, 388] on input "Professionnel" at bounding box center [676, 390] width 11 height 11
radio input "true"
click at [703, 431] on input "text" at bounding box center [891, 427] width 493 height 32
click at [673, 428] on input "text" at bounding box center [891, 427] width 493 height 32
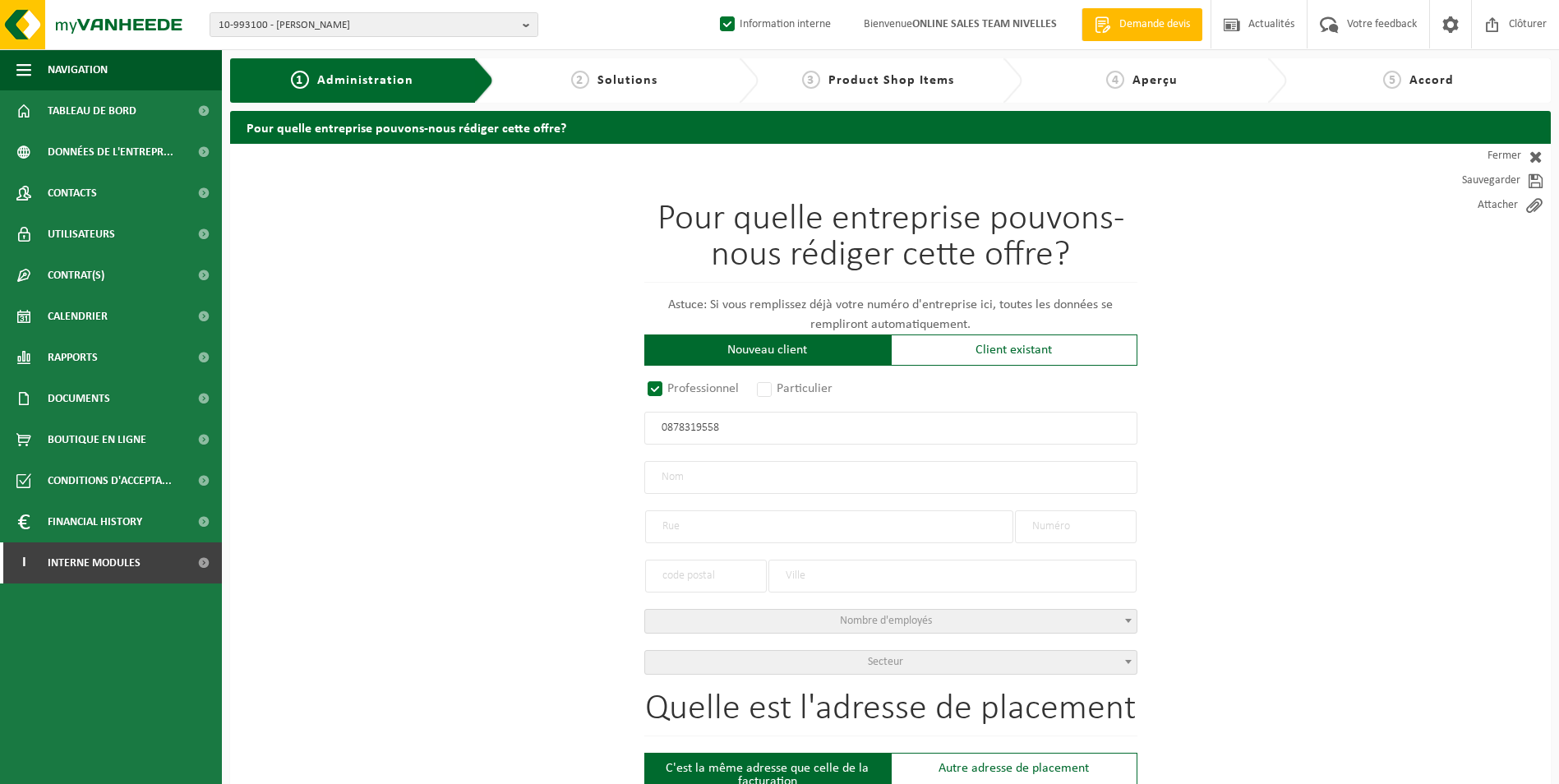
type input "0878319558"
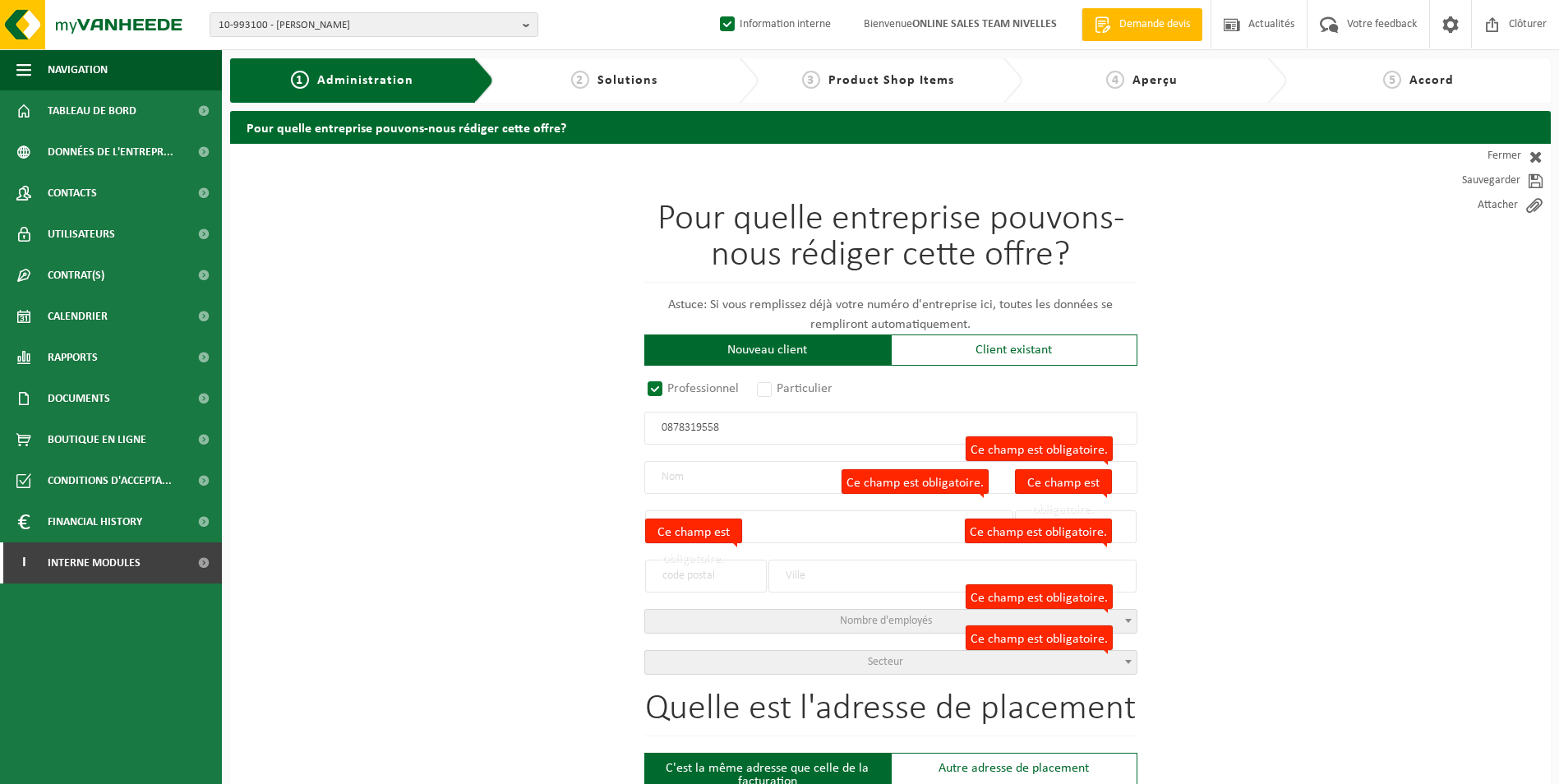
radio input "true"
type input "0878319558"
type input "MAJOIE, JEAN-MARIE"
type input "CHEMIN DU PONT D'ANCRE(L)"
type input "9"
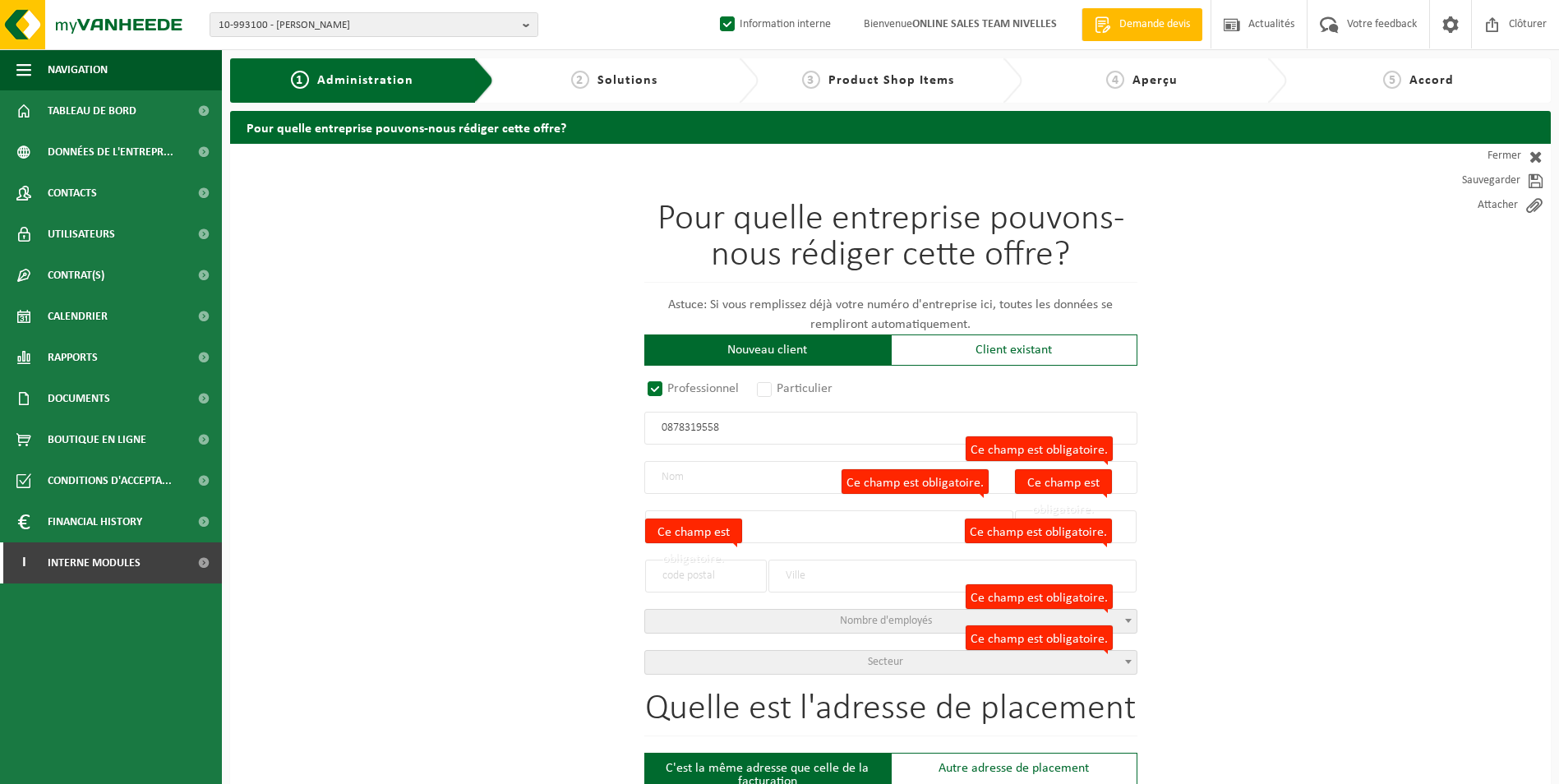
type input "7860"
type input "LESSINES"
select select "D"
select select "NACE_4341"
type input "MAJOIE, JEAN-MARIE"
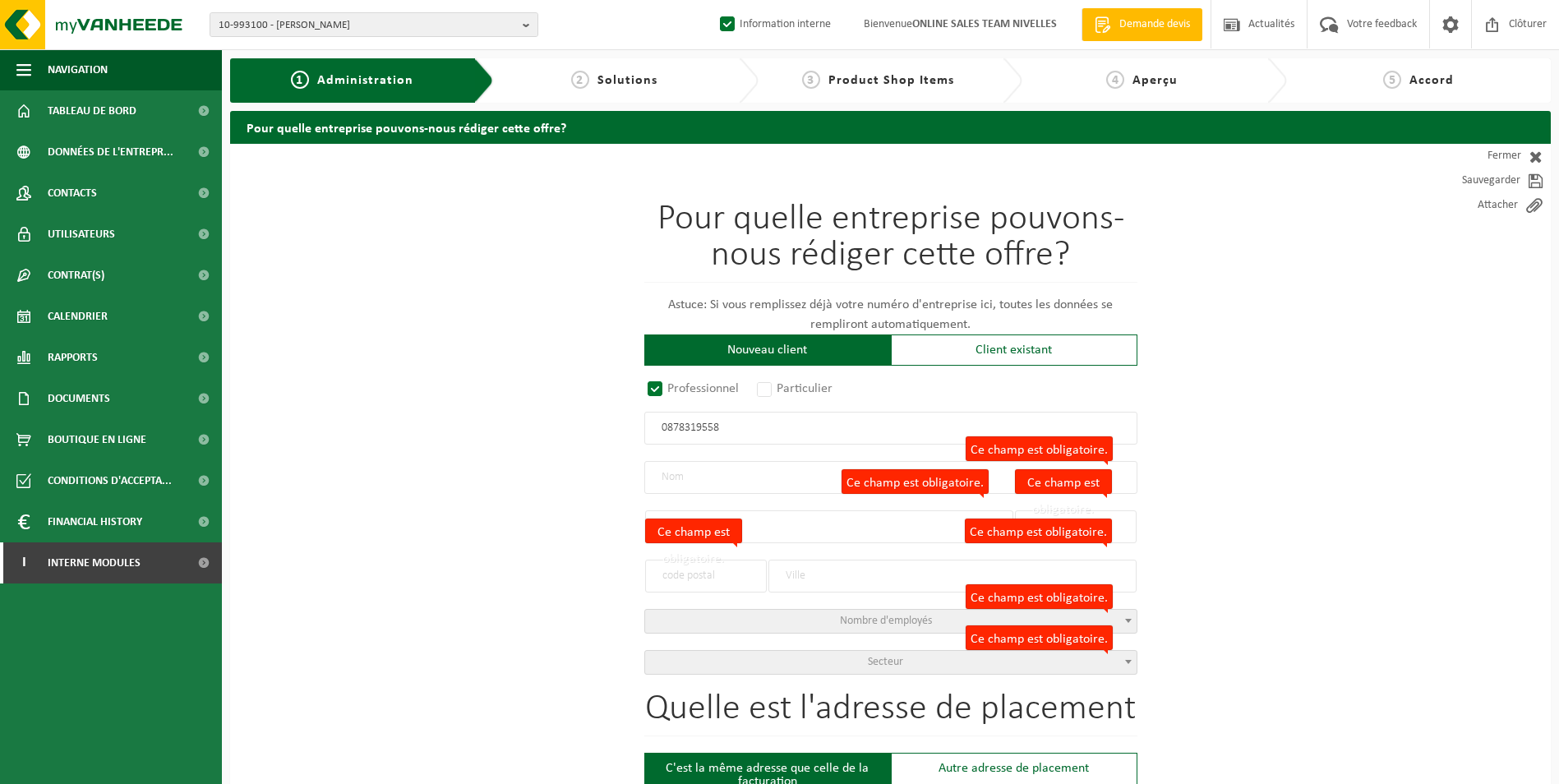
type input "CHEMIN DU PONT D'ANCRE(L)"
type input "9"
type input "7860"
type input "LESSINES"
type input "2311728447"
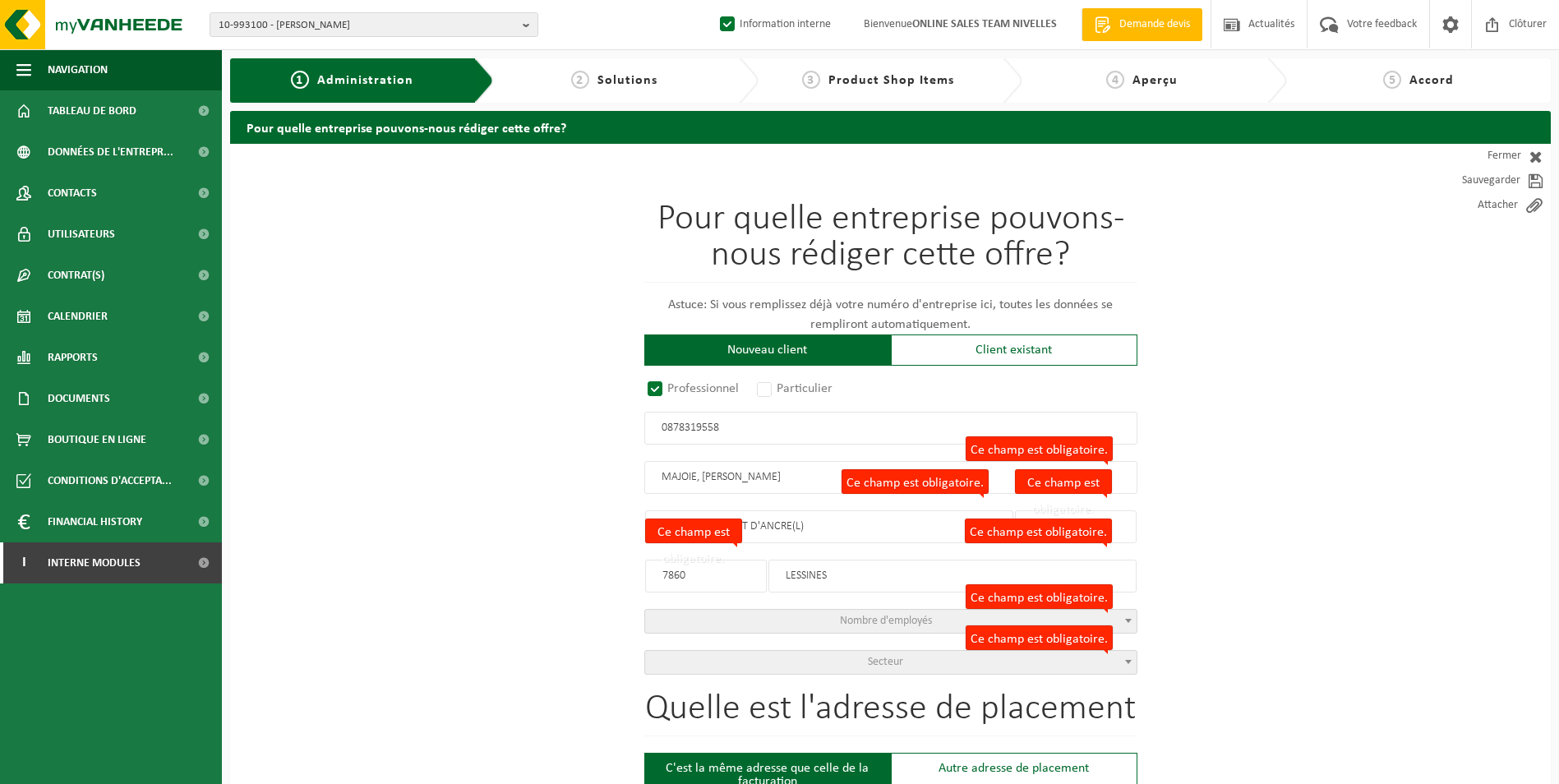
select select
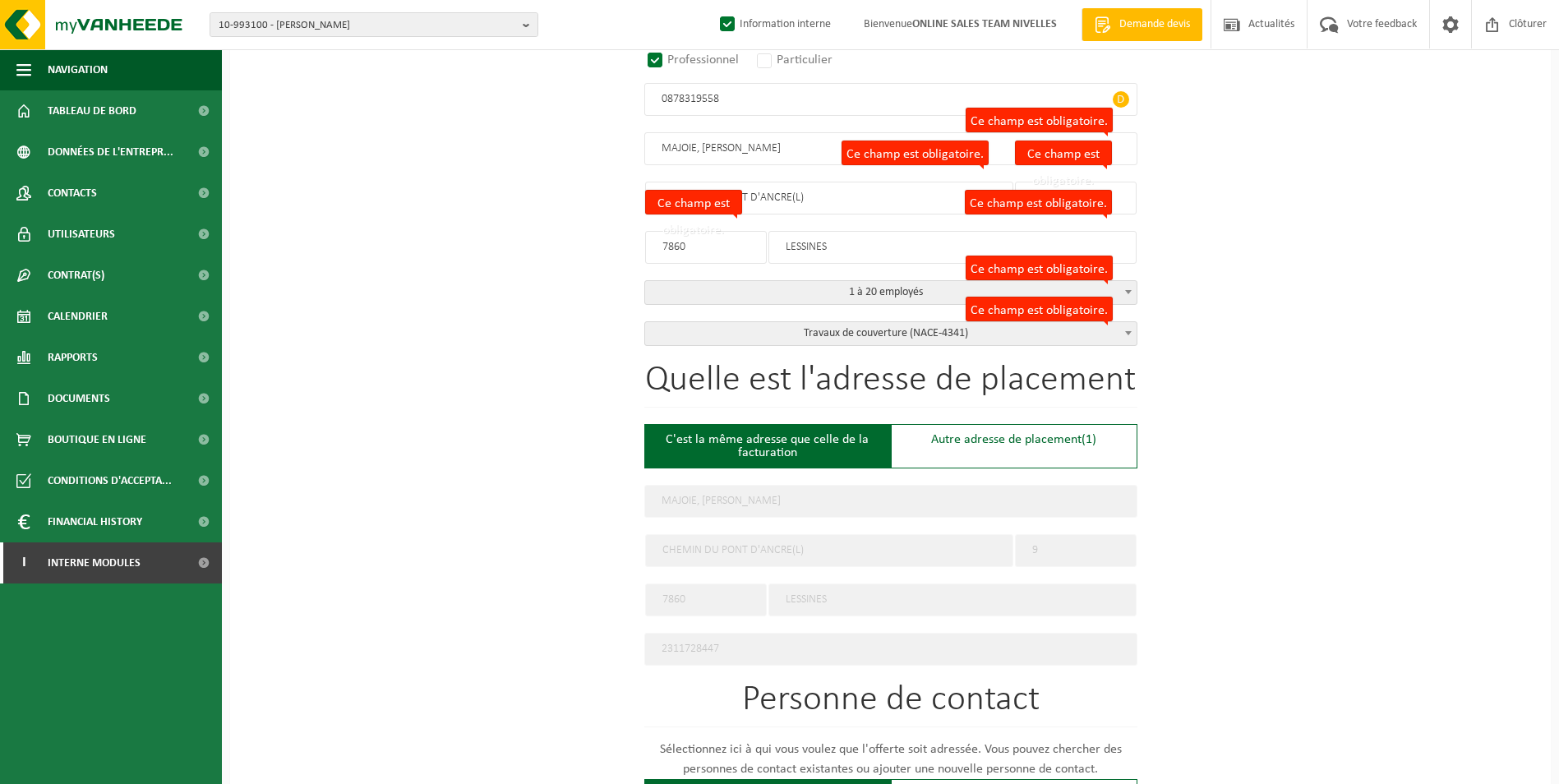
scroll to position [410, 0]
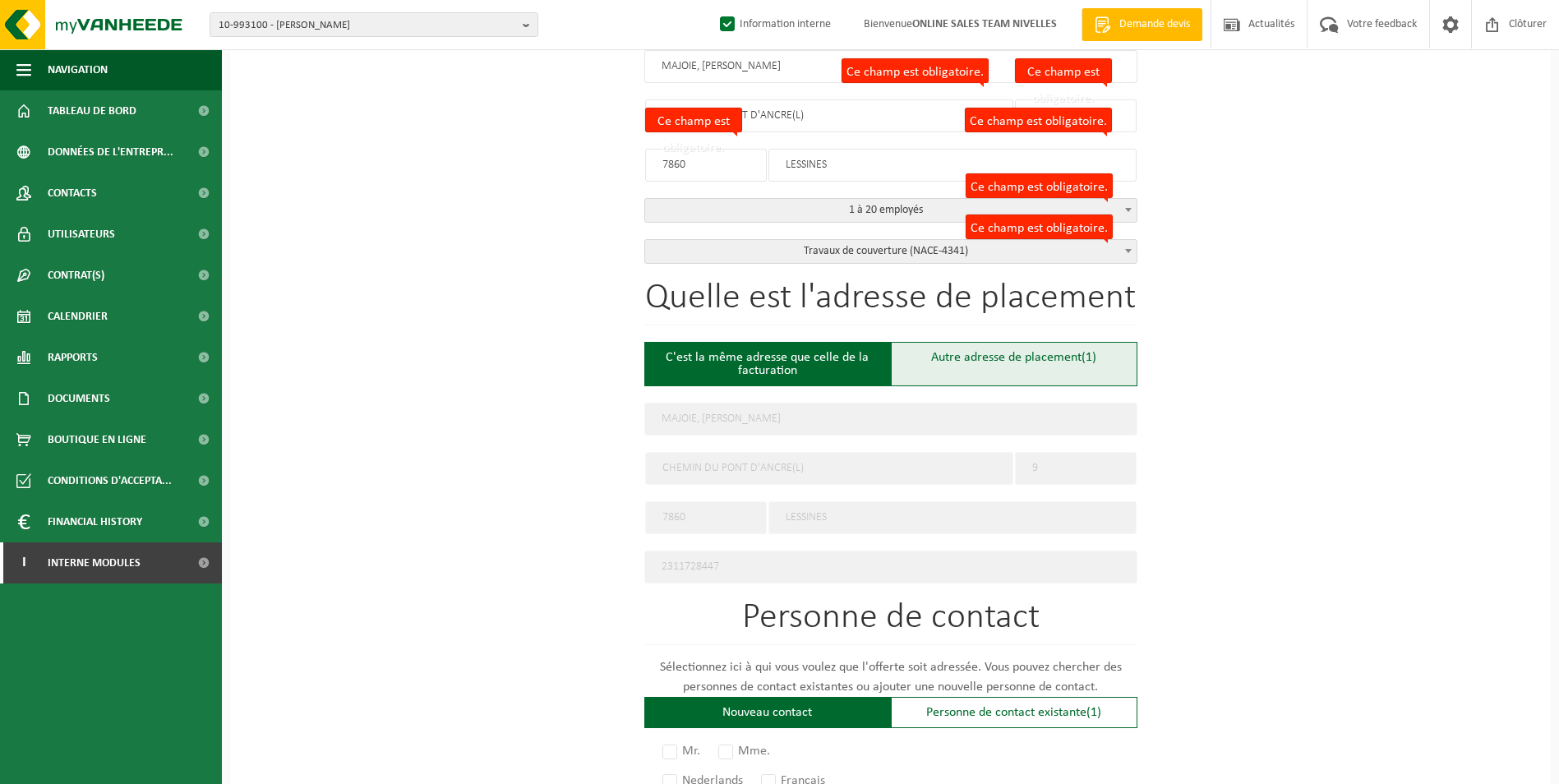
click at [924, 347] on div "Autre adresse de placement (1)" at bounding box center [1014, 363] width 246 height 44
type input "Chantier -"
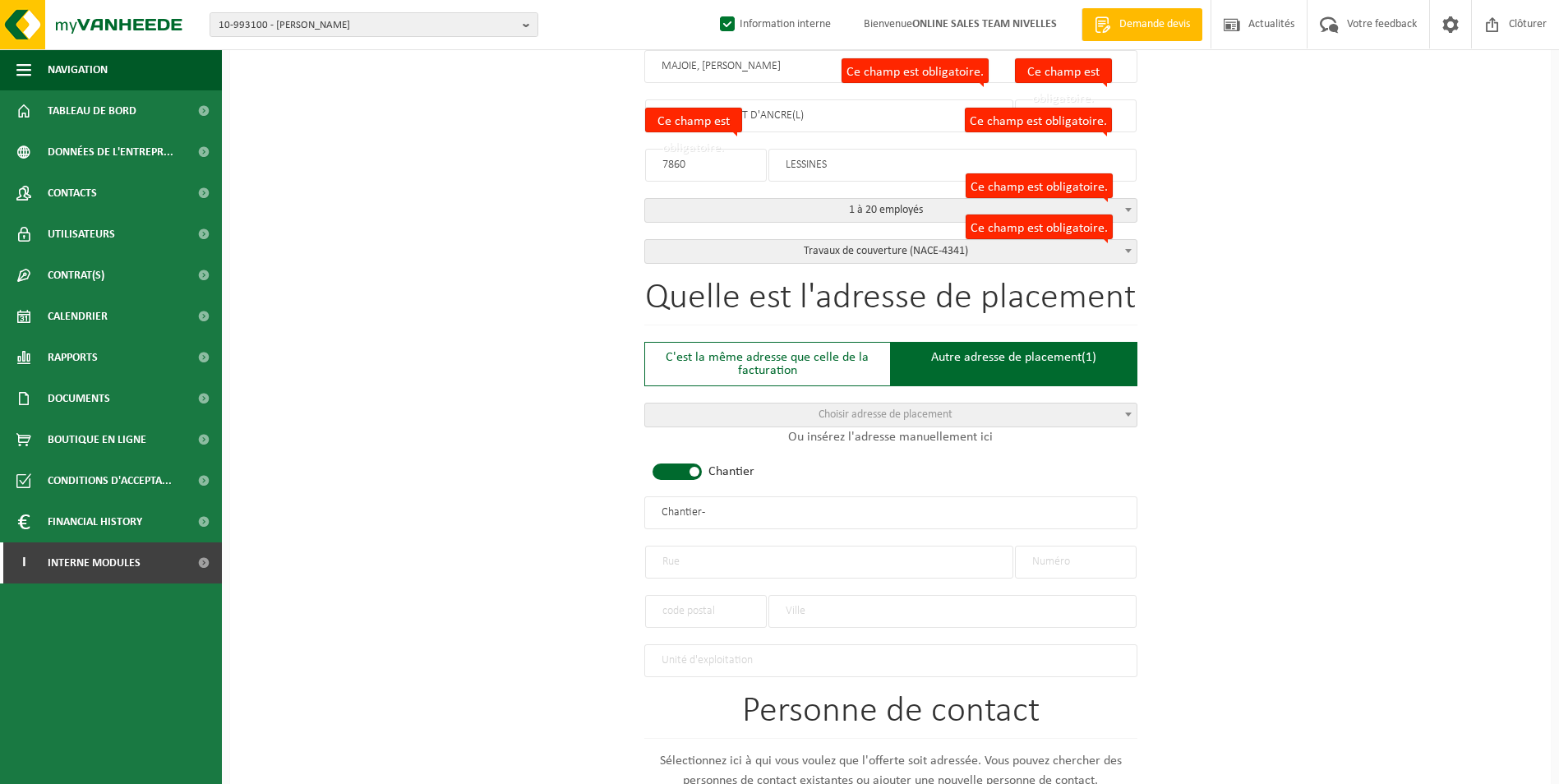
click at [695, 465] on span at bounding box center [677, 471] width 49 height 17
click at [707, 560] on input "text" at bounding box center [829, 561] width 368 height 32
type input "RUE DU PINSON"
click at [1101, 554] on input "text" at bounding box center [1076, 561] width 122 height 32
type input "46"
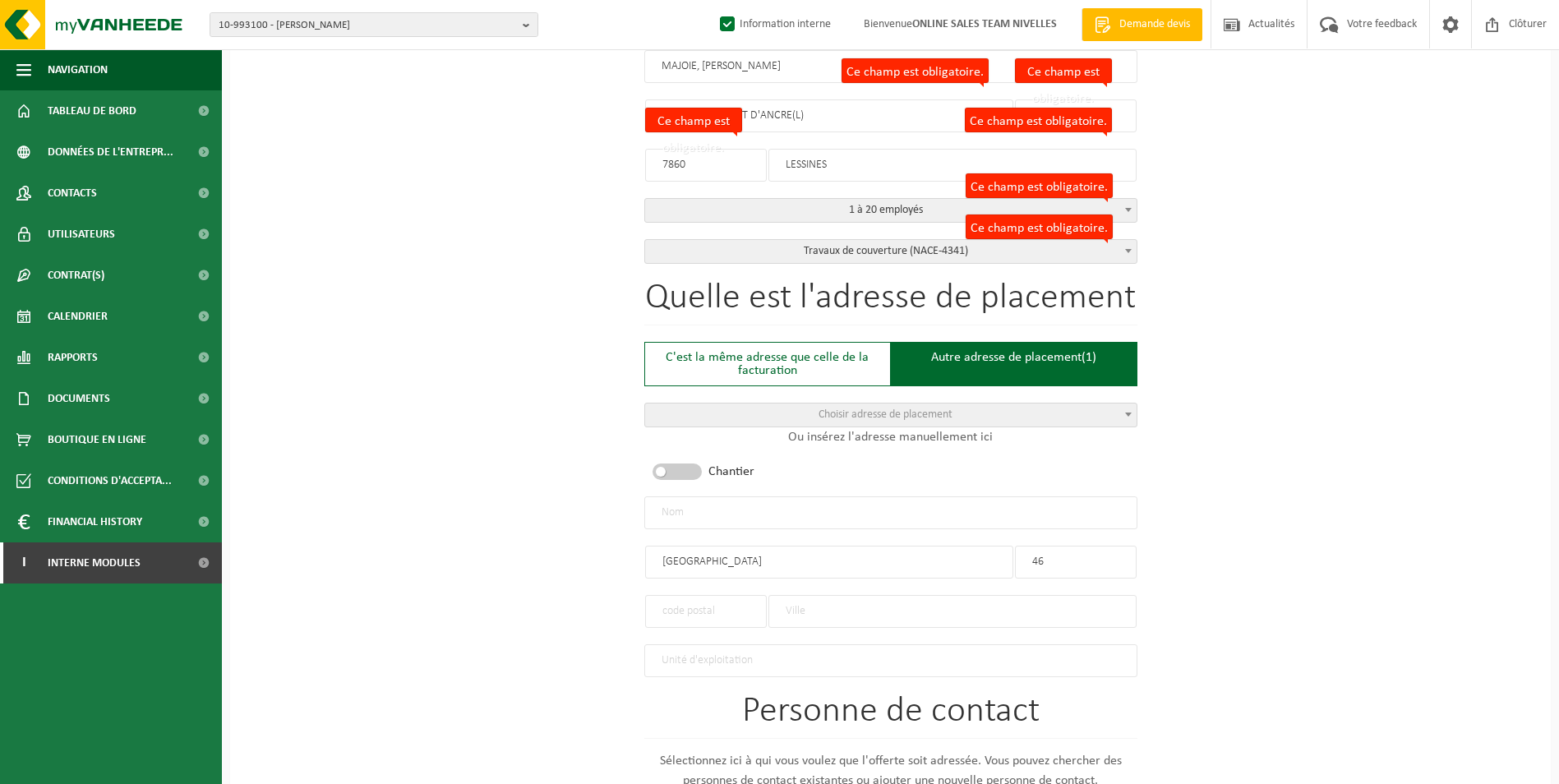
click at [793, 603] on input "text" at bounding box center [953, 610] width 368 height 32
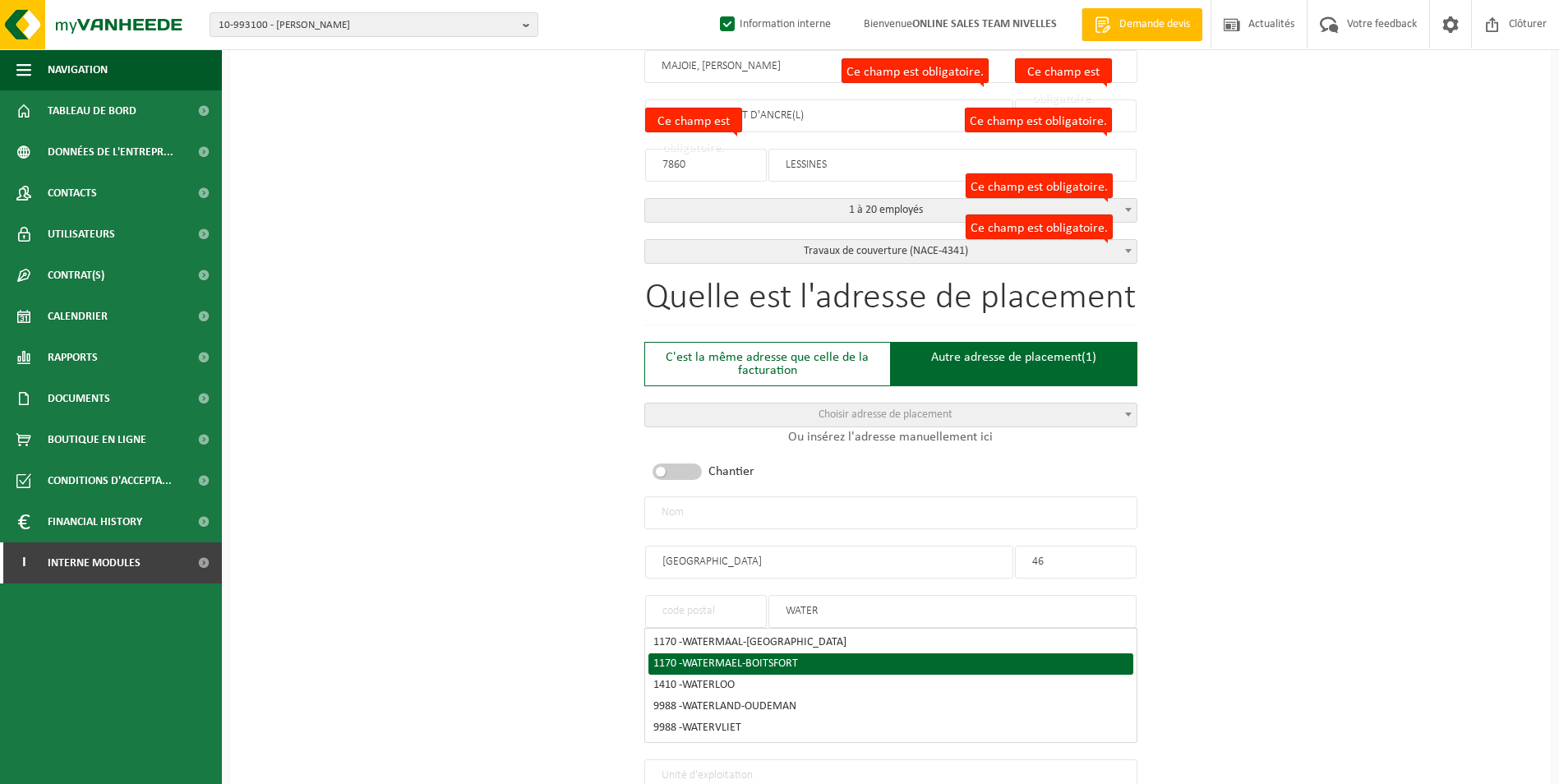
type input "WATER"
click at [729, 662] on span "WATERMAEL-BOITSFORT" at bounding box center [740, 663] width 116 height 13
type input "1170"
type input "WATERMAEL-BOITSFORT"
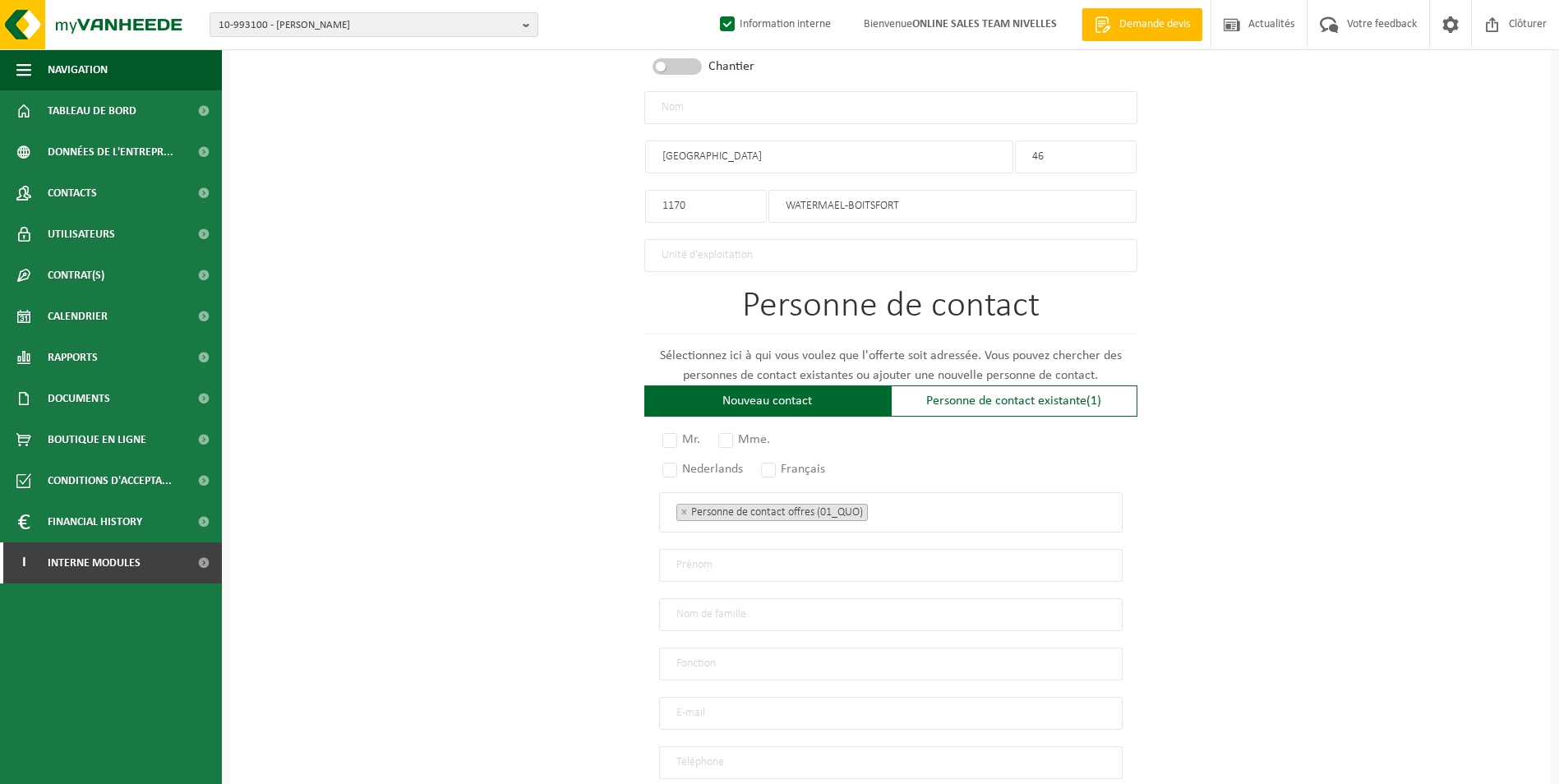
scroll to position [903, 0]
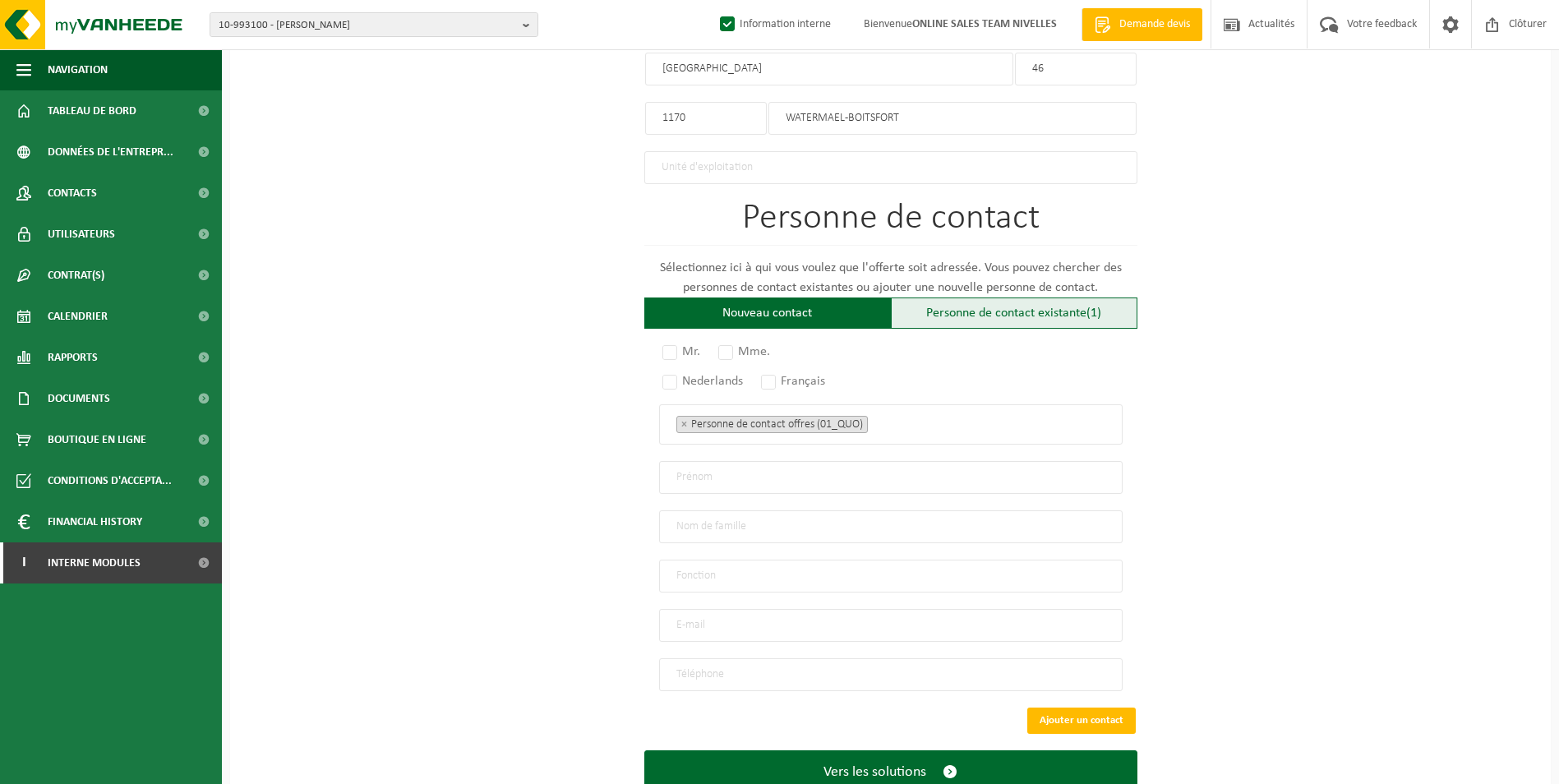
click at [926, 319] on div "Personne de contact existante (1)" at bounding box center [1014, 313] width 246 height 31
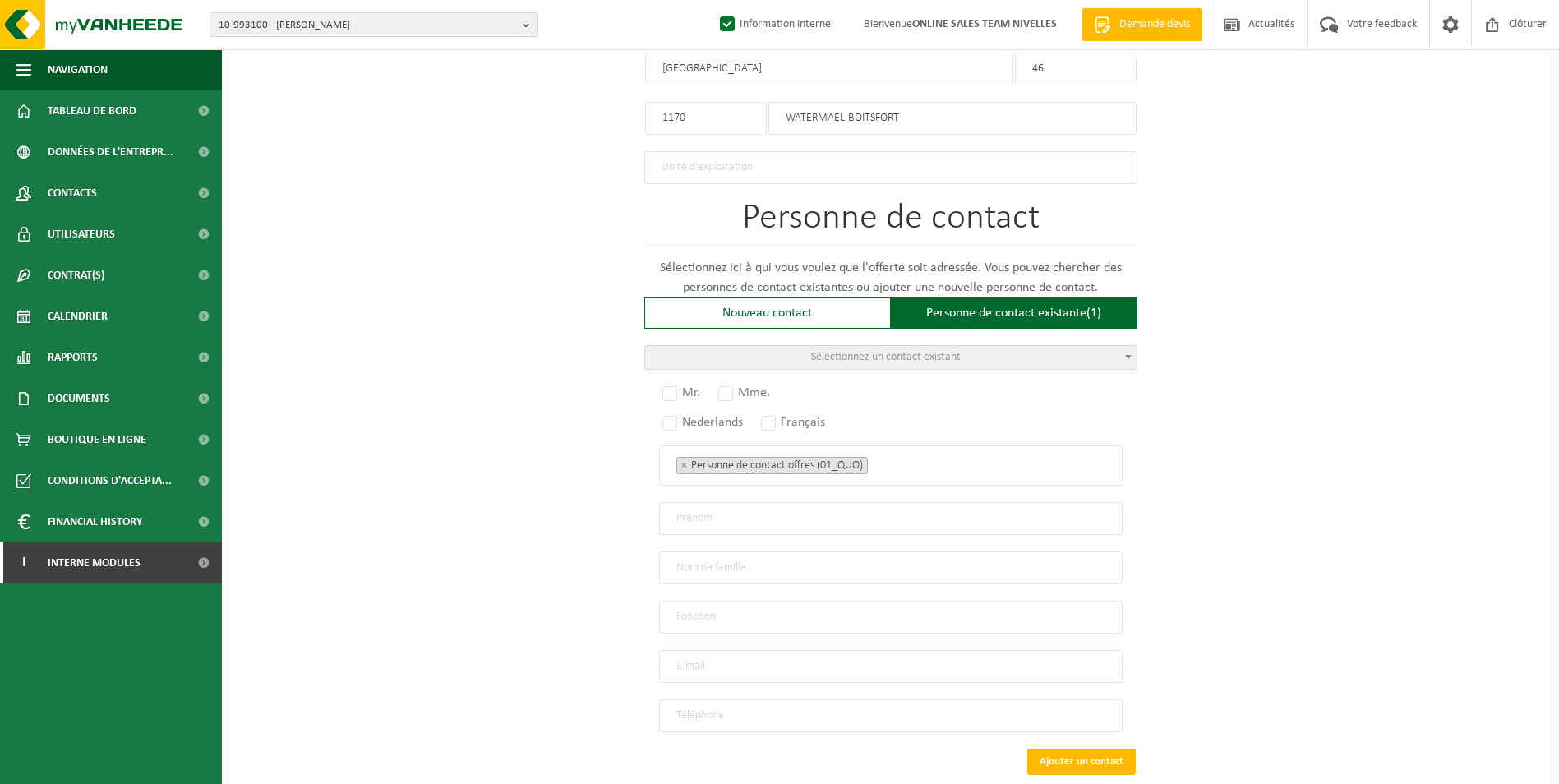
click at [904, 351] on span "Sélectionnez un contact existant" at bounding box center [886, 357] width 150 height 13
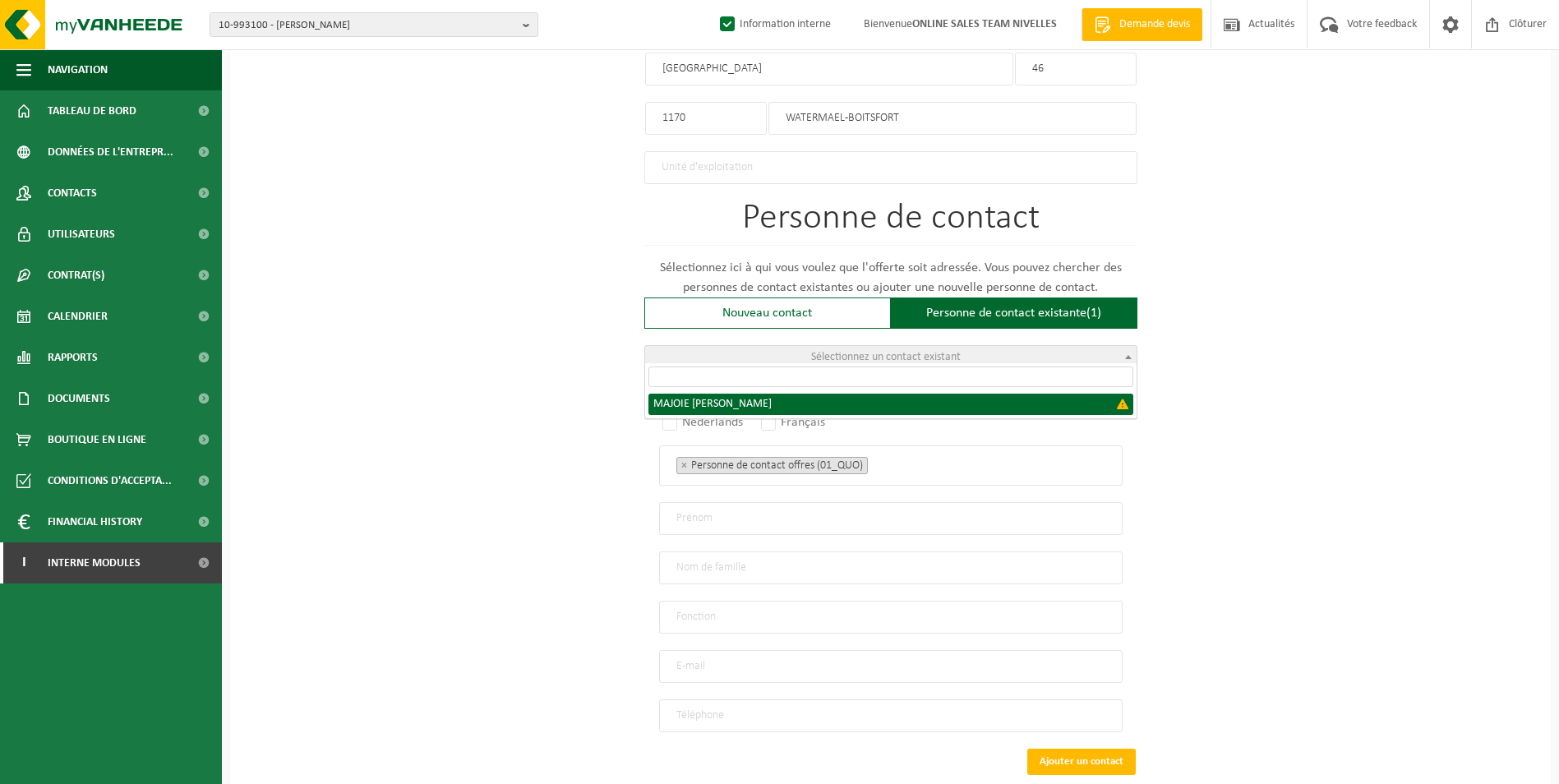
select select "{"code":"","firstname":"JEAN-MARIE","surname":"MAJOIE","gender":"Unknown","posi…"
type input "JEAN-MARIE"
type input "MAJOIE"
type input "Proprietor"
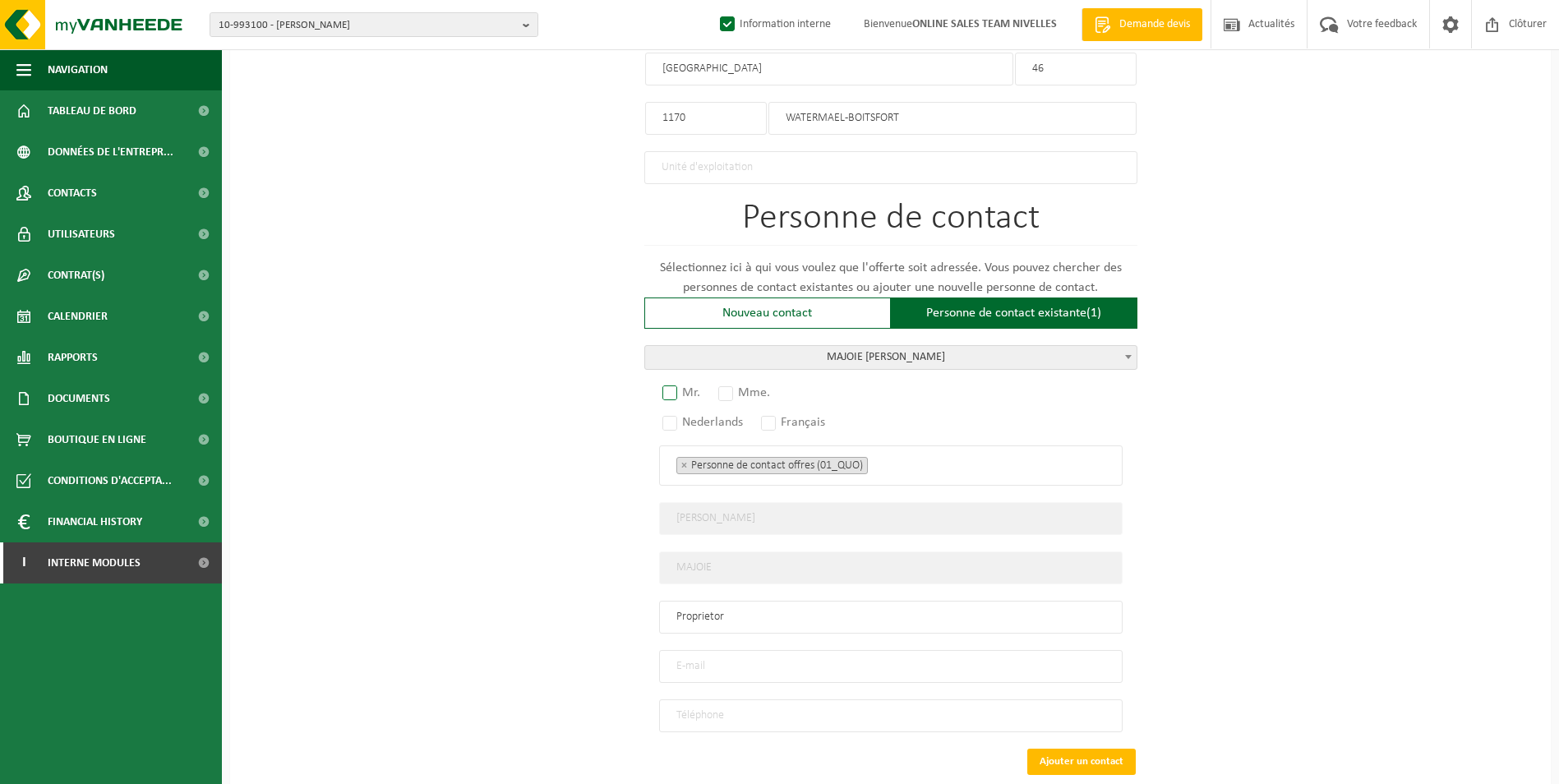
click at [667, 384] on label "Mr." at bounding box center [682, 392] width 46 height 23
radio input "true"
click at [772, 413] on label "Français" at bounding box center [793, 421] width 72 height 23
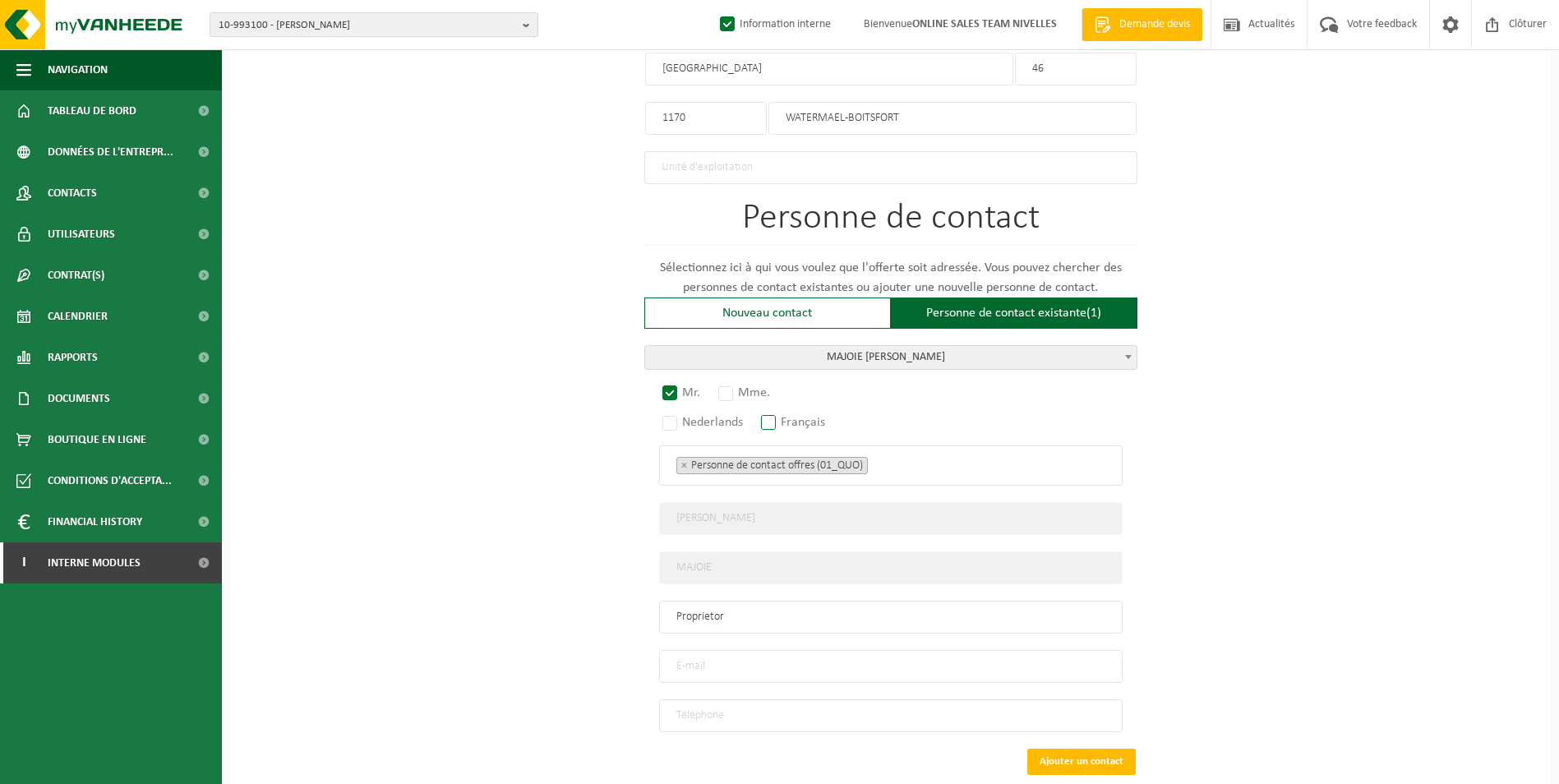
radio input "true"
click at [928, 469] on span "× Personne de contact offres (01_QUO)" at bounding box center [891, 465] width 464 height 40
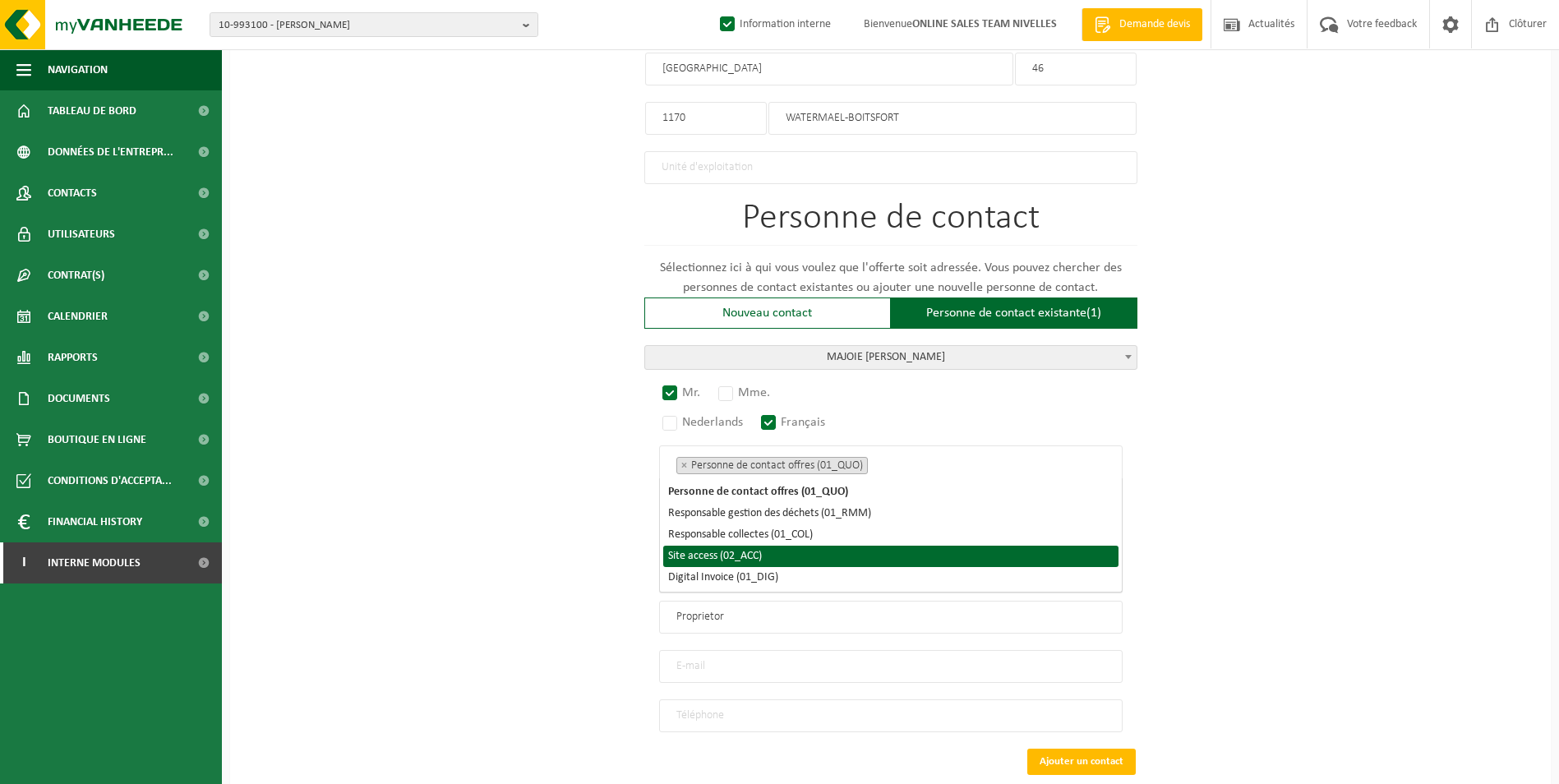
click at [827, 553] on li "Site access (02_ACC)" at bounding box center [891, 556] width 456 height 22
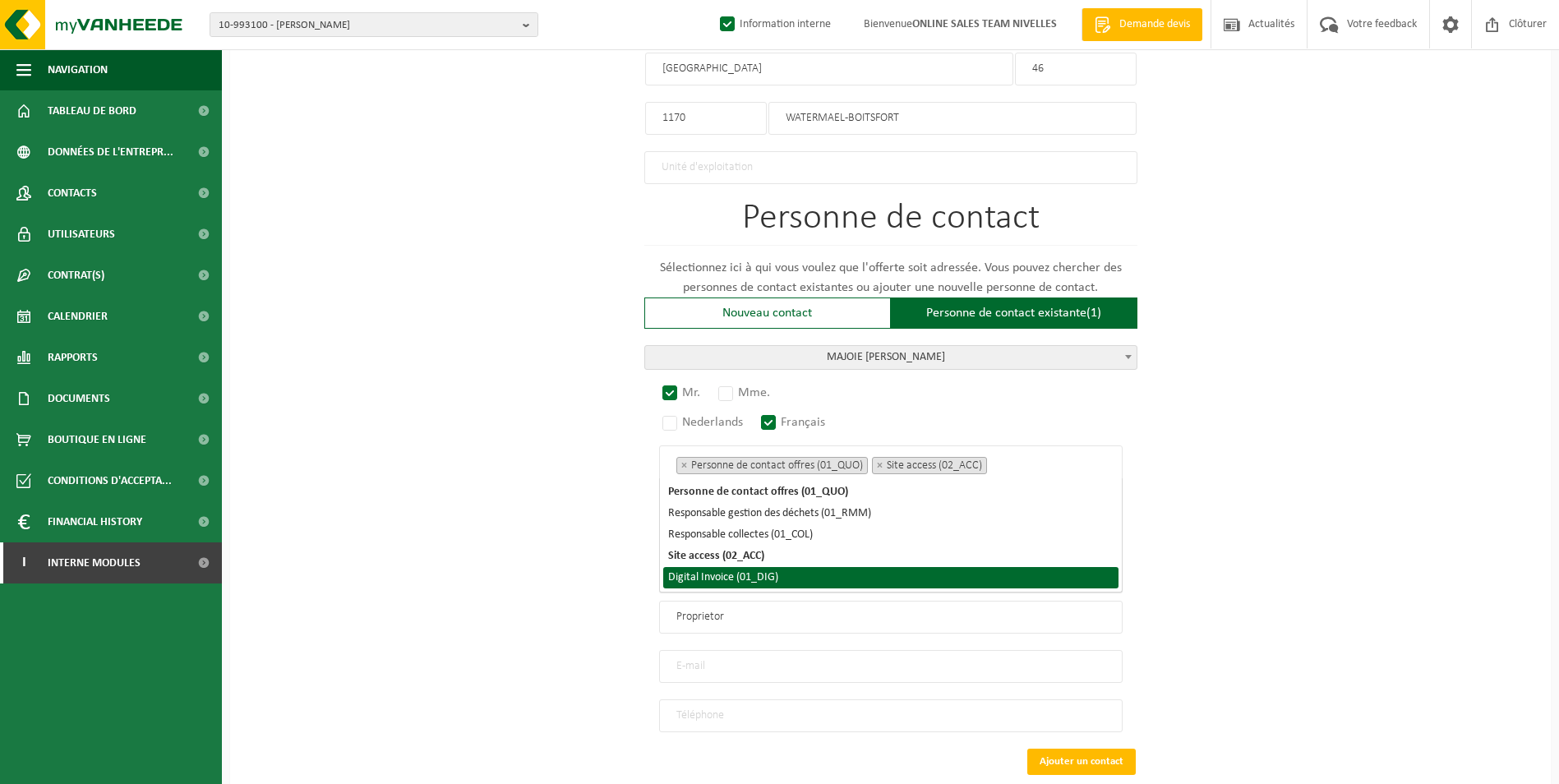
click at [809, 573] on li "Digital Invoice (01_DIG)" at bounding box center [891, 577] width 456 height 22
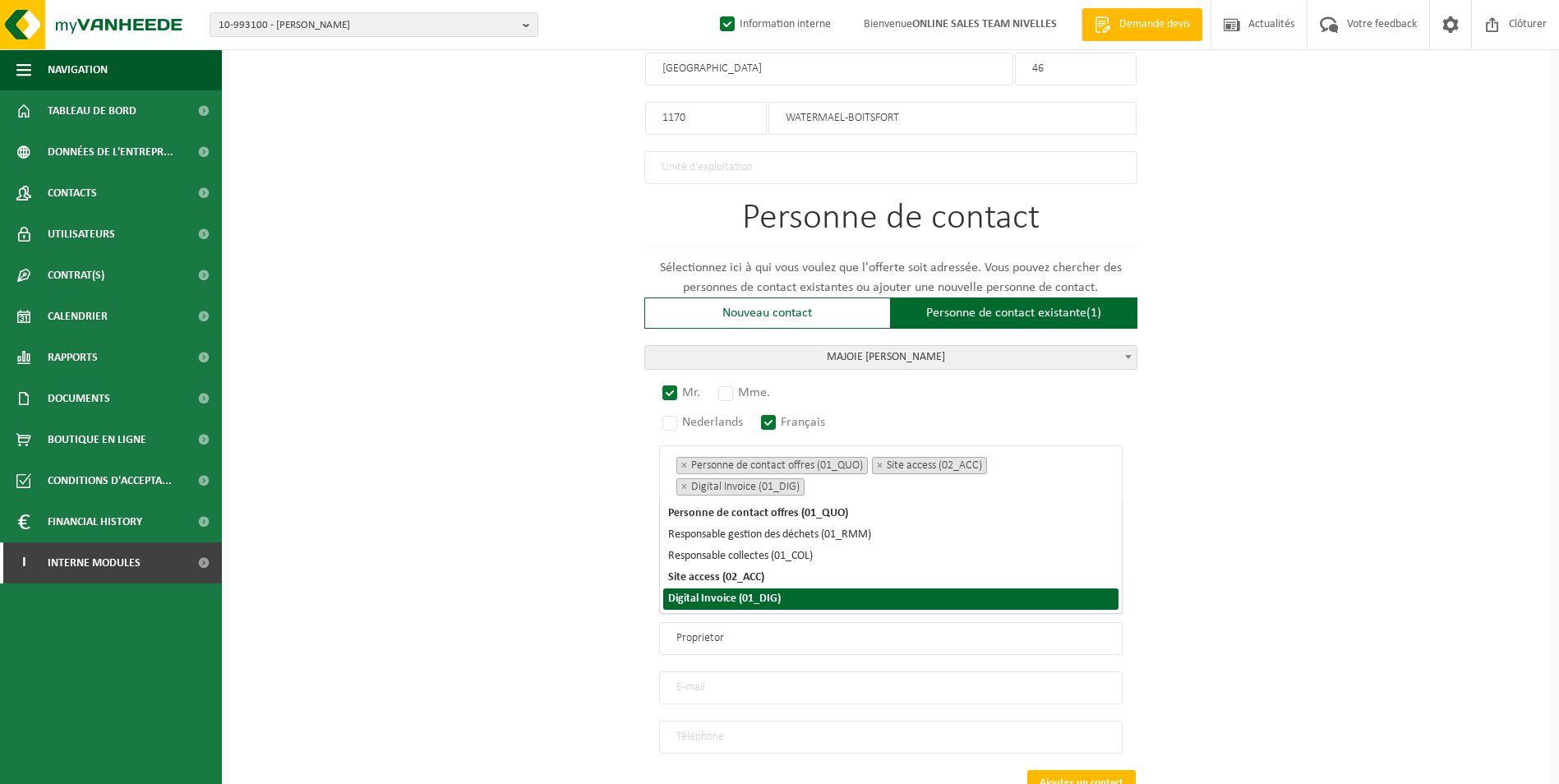
click at [533, 556] on div "Pour quelle entreprise pouvons-nous rédiger cette offre? Astuce: Si vous rempli…" at bounding box center [891, 69] width 1321 height 1657
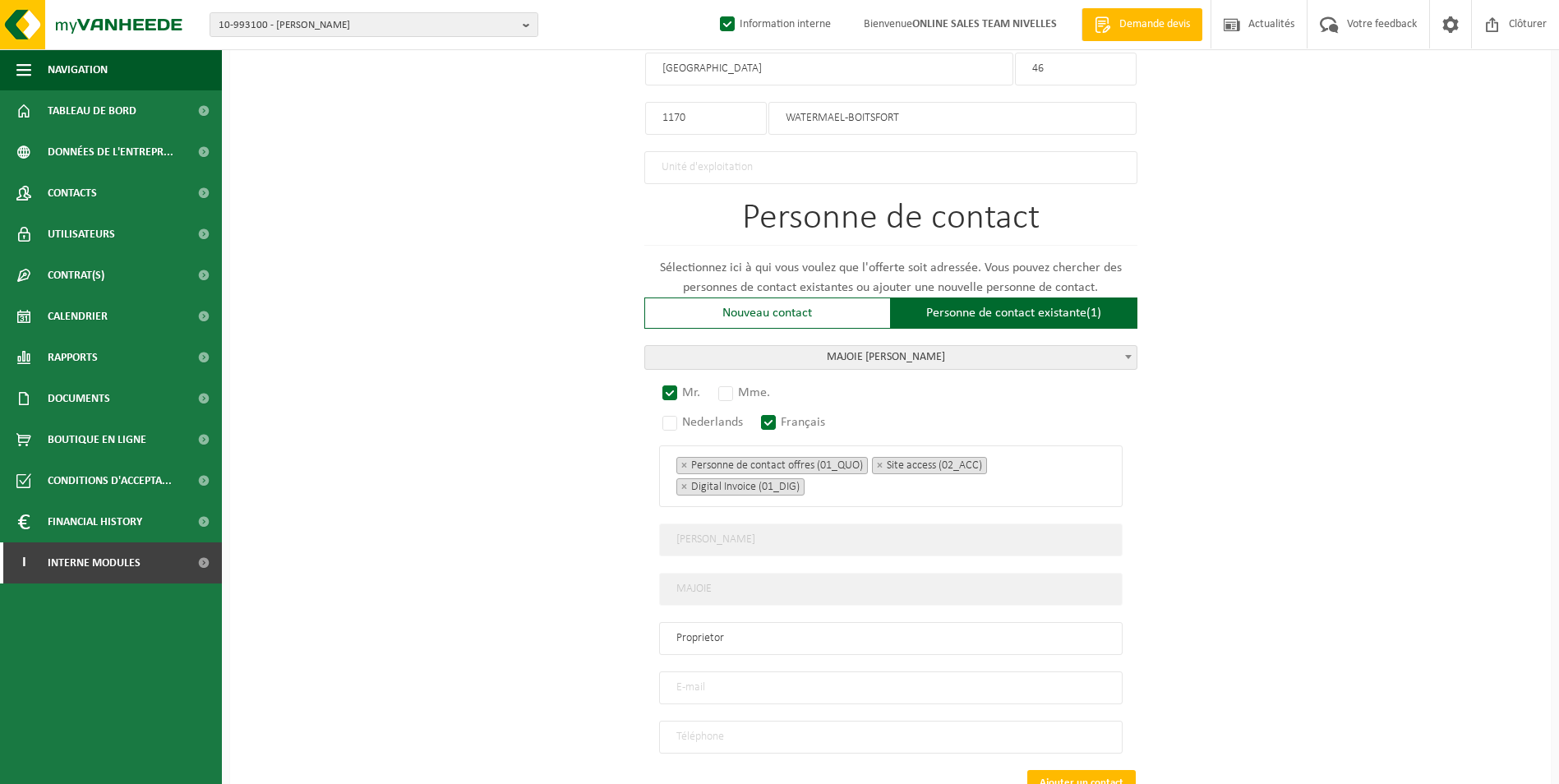
click at [729, 684] on input "email" at bounding box center [891, 687] width 464 height 32
type input "INFO@MAJOIECONCEPT.BE"
click at [748, 720] on input "tel" at bounding box center [891, 736] width 464 height 32
click at [735, 728] on input "tel" at bounding box center [891, 736] width 464 height 32
type input "+32 471 74 20 49"
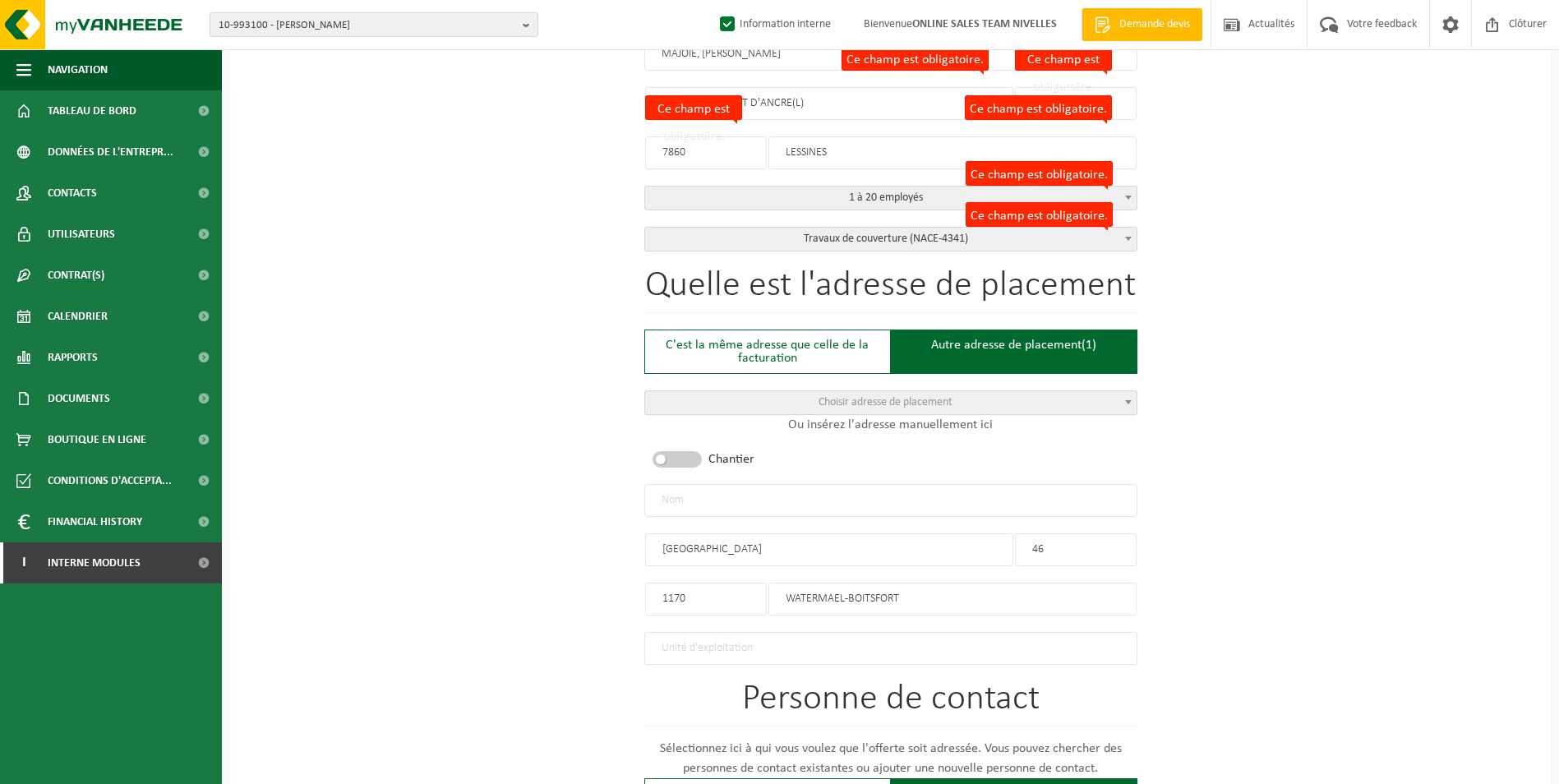
scroll to position [410, 0]
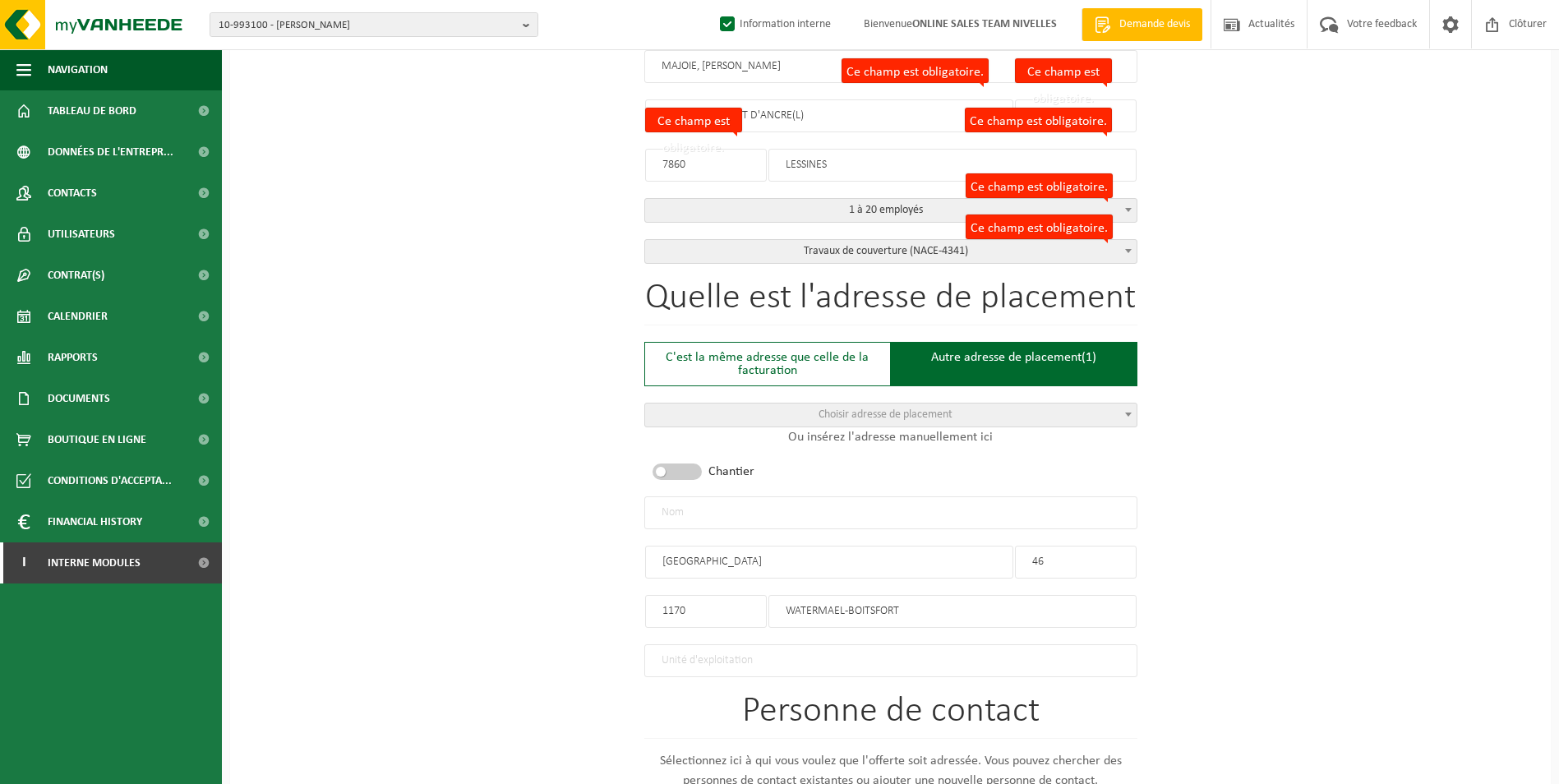
click at [777, 508] on input "text" at bounding box center [891, 512] width 493 height 32
click at [727, 513] on input "MAJOIE JEAN-MARIE-WATERMAEL BOITSFORT" at bounding box center [891, 512] width 493 height 32
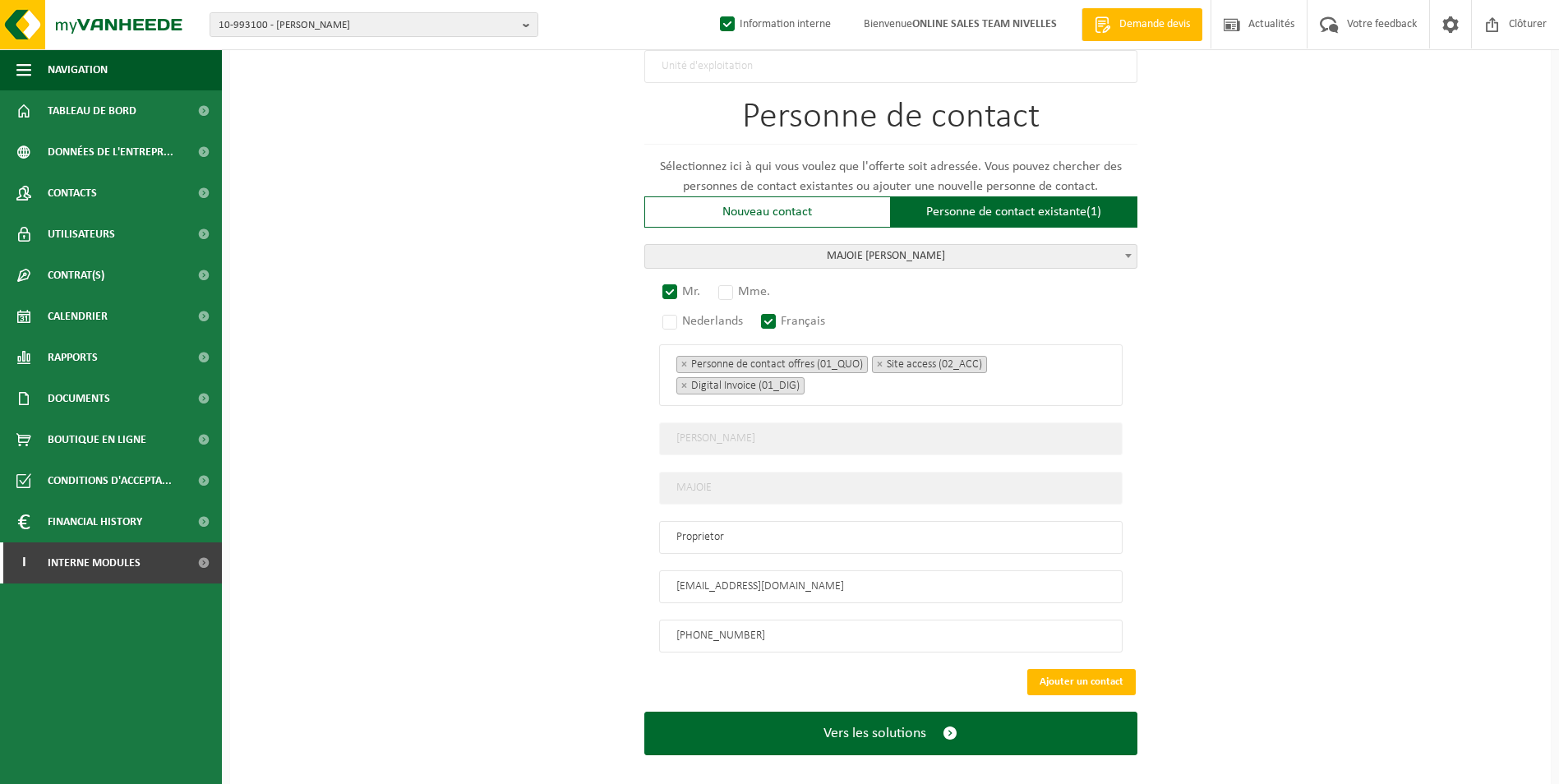
scroll to position [1012, 0]
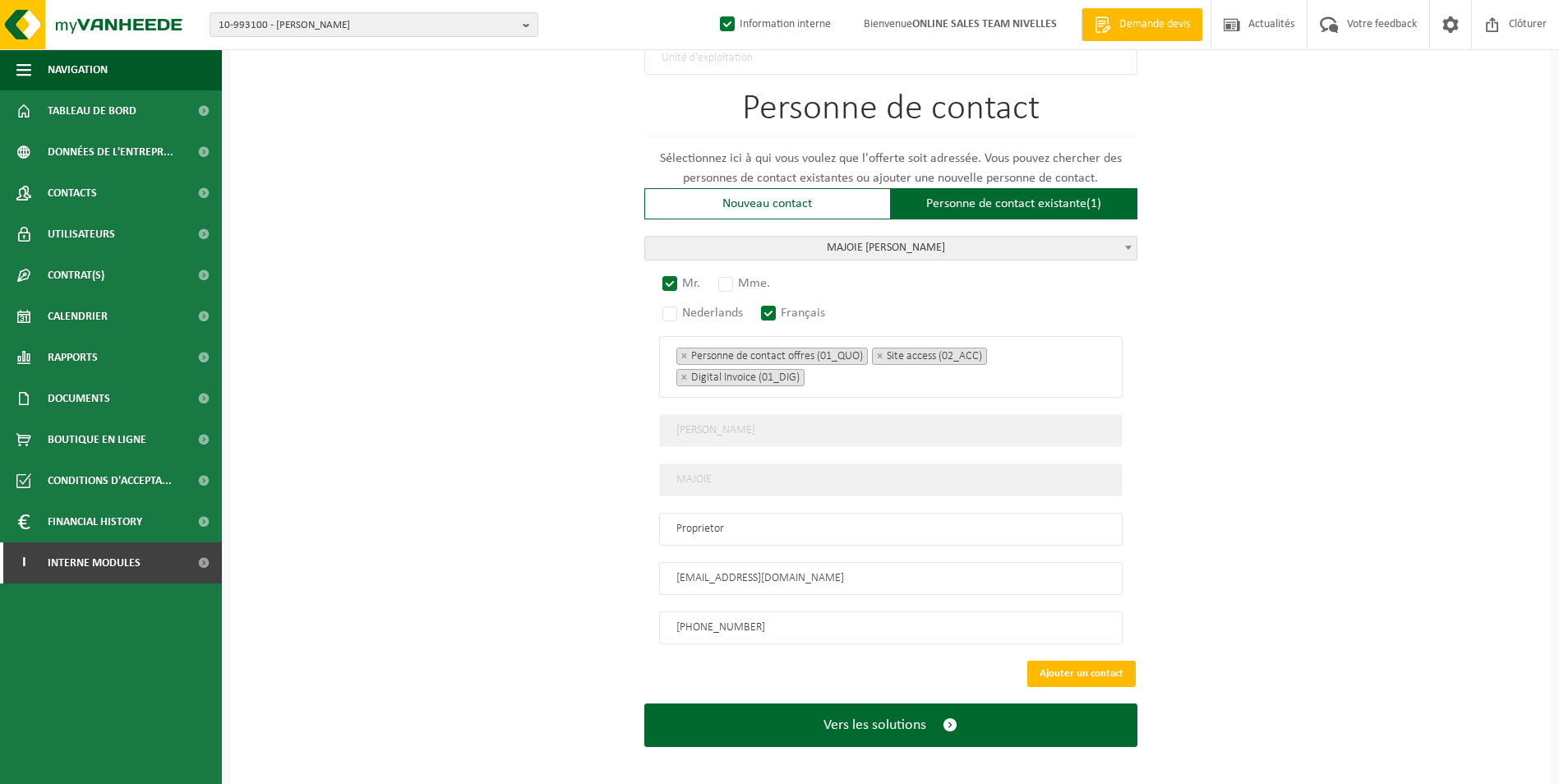
type input "MAJOIE JEAN MARIE-WATERMAEL BOITSFORT"
click at [1088, 660] on button "Ajouter un contact" at bounding box center [1082, 673] width 108 height 27
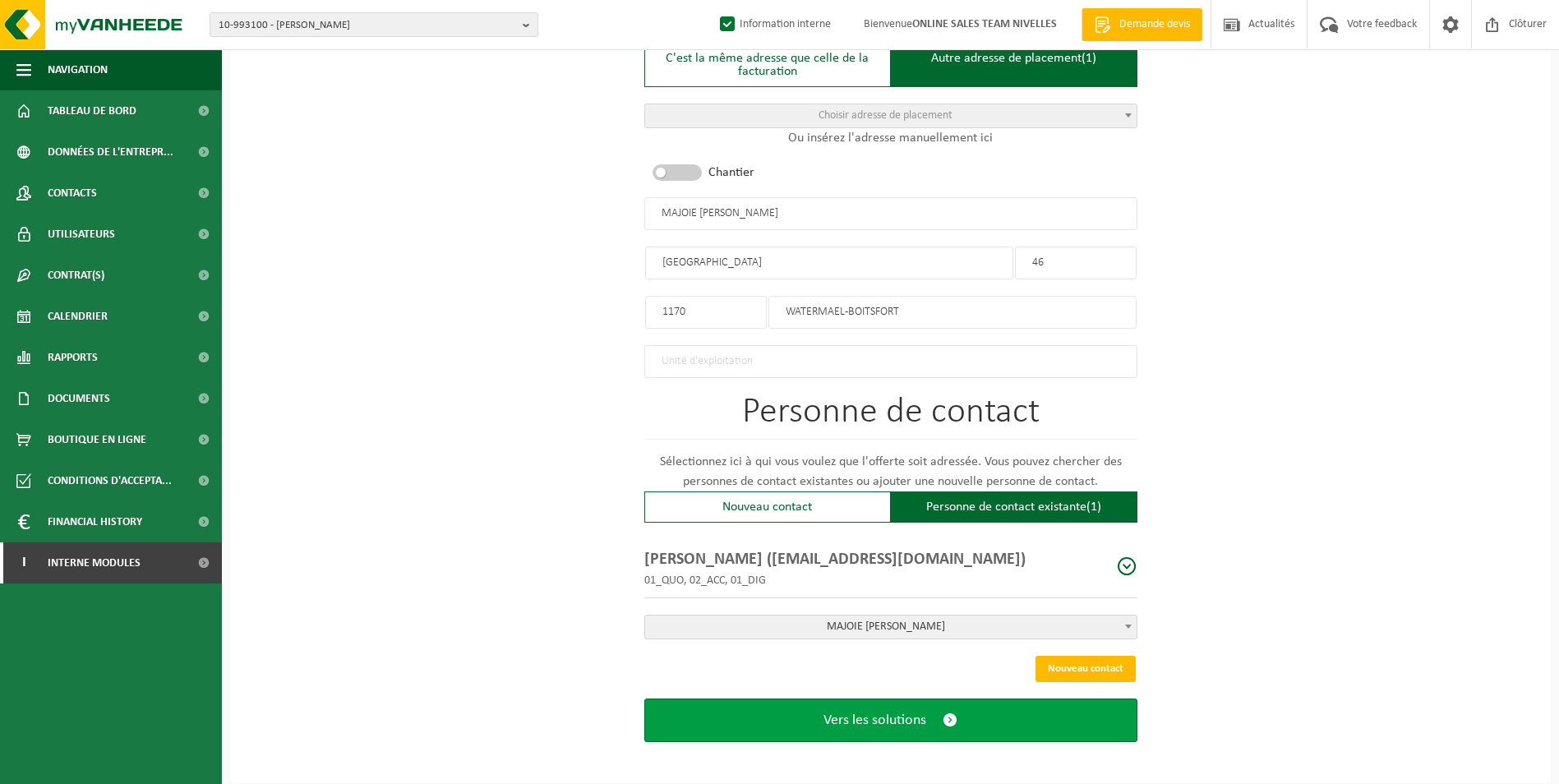
click at [909, 711] on span "Vers les solutions" at bounding box center [875, 720] width 102 height 18
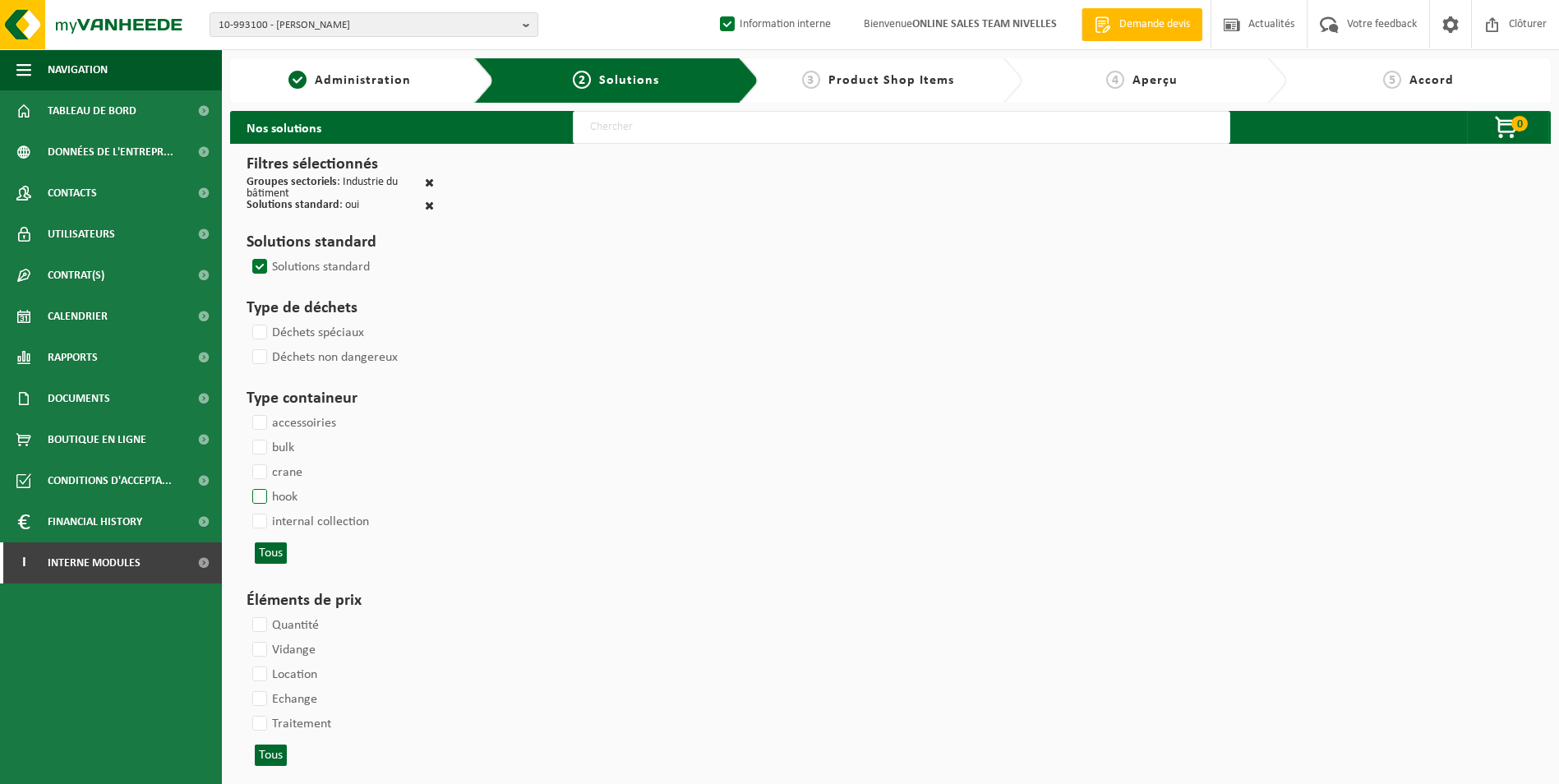
click at [262, 496] on label "hook" at bounding box center [273, 497] width 48 height 25
click at [246, 485] on input "hook" at bounding box center [246, 484] width 1 height 1
checkbox input "true"
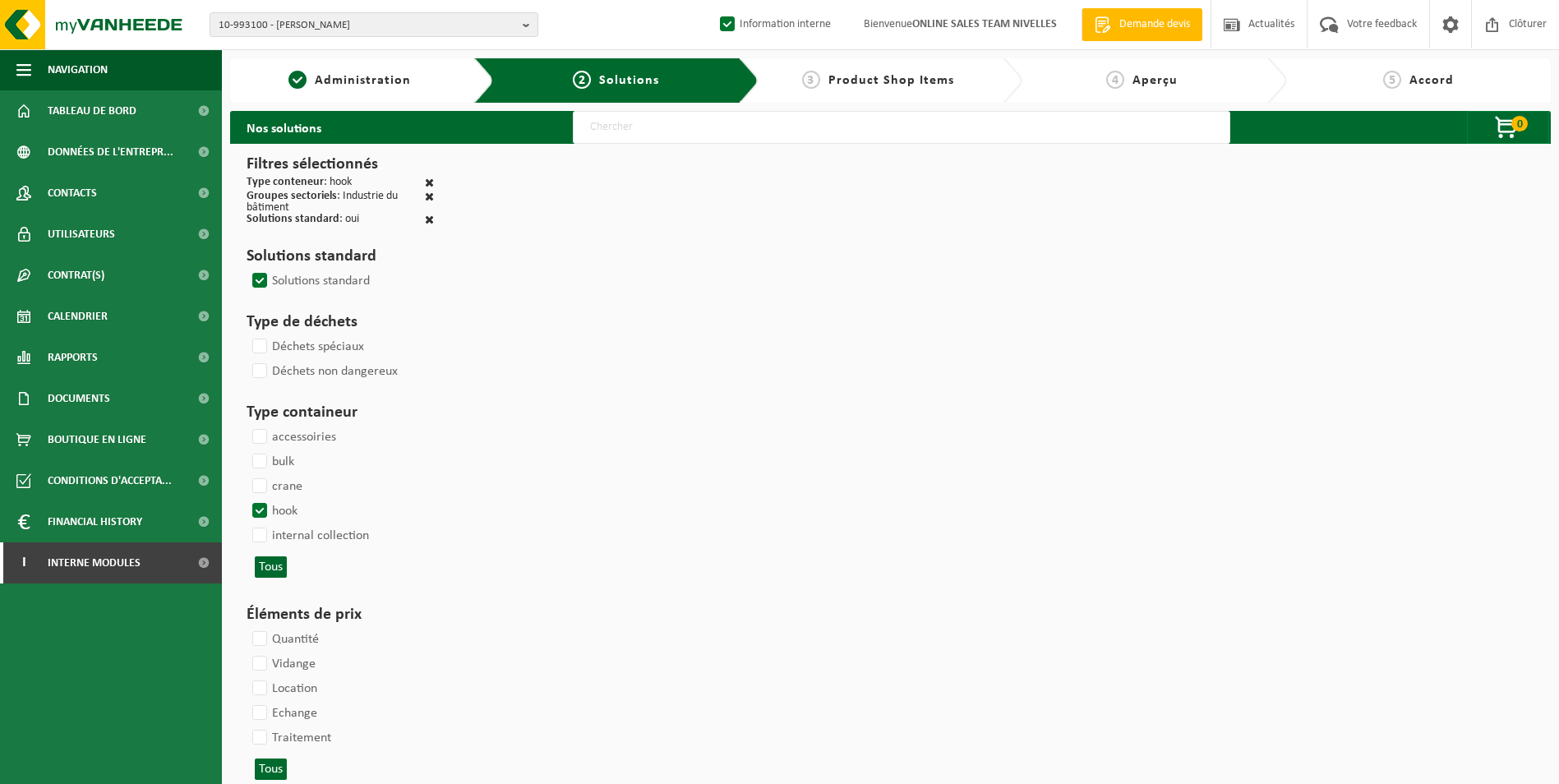
select select
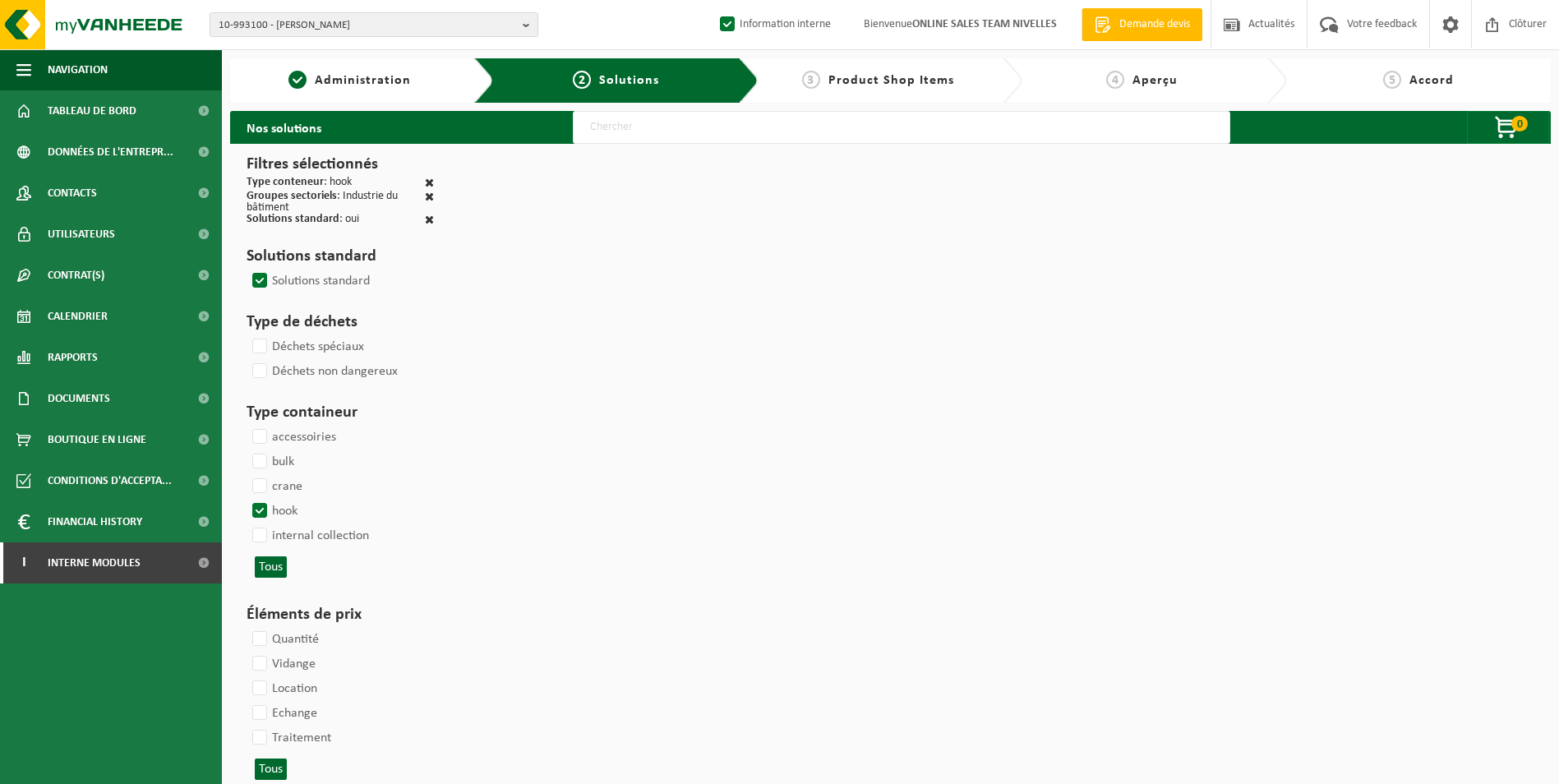
select select
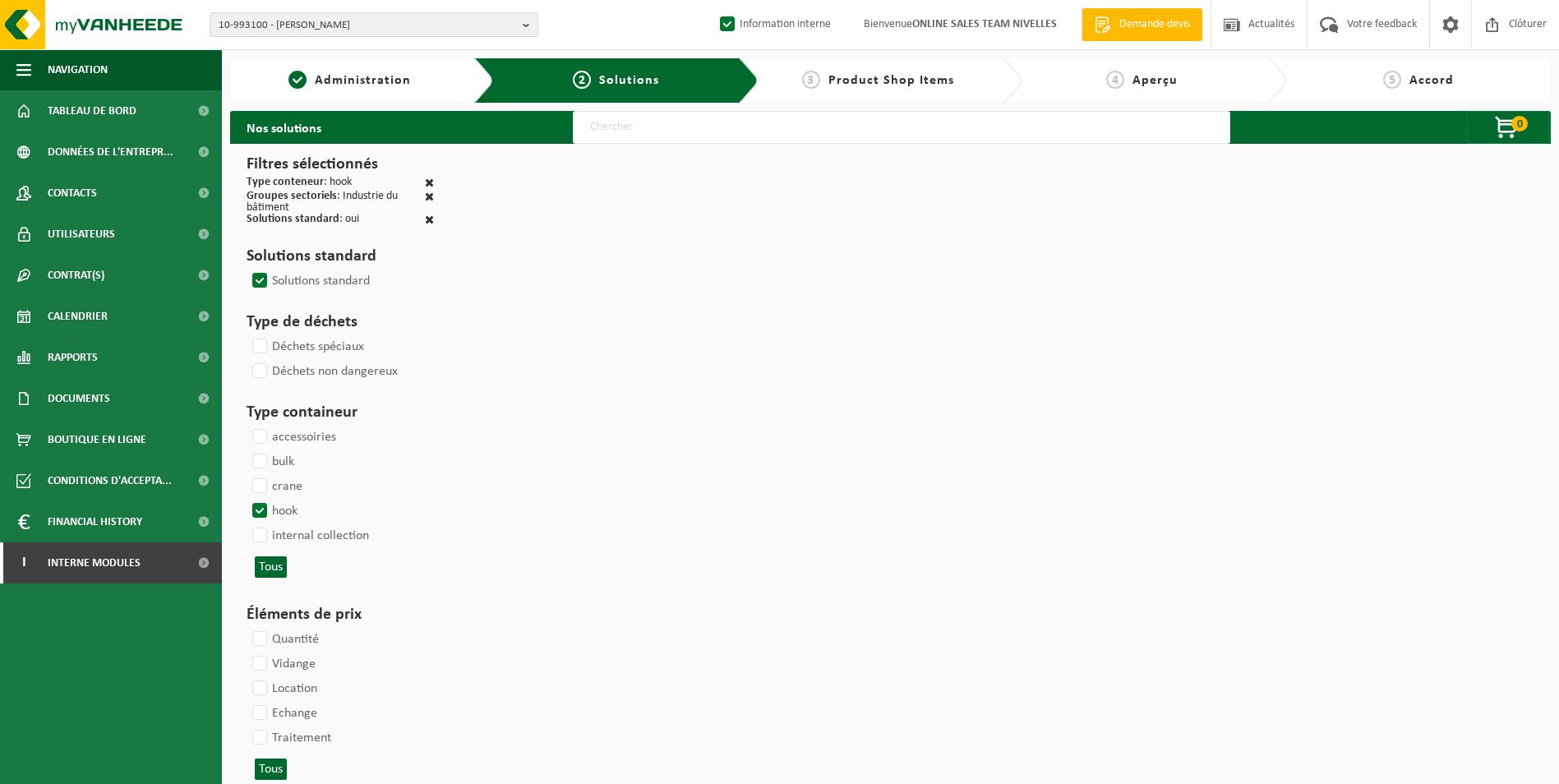
select select
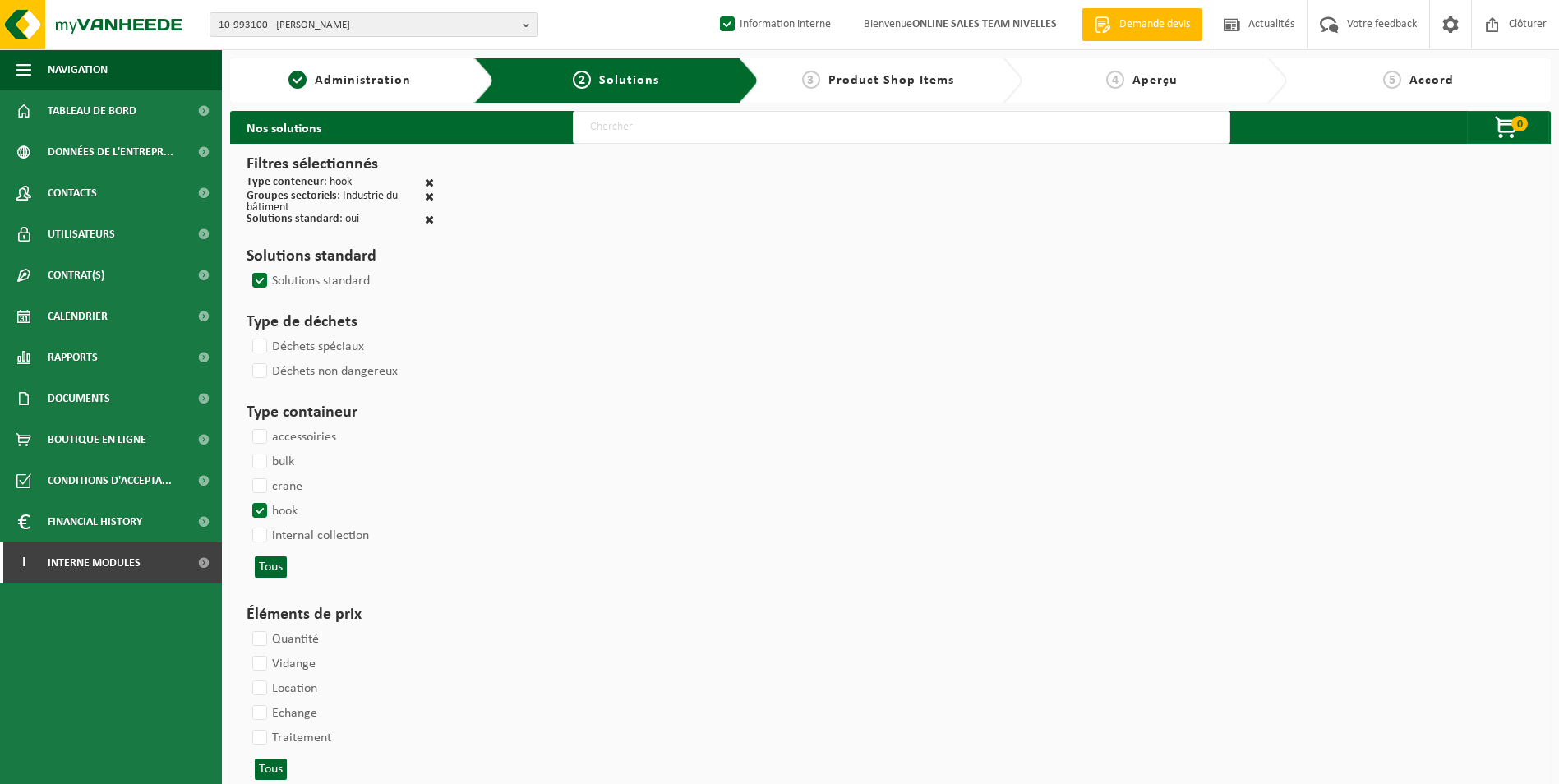
select select
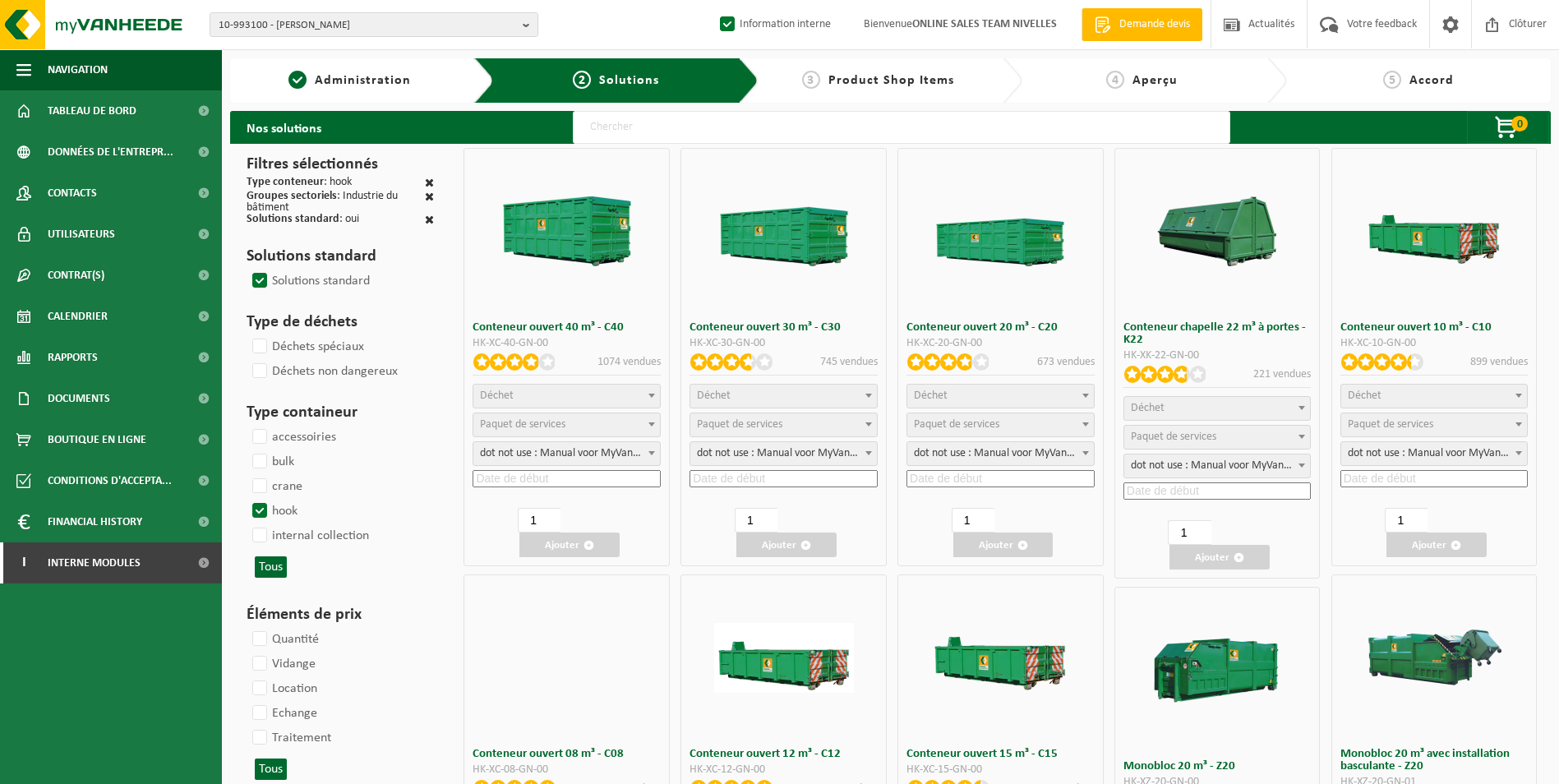
select select
select select "25"
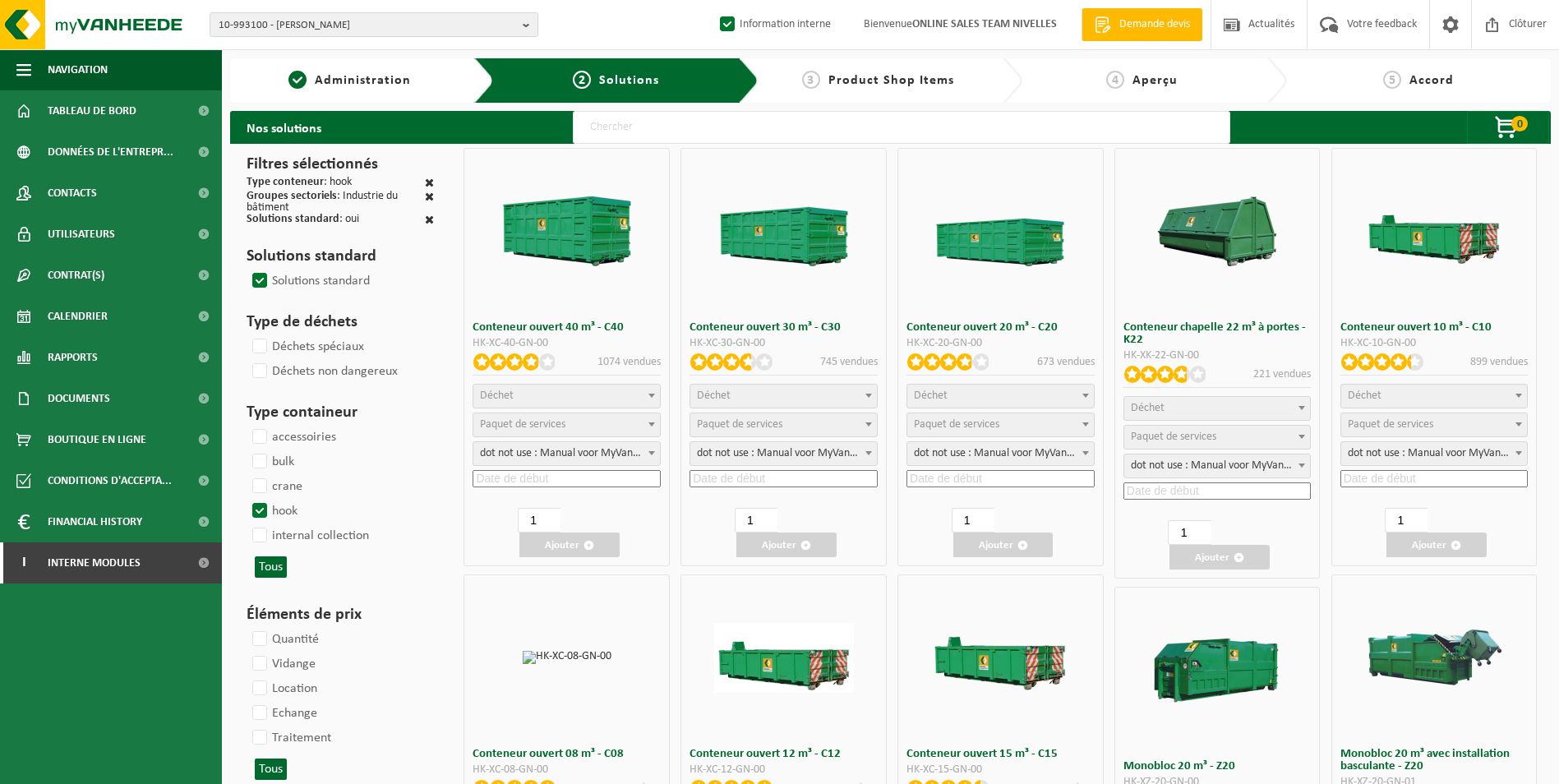
select select "197"
select select "25"
select select "8"
select select "25"
select select "7"
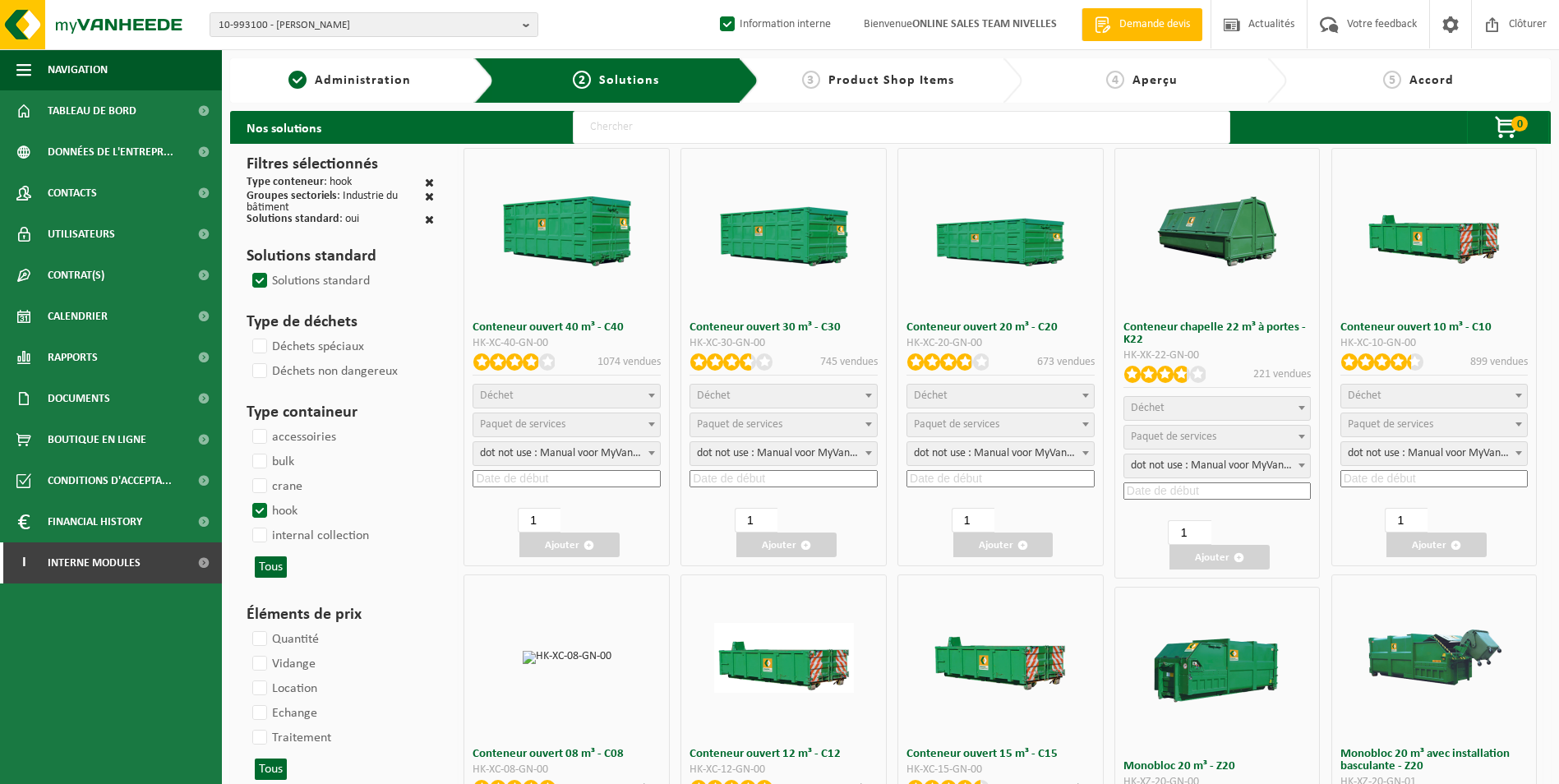
select select "25"
select select "7"
select select "25"
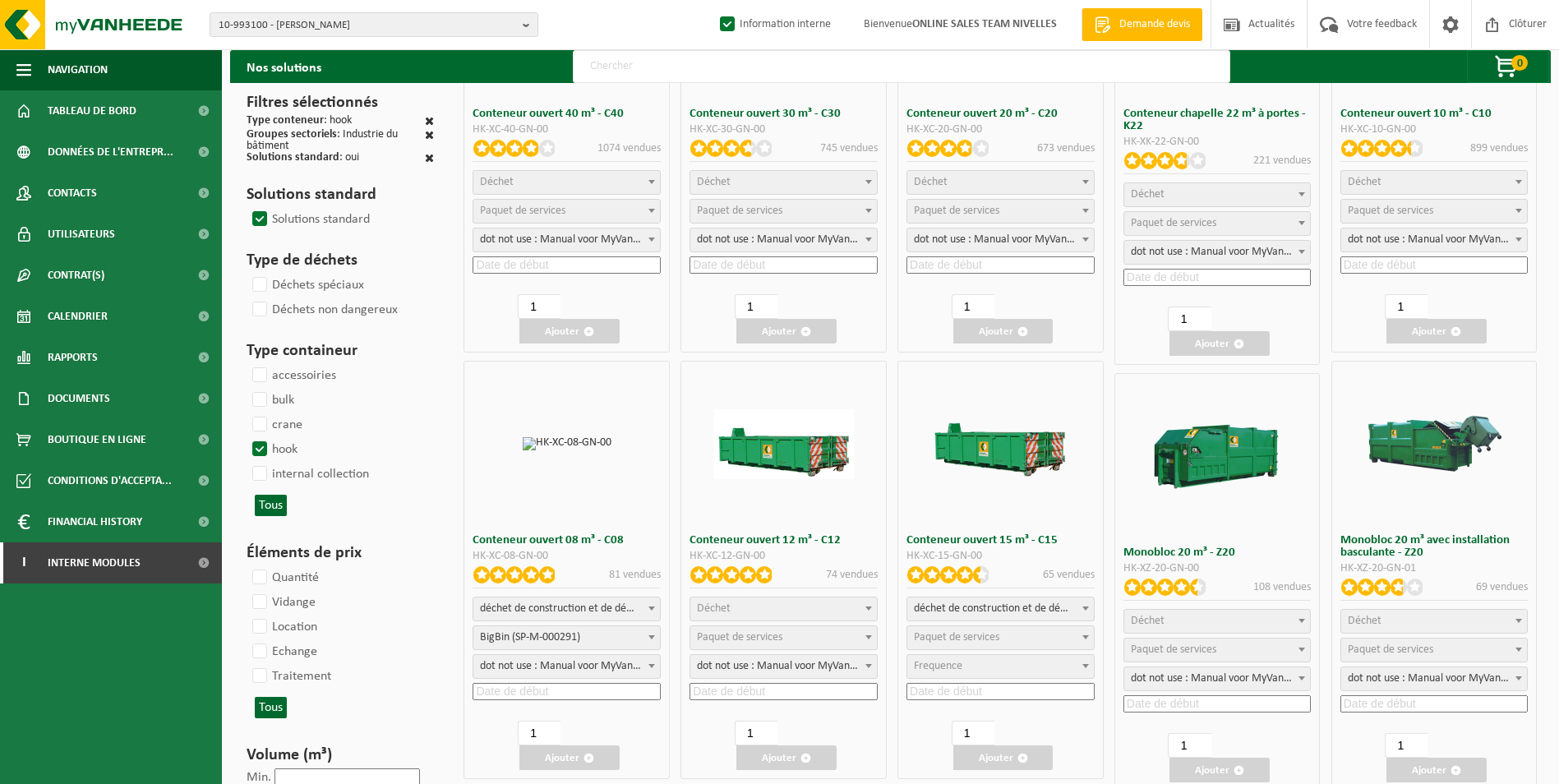
scroll to position [329, 0]
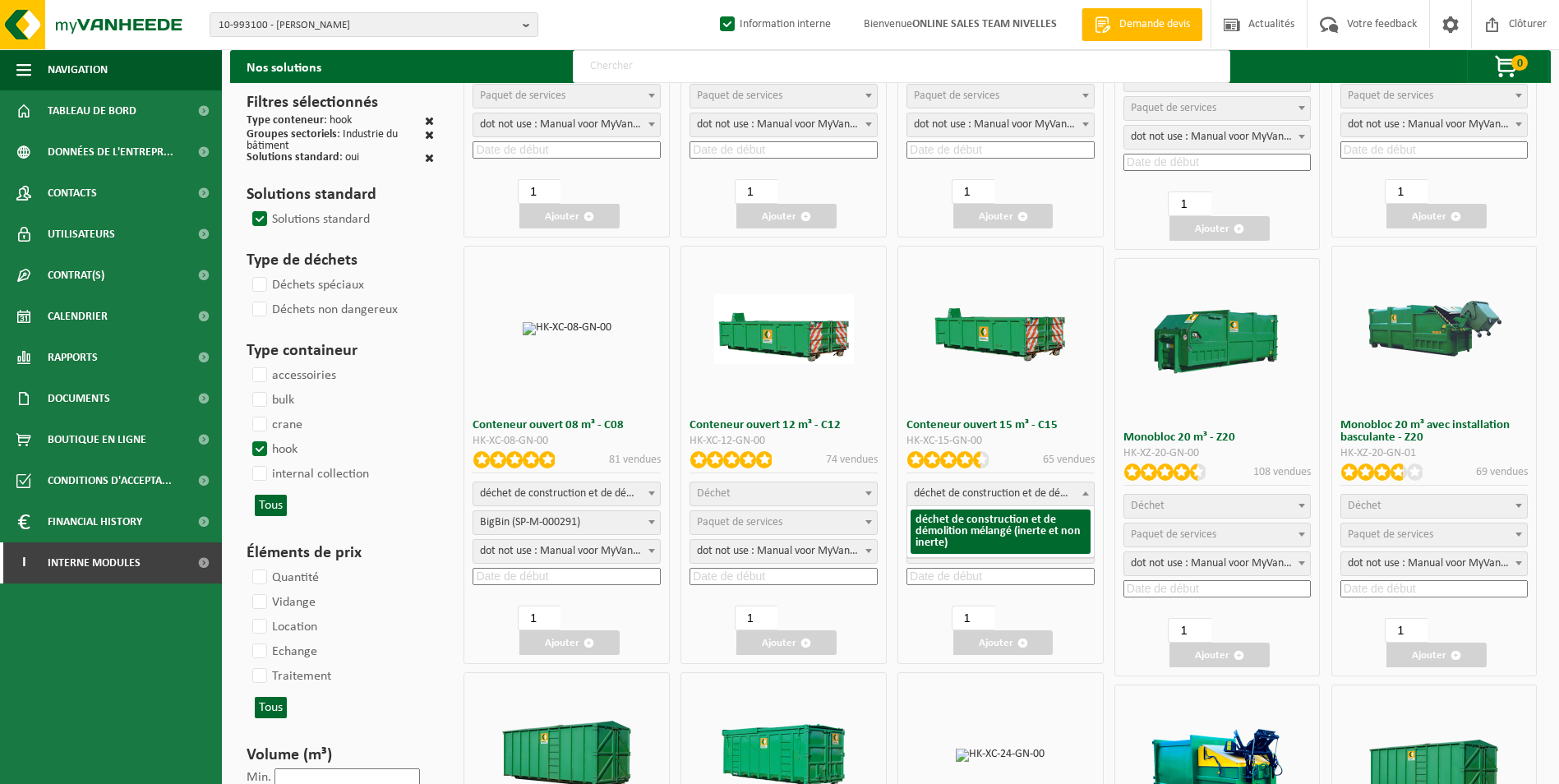
click at [1049, 490] on span "déchet de construction et de démolition mélangé (inerte et non inerte)" at bounding box center [1001, 493] width 187 height 23
select select
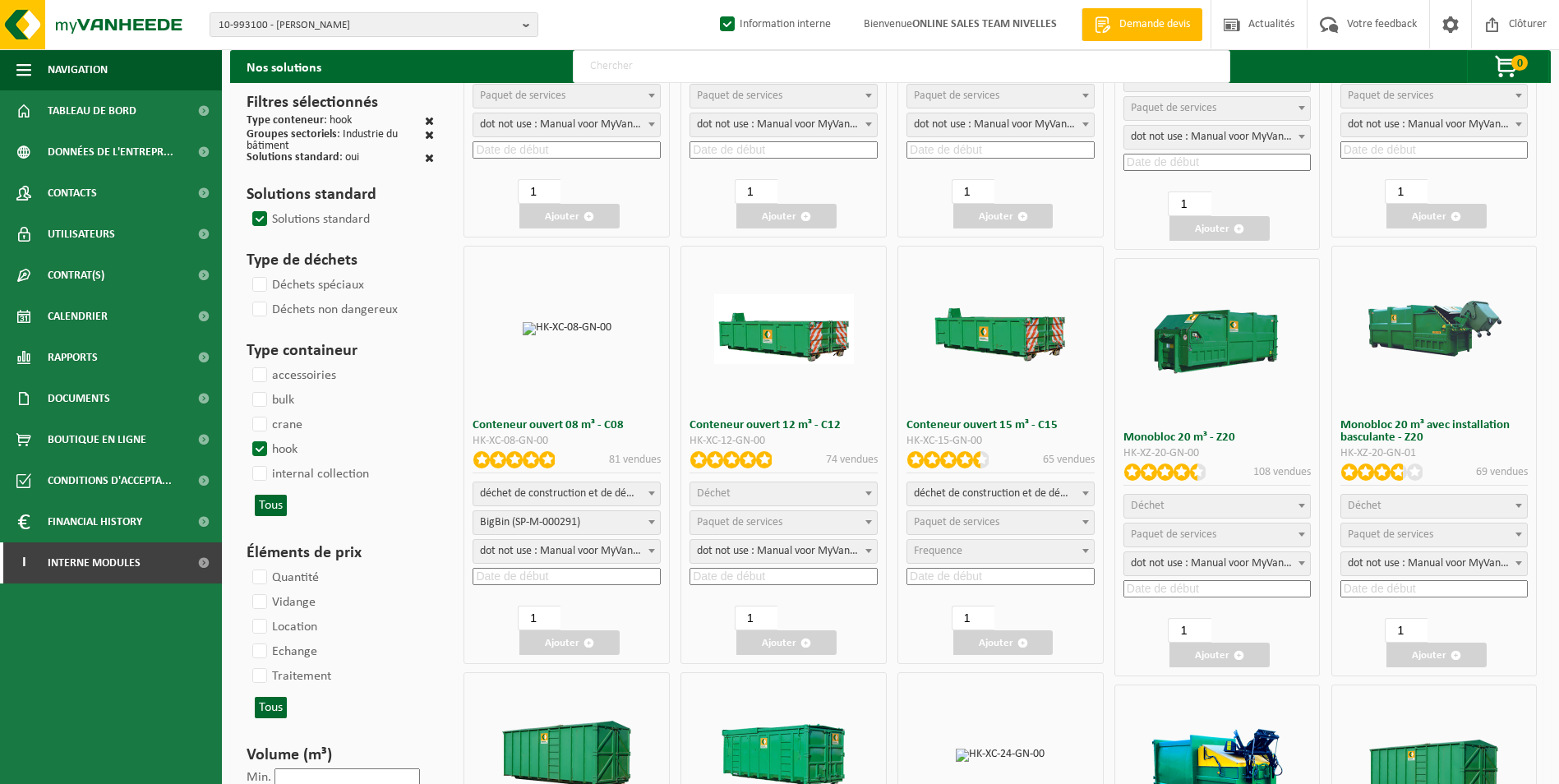
click at [1008, 520] on span "Paquet de services" at bounding box center [1001, 521] width 187 height 23
select select "197"
select select "25"
click at [998, 572] on input at bounding box center [1000, 576] width 188 height 18
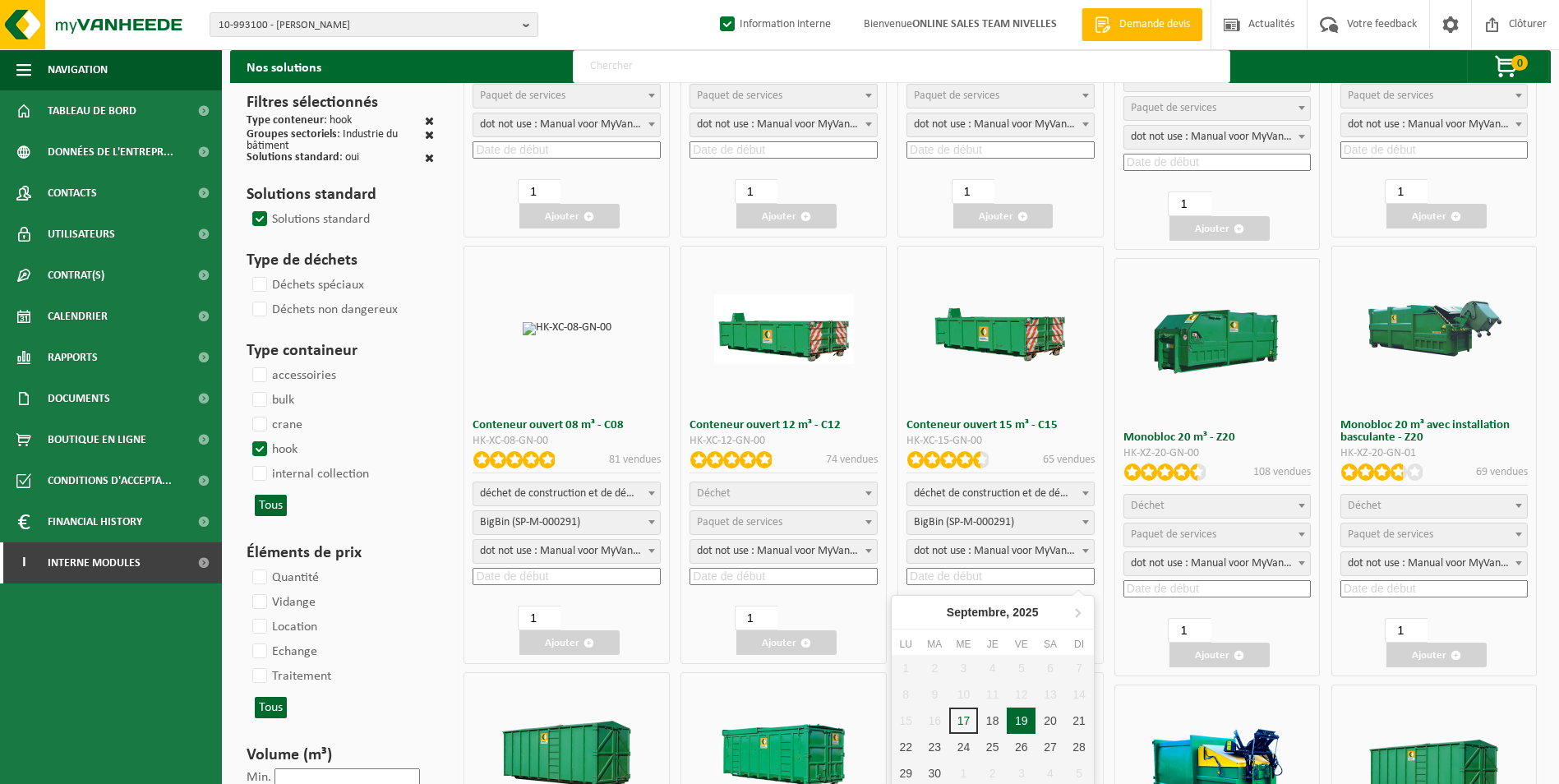
click at [1026, 715] on div "19" at bounding box center [1021, 720] width 29 height 27
type input "2025-09-19"
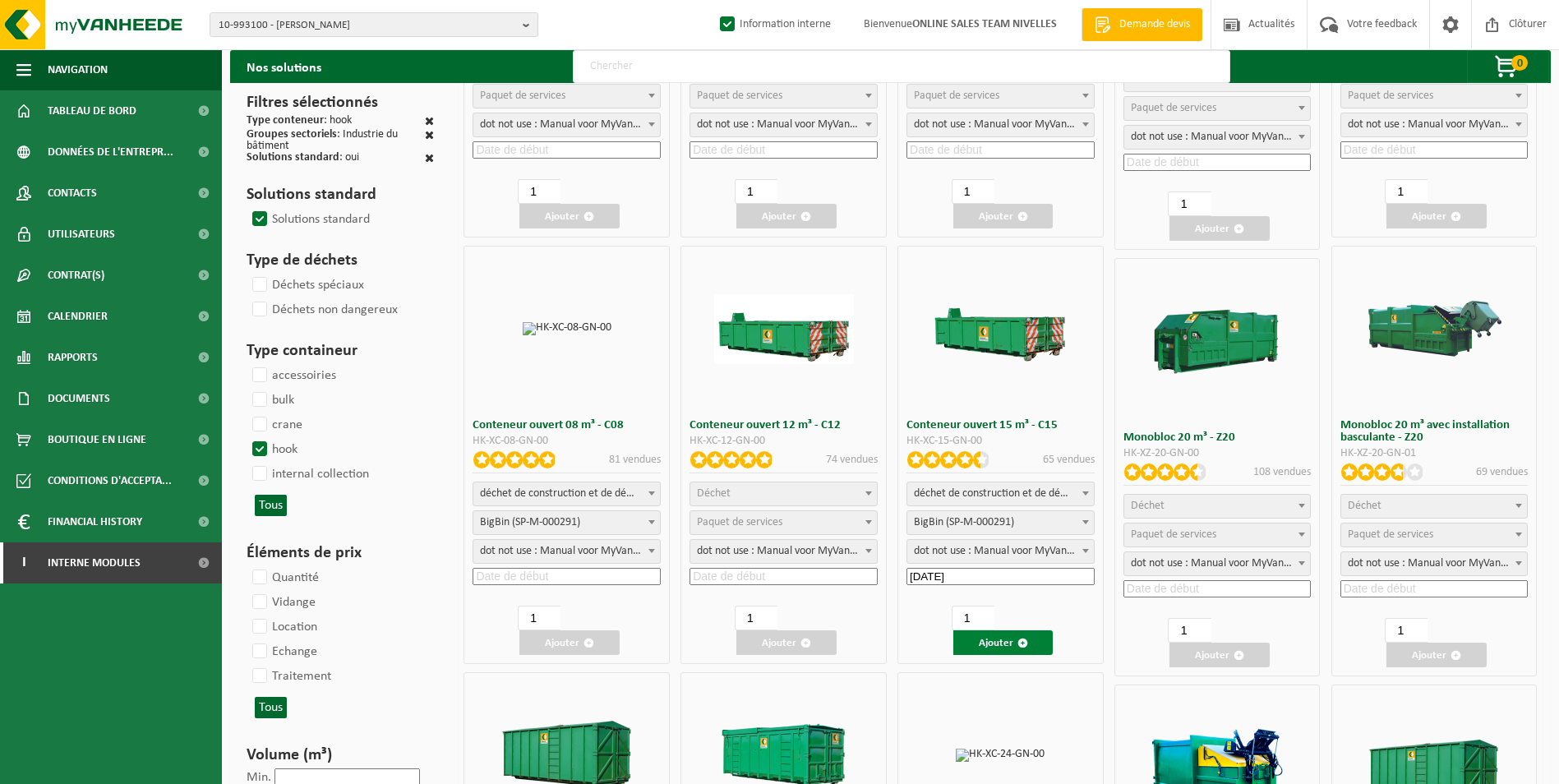
click at [1005, 647] on button "Ajouter" at bounding box center [1004, 641] width 100 height 25
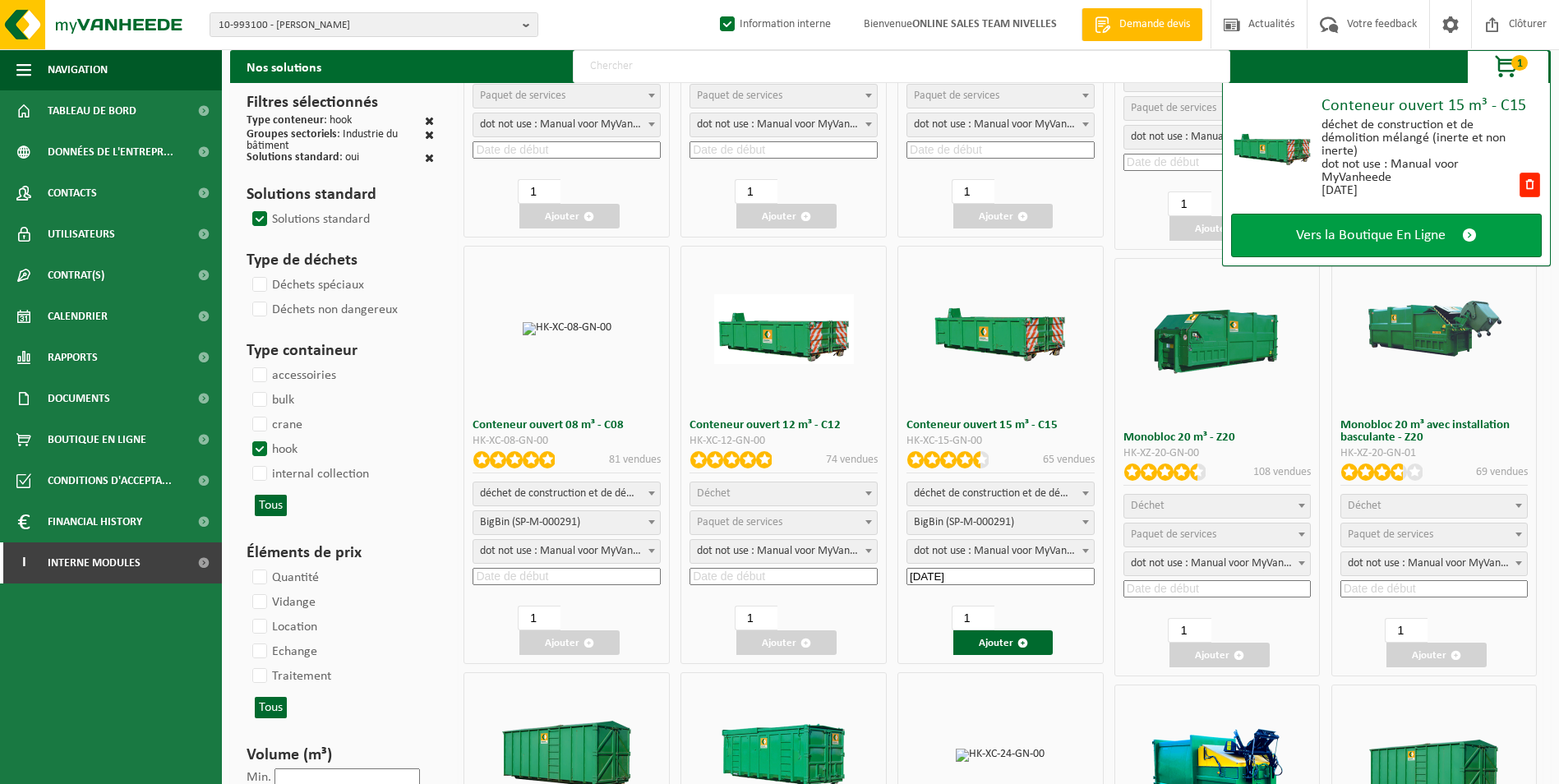
click at [1441, 229] on span "Vers la Boutique En Ligne" at bounding box center [1371, 235] width 150 height 18
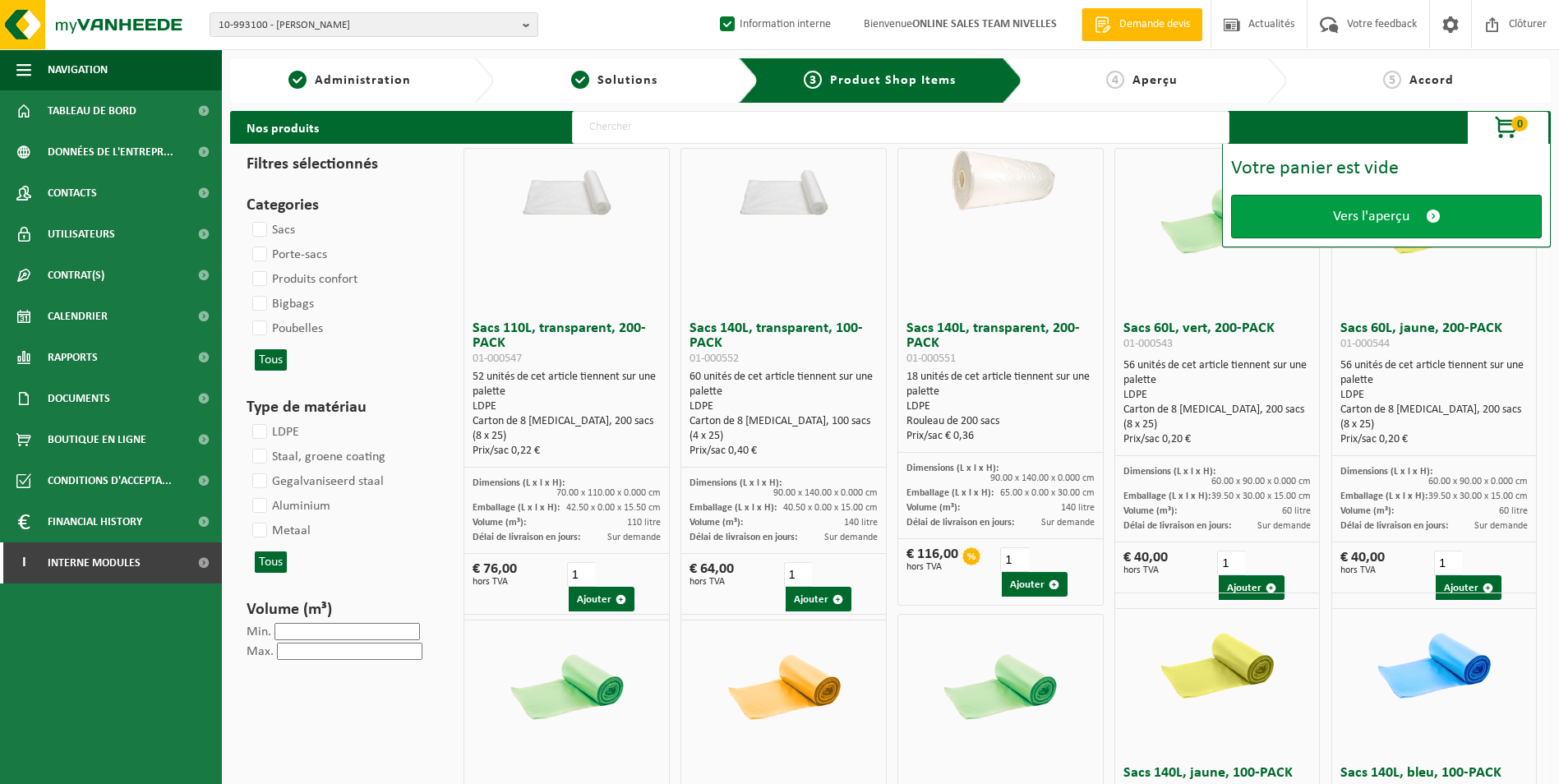
click at [1416, 225] on link "Vers l'aperçu" at bounding box center [1387, 216] width 311 height 43
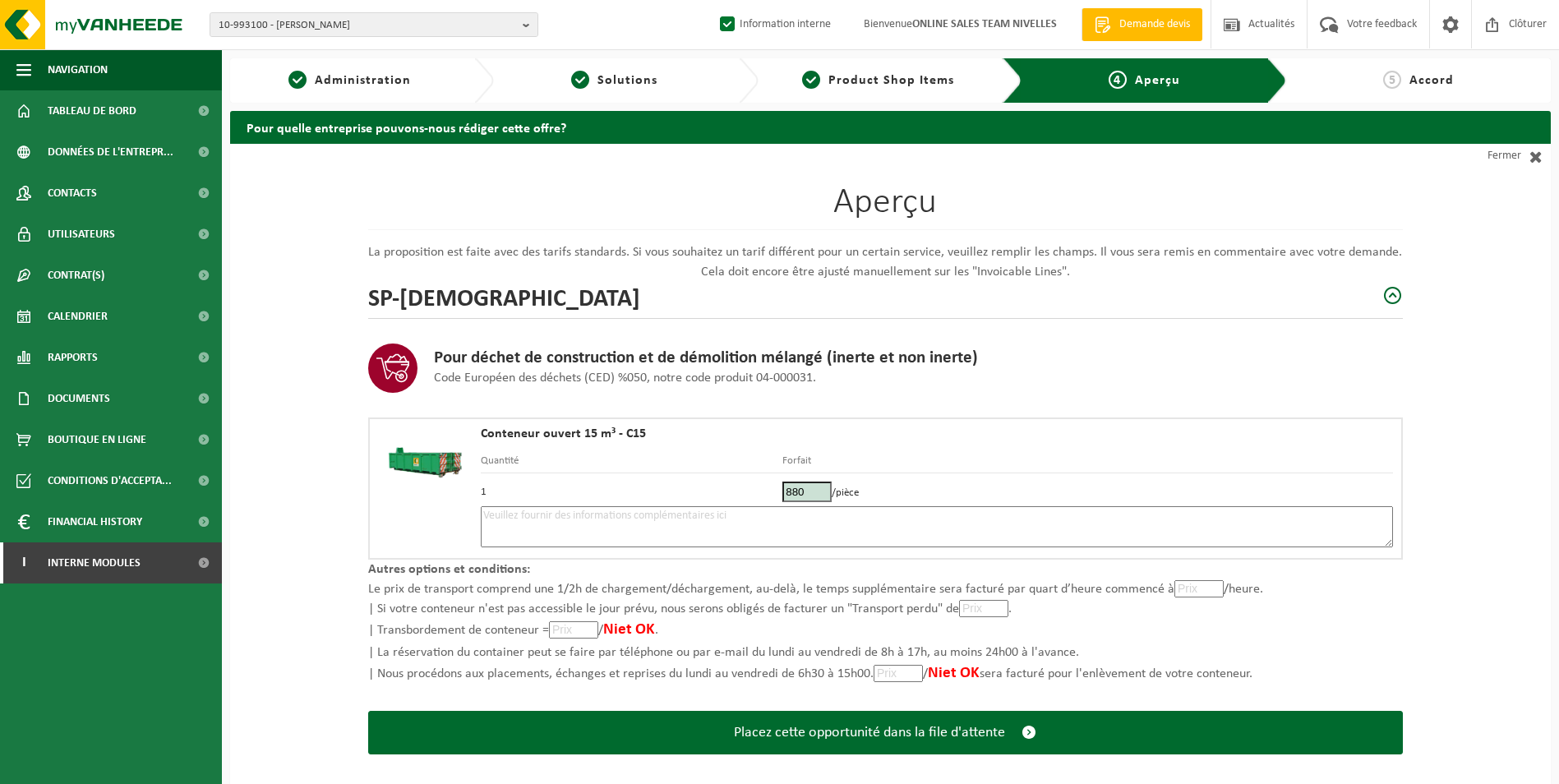
click at [895, 522] on textarea at bounding box center [936, 526] width 912 height 41
type textarea "p"
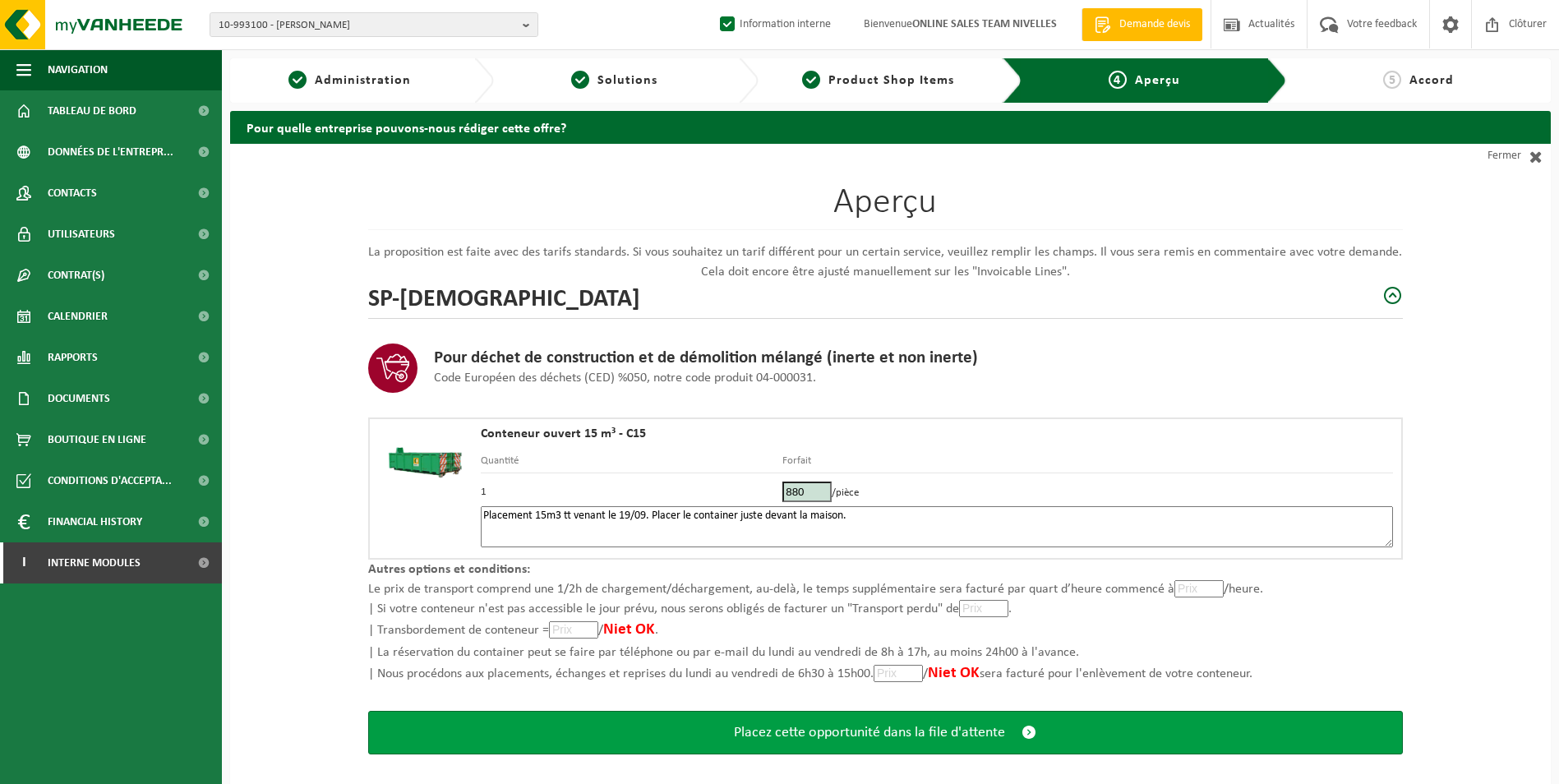
type textarea "Placement 15m3 tt venant le 19/09. Placer le container juste devant la maison."
click at [889, 724] on span "Placez cette opportunité dans la file d'attente" at bounding box center [870, 733] width 272 height 18
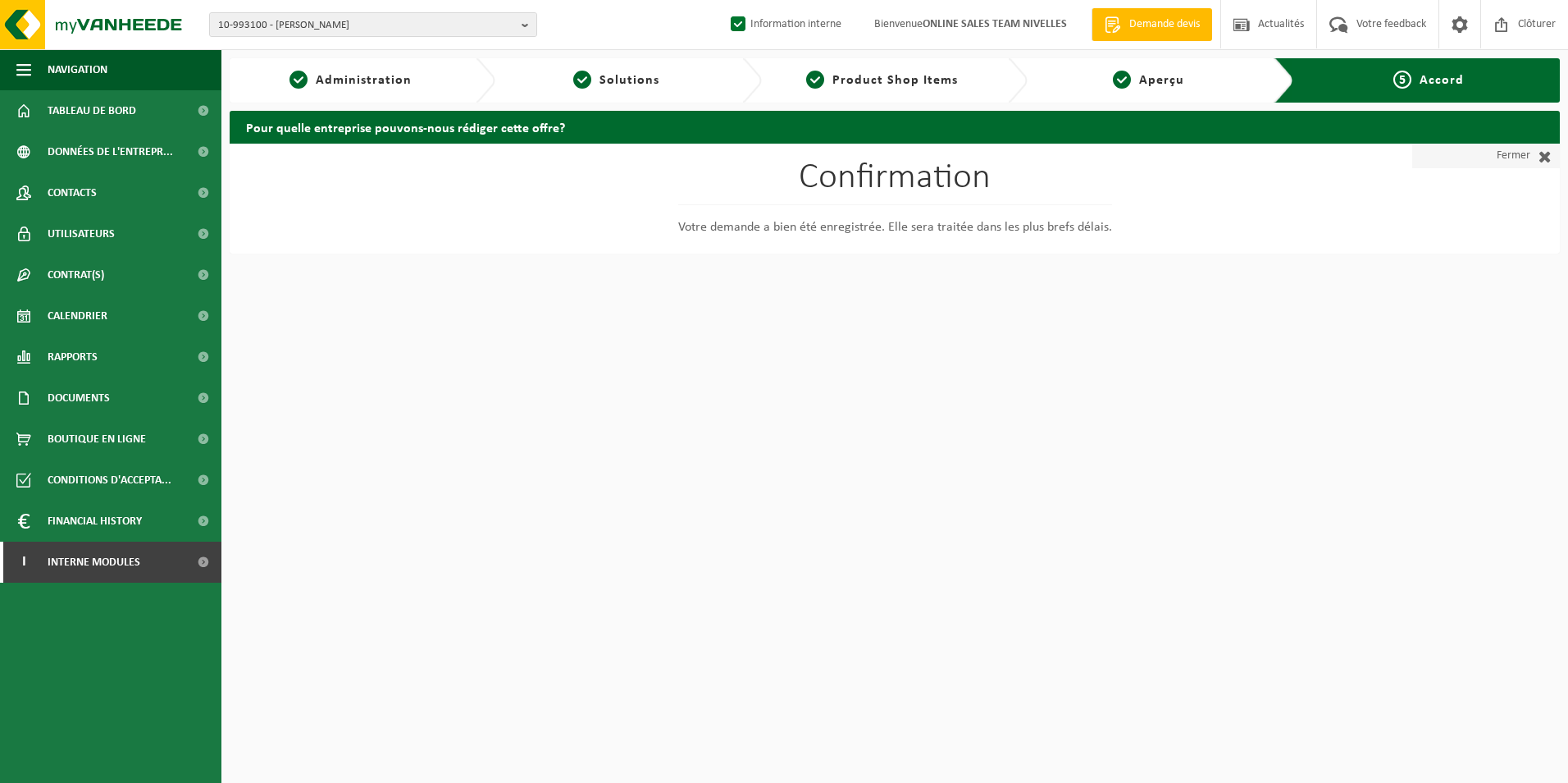
click at [1506, 157] on link "Fermer" at bounding box center [1486, 155] width 147 height 25
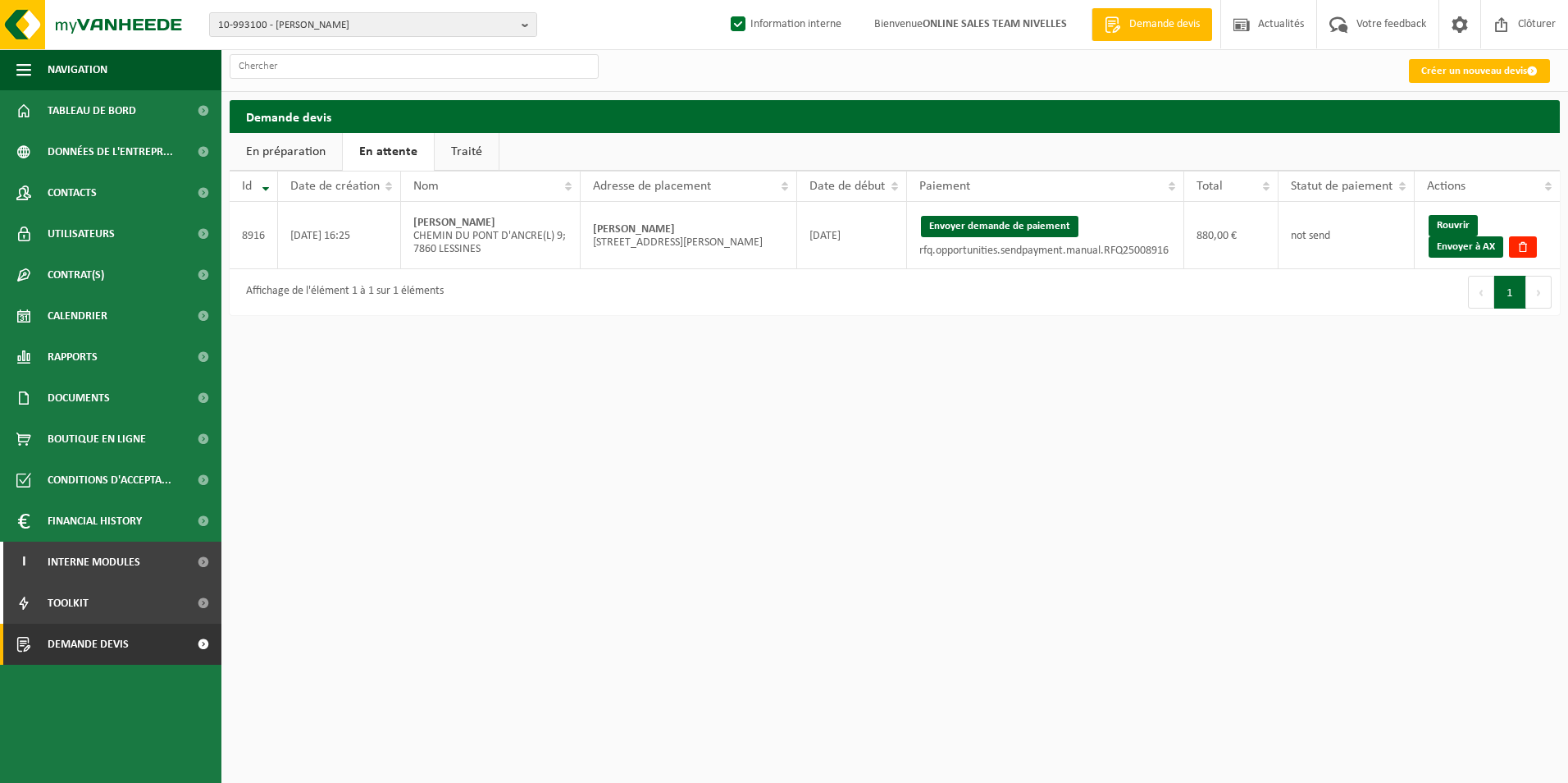
click at [386, 155] on link "En attente" at bounding box center [388, 151] width 91 height 37
click at [1019, 225] on button "Envoyer demande de paiement" at bounding box center [1000, 227] width 157 height 22
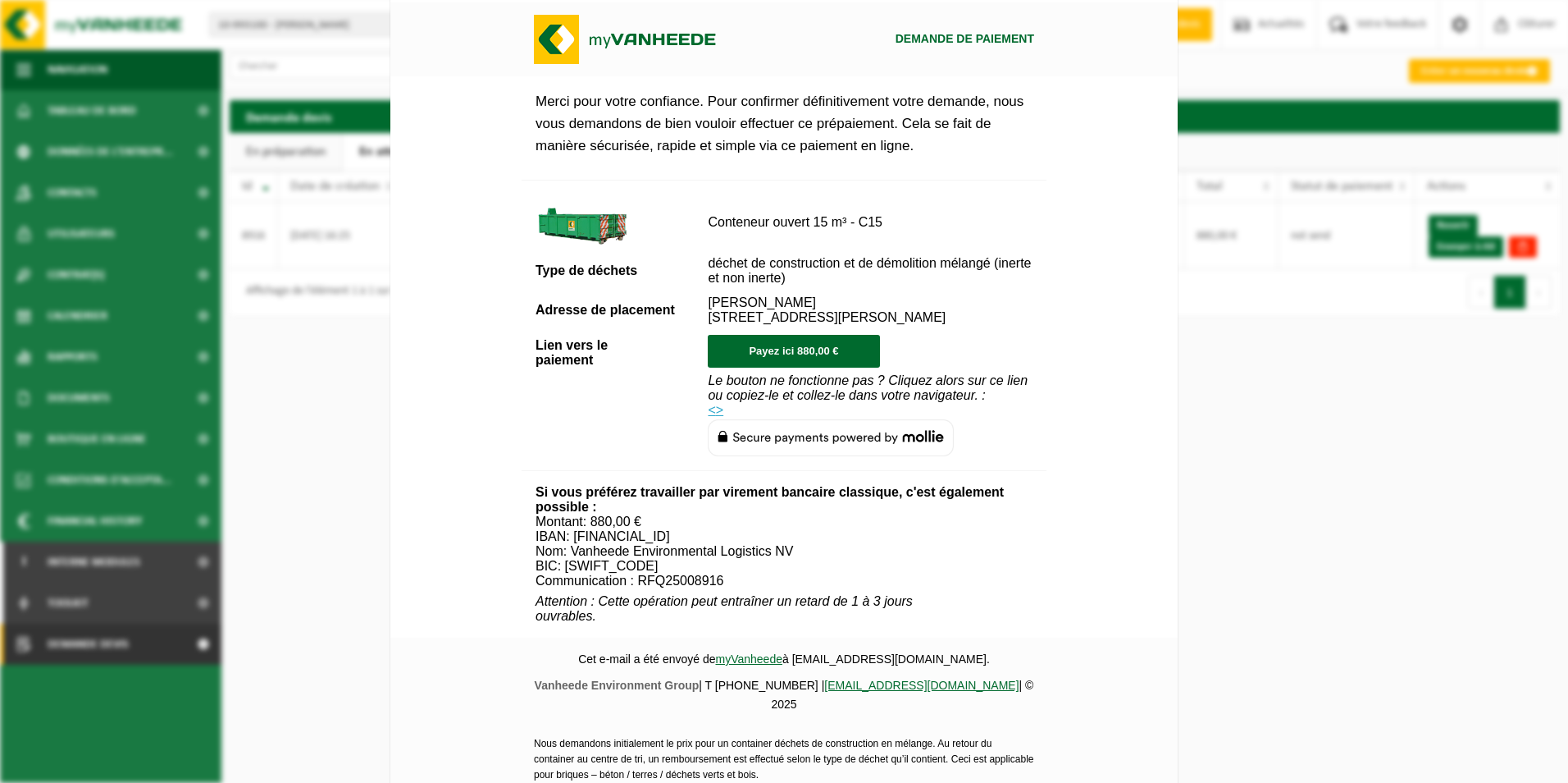
scroll to position [609, 0]
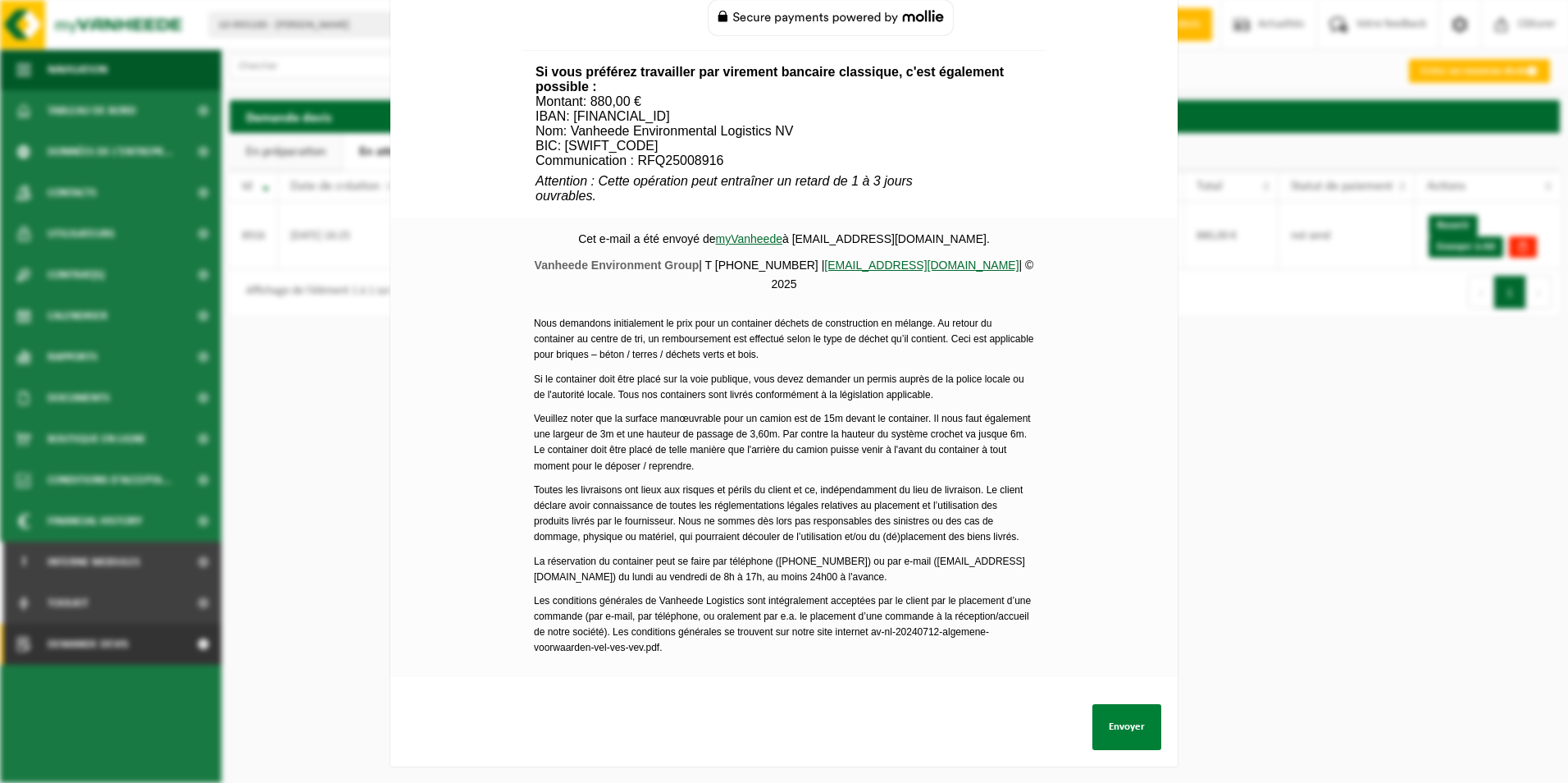
click at [1129, 723] on button "Envoyer" at bounding box center [1127, 726] width 69 height 46
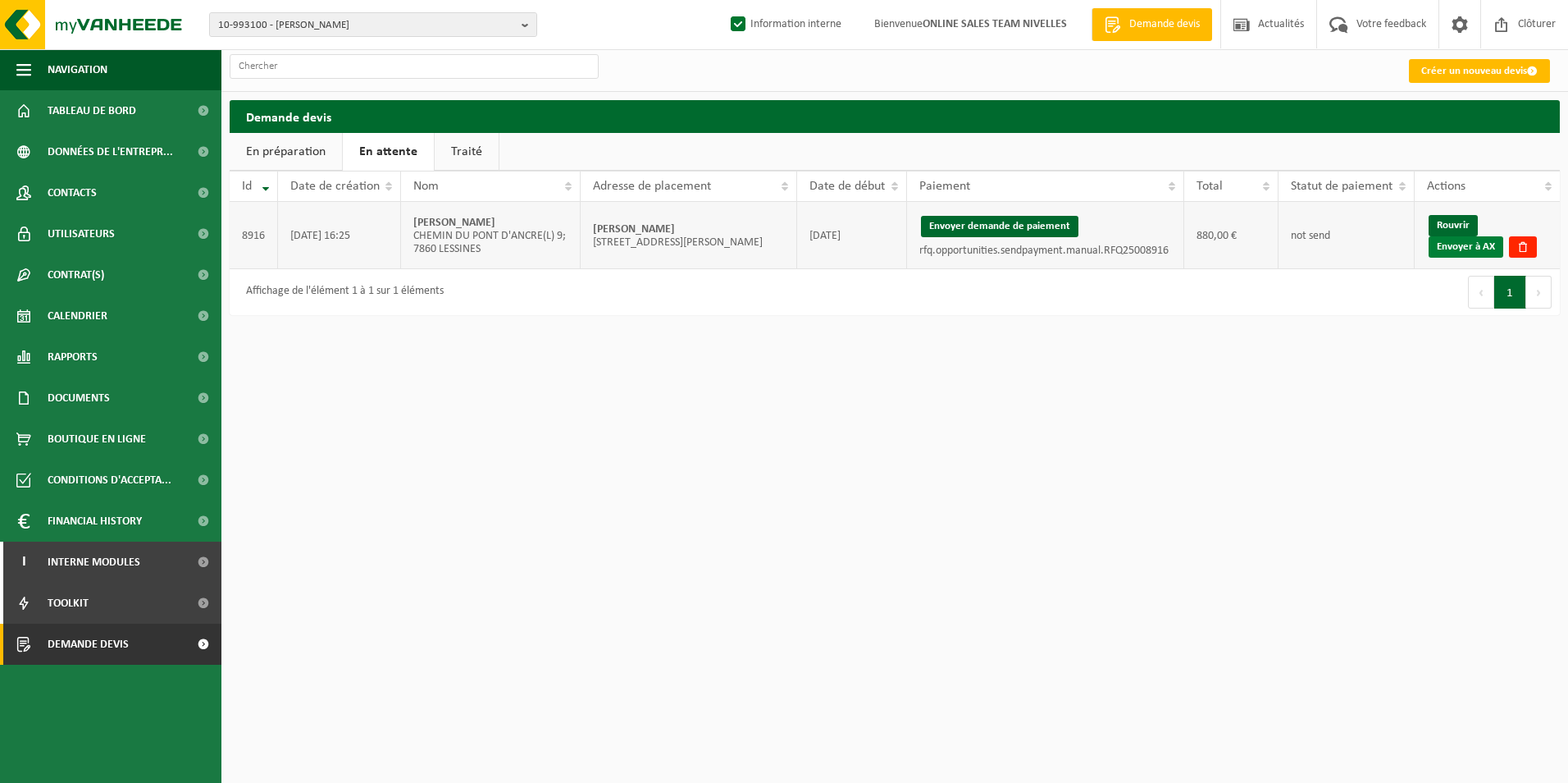
click at [1459, 243] on link "Envoyer à AX" at bounding box center [1466, 247] width 75 height 22
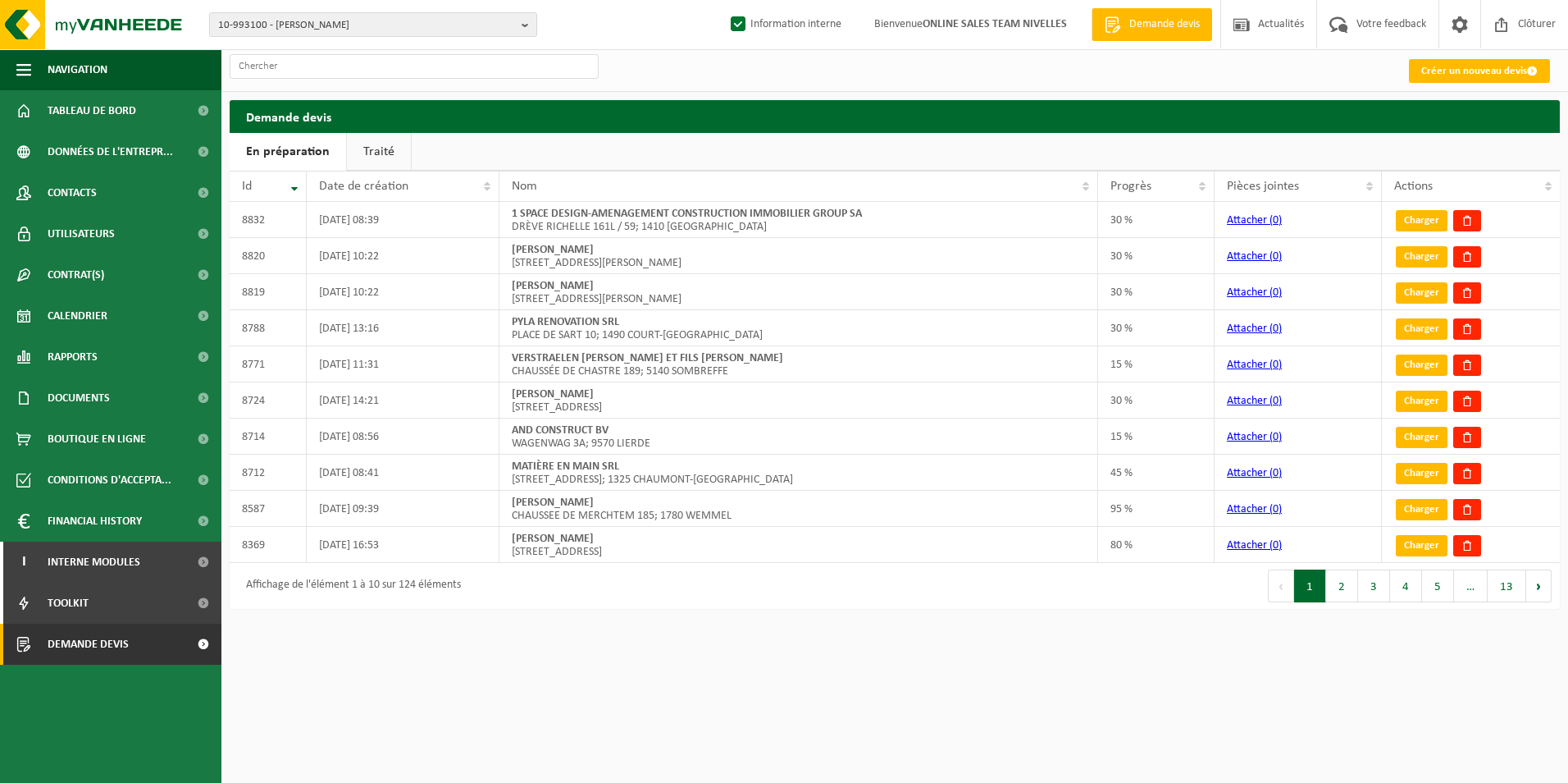
click at [357, 148] on link "Traité" at bounding box center [378, 151] width 64 height 37
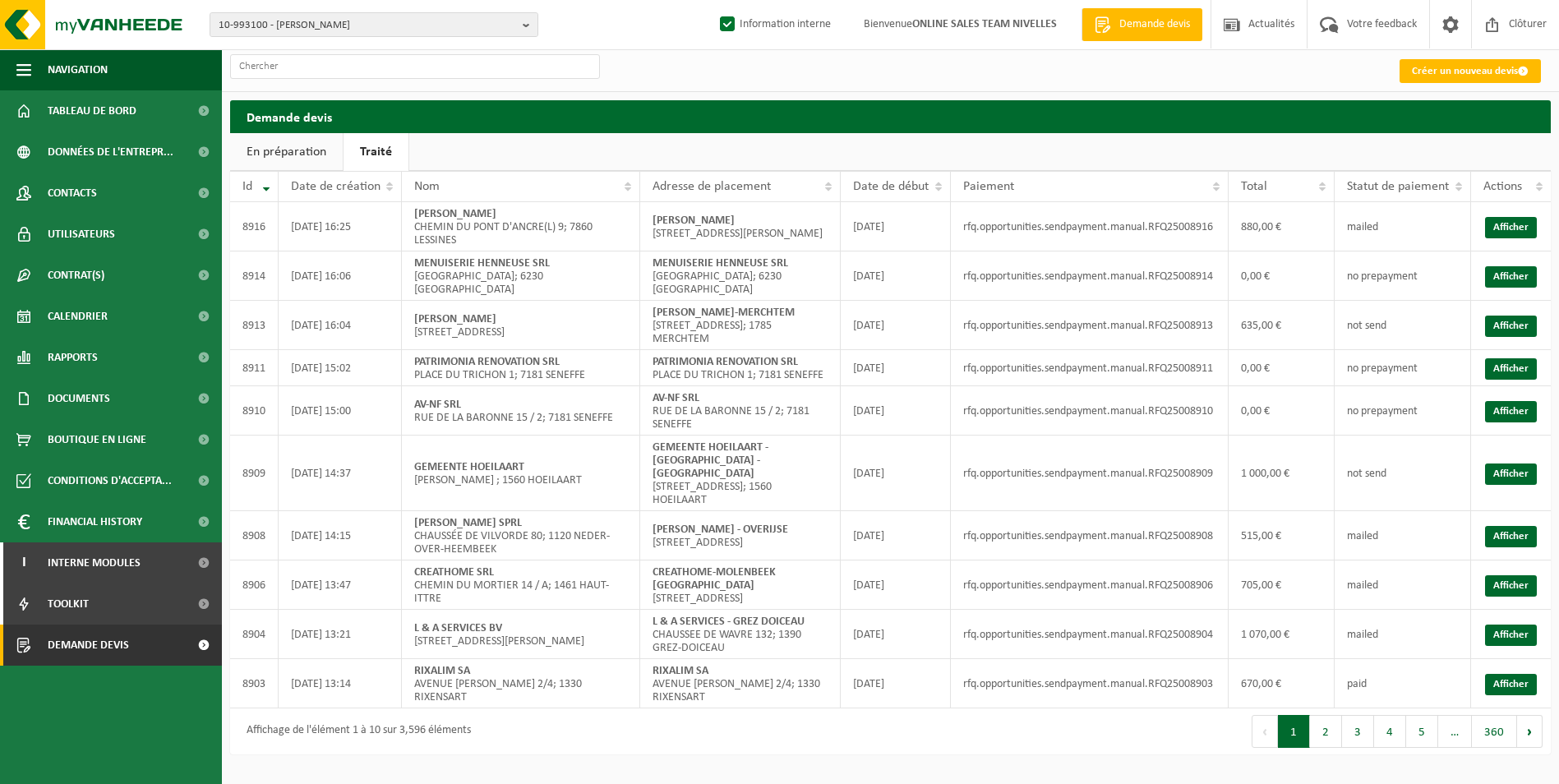
click at [289, 163] on link "En préparation" at bounding box center [286, 151] width 112 height 37
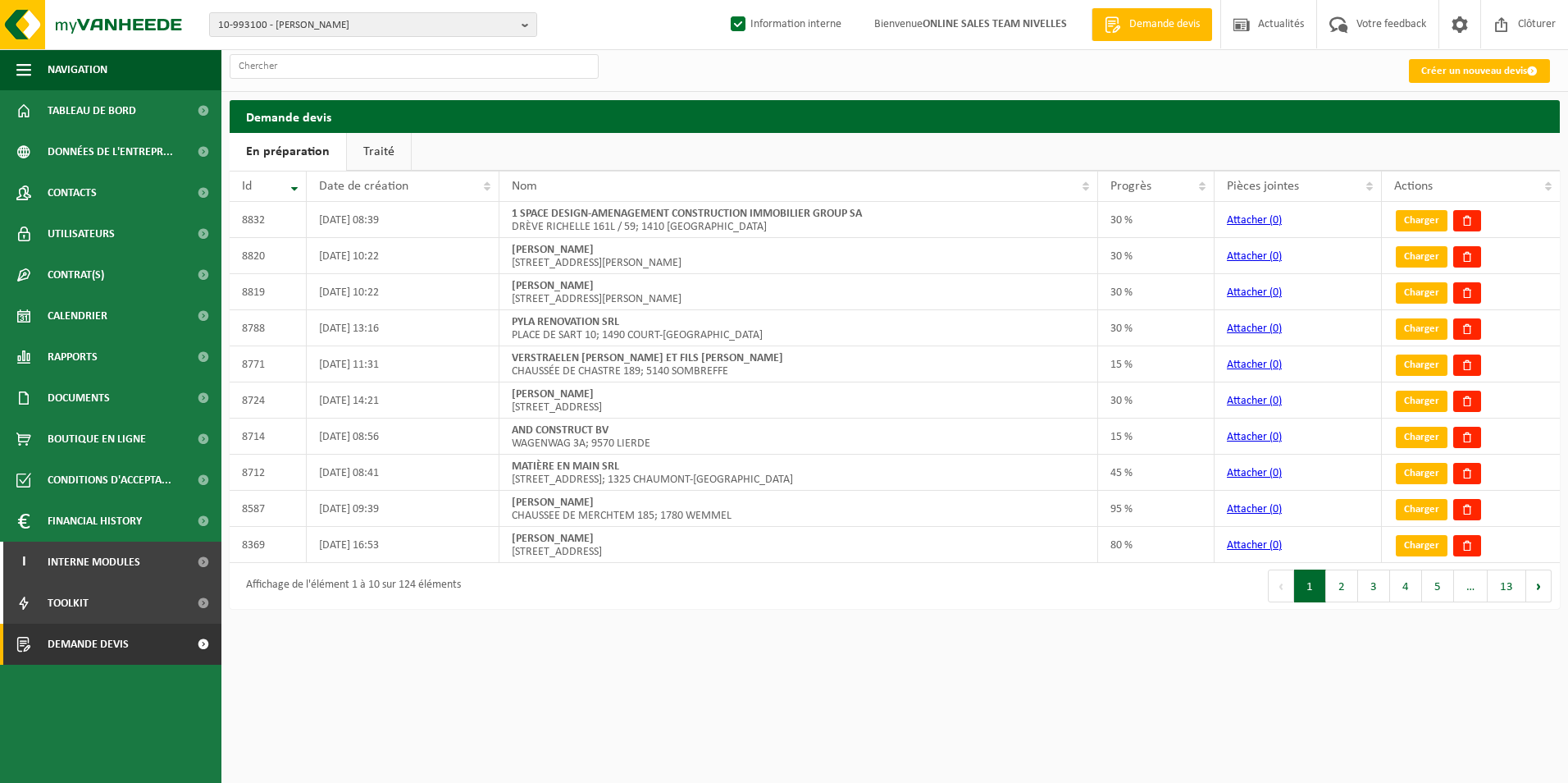
click at [362, 149] on link "Traité" at bounding box center [378, 151] width 64 height 37
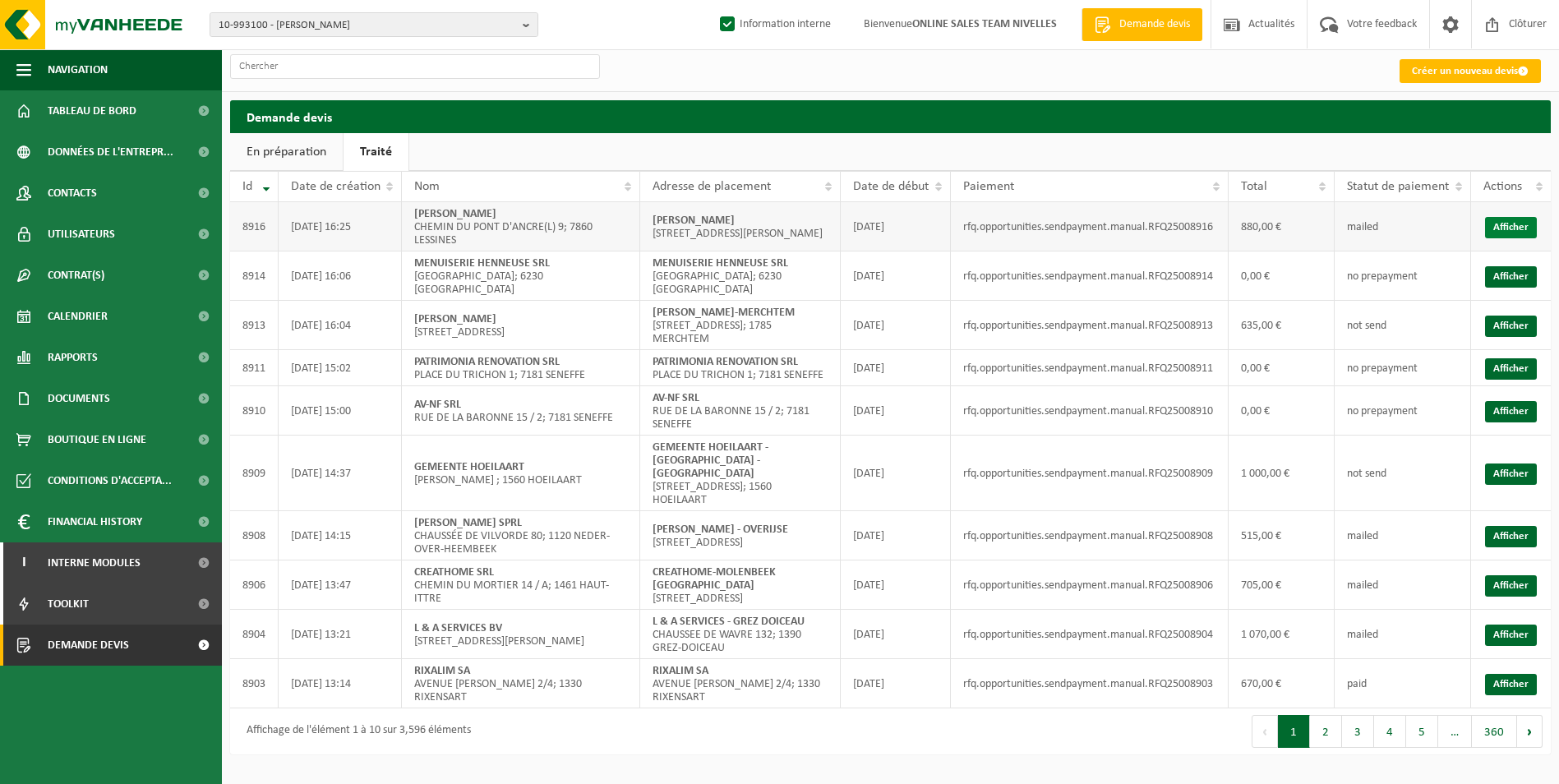
click at [1519, 236] on link "Afficher" at bounding box center [1511, 227] width 52 height 22
drag, startPoint x: 650, startPoint y: 211, endPoint x: 721, endPoint y: 228, distance: 73.0
click at [721, 228] on td "[PERSON_NAME] [STREET_ADDRESS][PERSON_NAME]" at bounding box center [740, 226] width 201 height 49
copy strong "[PERSON_NAME]"
